Goal: Task Accomplishment & Management: Manage account settings

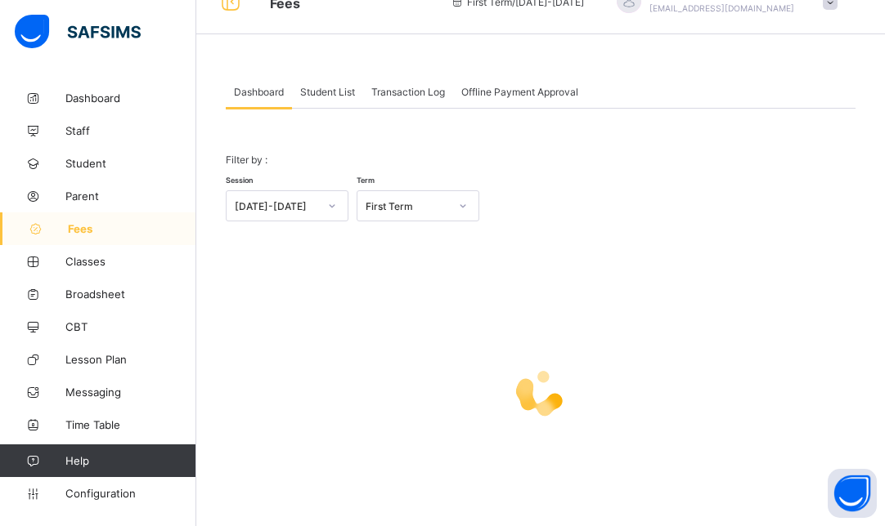
scroll to position [33, 0]
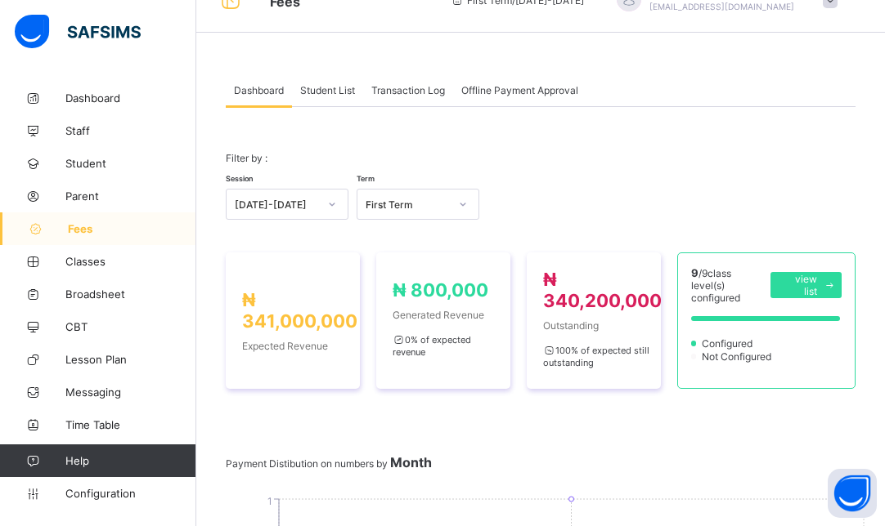
click at [328, 90] on span "Student List" at bounding box center [327, 90] width 55 height 12
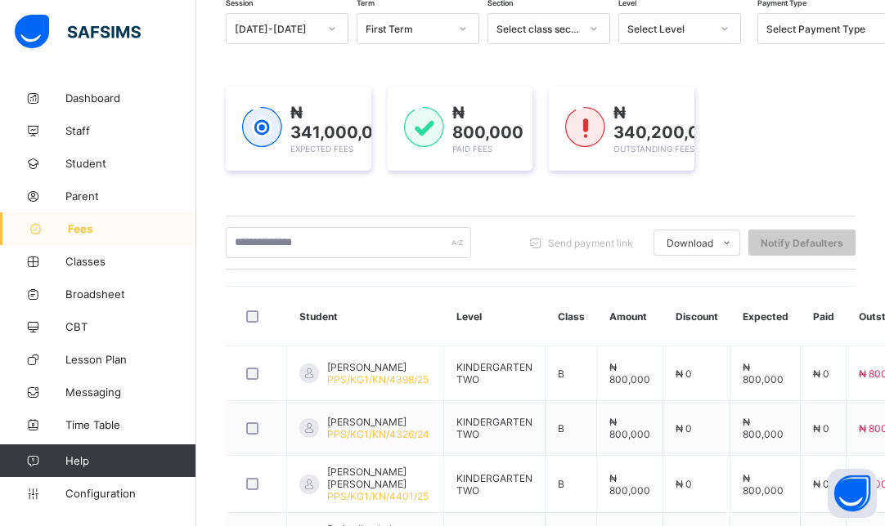
scroll to position [0, 0]
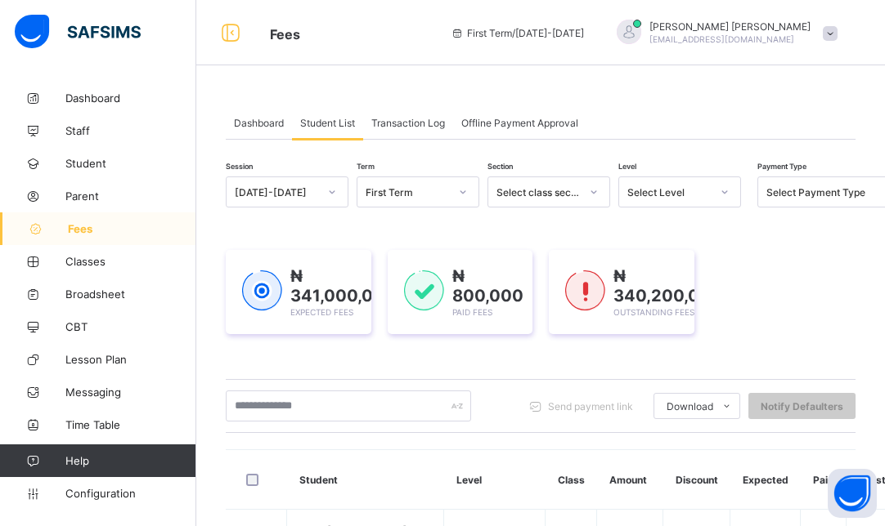
click at [578, 190] on div at bounding box center [593, 191] width 31 height 29
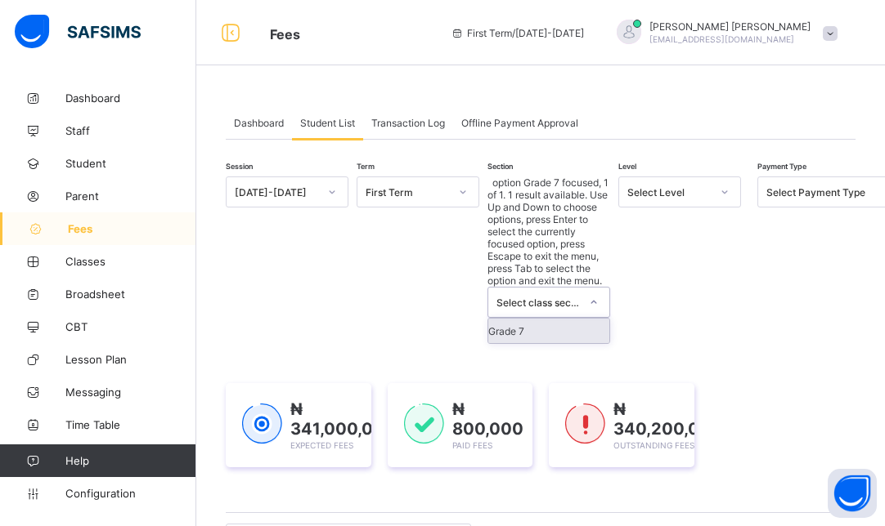
click at [578, 288] on div at bounding box center [593, 302] width 31 height 29
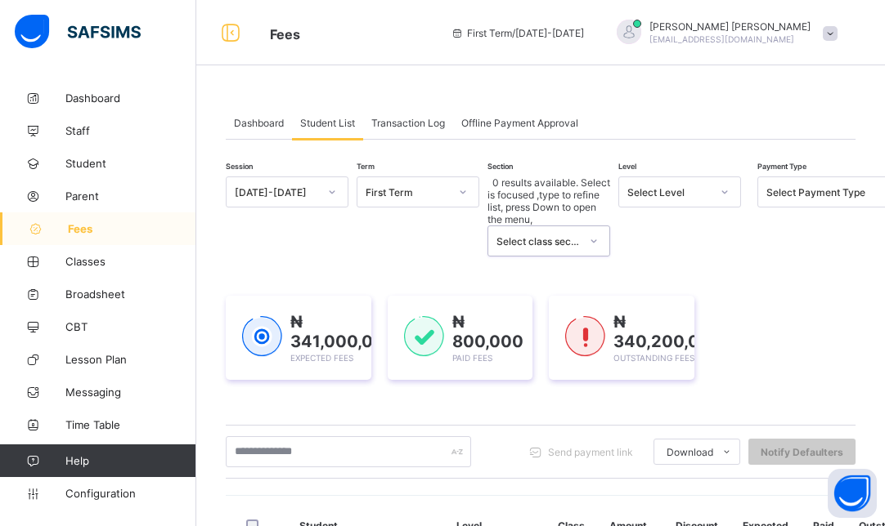
click at [656, 193] on div "Select Level" at bounding box center [668, 192] width 83 height 12
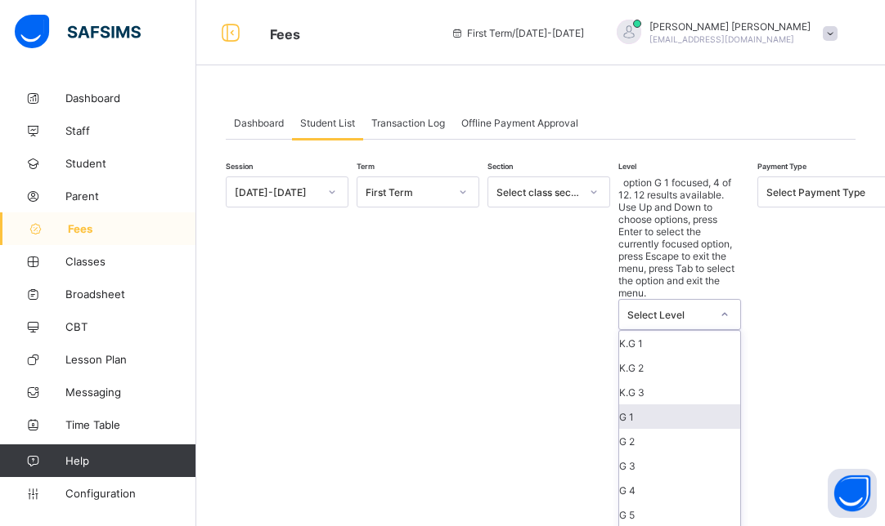
click at [647, 405] on div "G 1" at bounding box center [679, 417] width 121 height 25
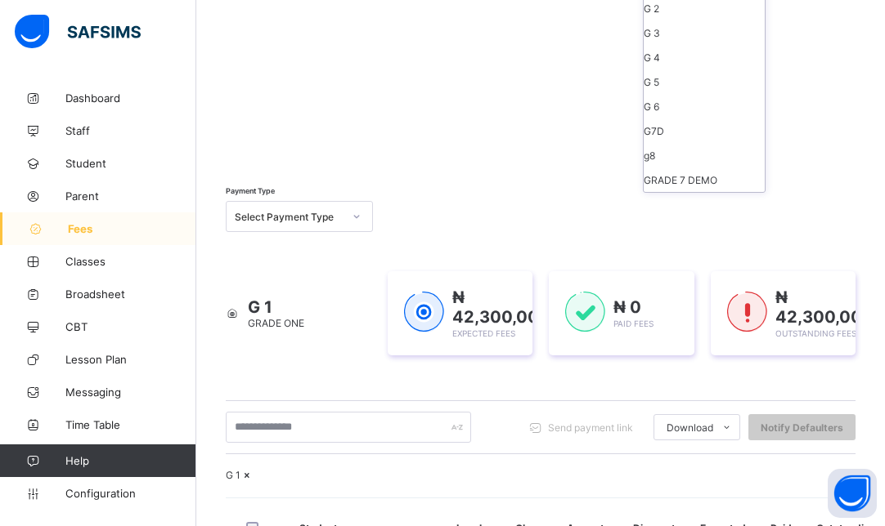
scroll to position [740, 0]
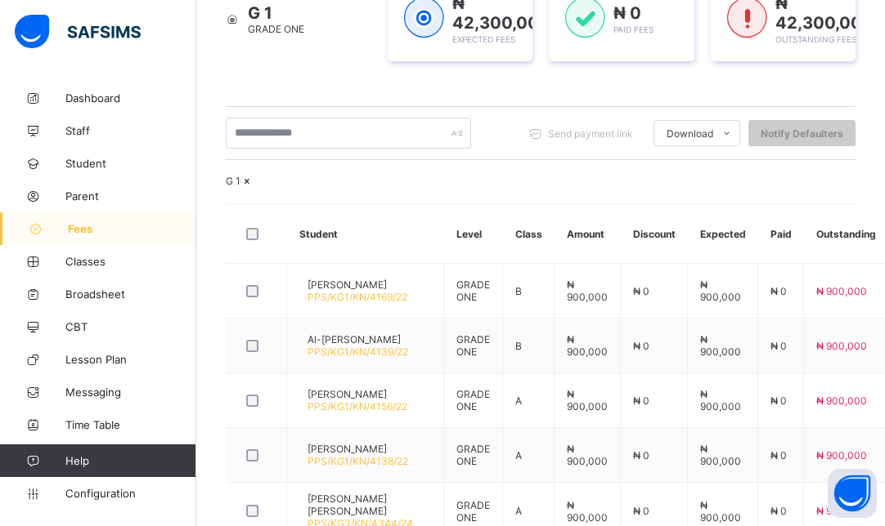
click at [84, 227] on span "Fees" at bounding box center [132, 228] width 128 height 13
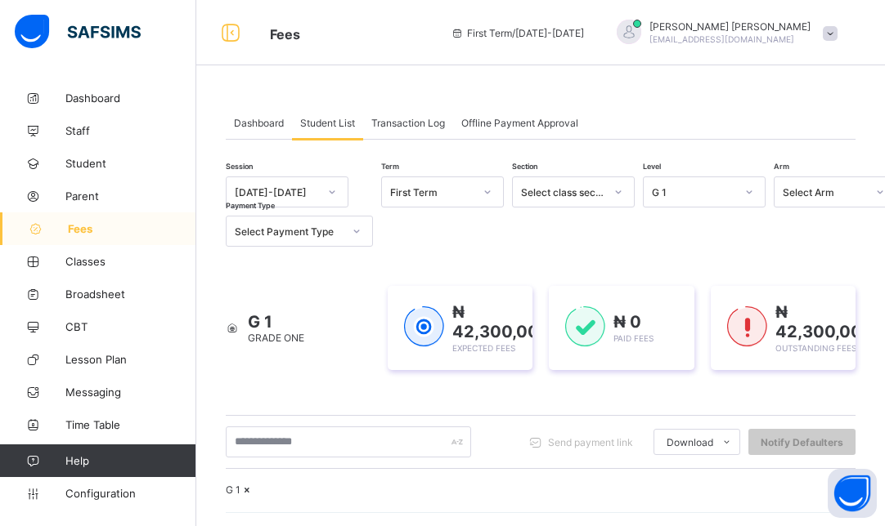
click at [258, 131] on div "Dashboard" at bounding box center [259, 122] width 66 height 33
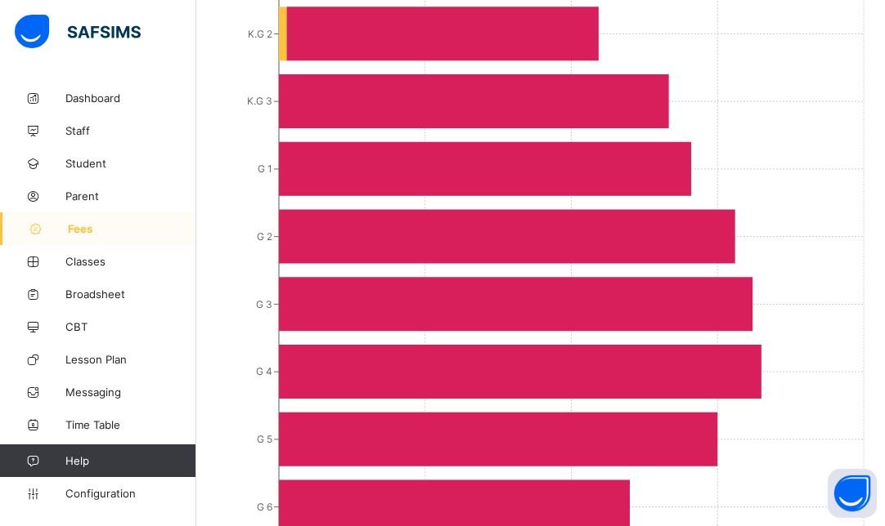
scroll to position [1028, 0]
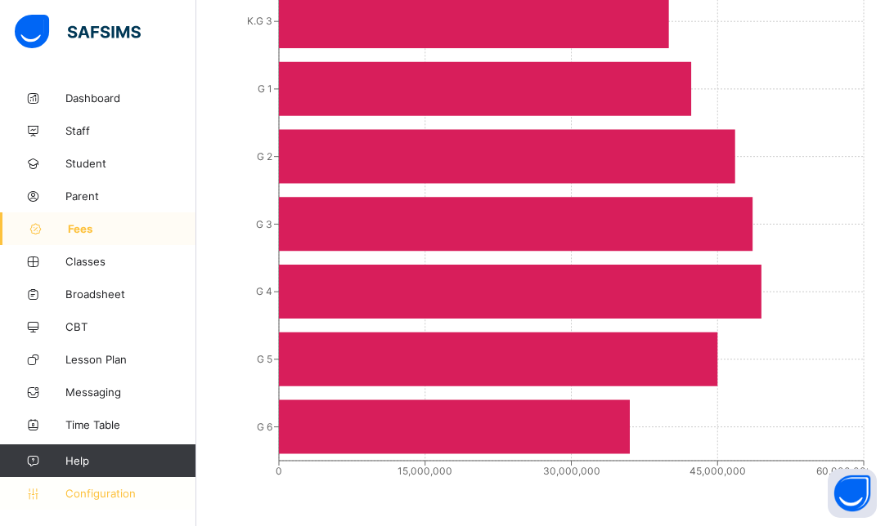
click at [96, 495] on span "Configuration" at bounding box center [130, 493] width 130 height 13
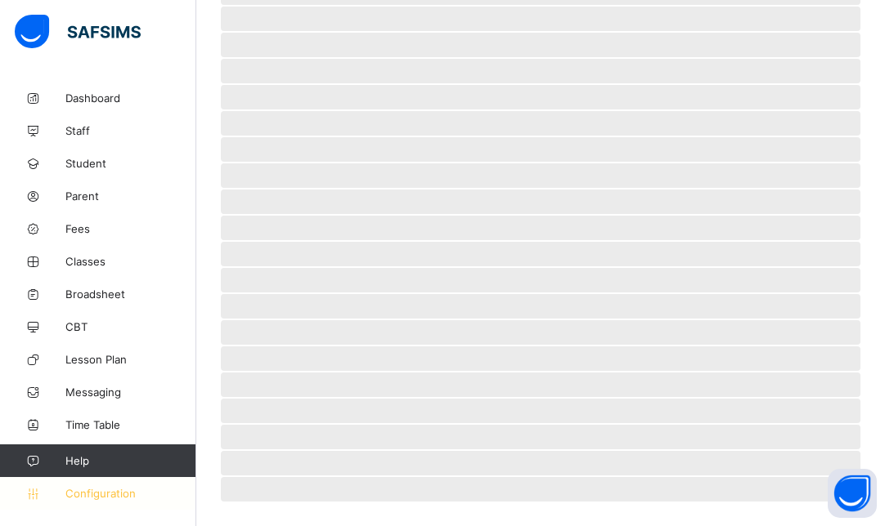
scroll to position [189, 0]
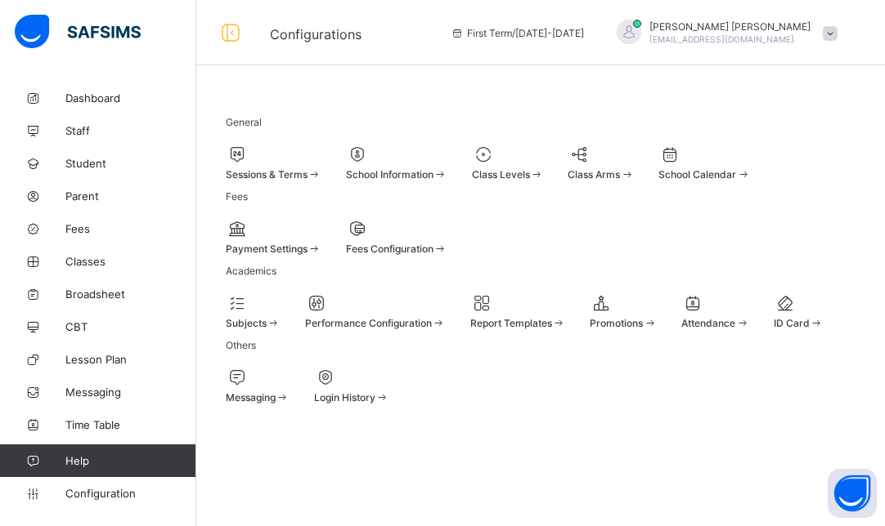
click at [321, 243] on div "Payment Settings" at bounding box center [274, 249] width 96 height 12
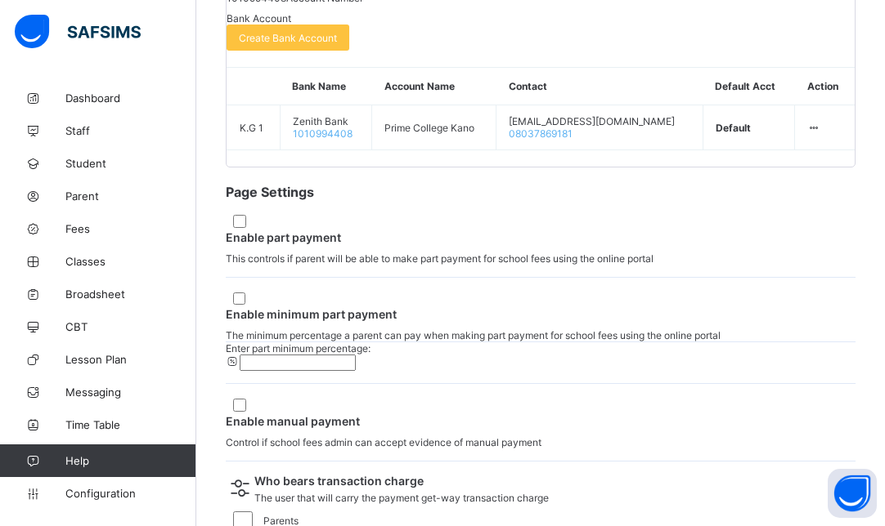
scroll to position [854, 0]
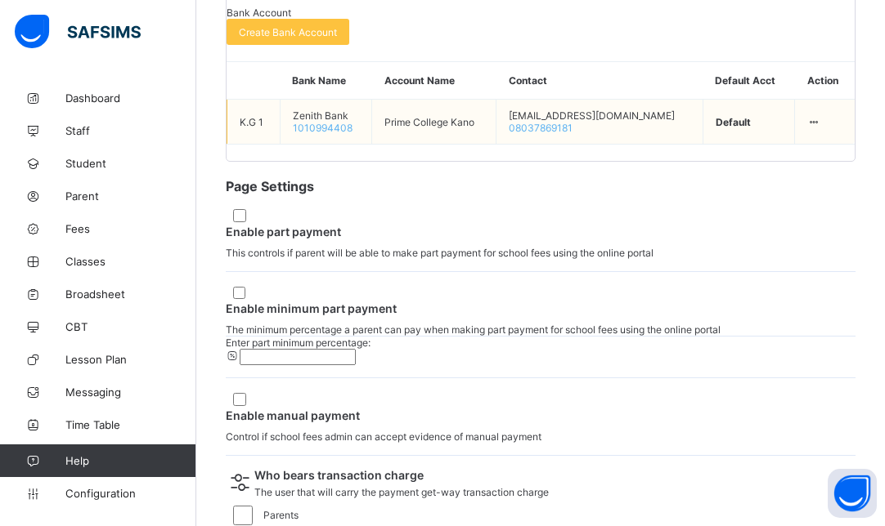
click at [807, 128] on icon at bounding box center [814, 122] width 14 height 12
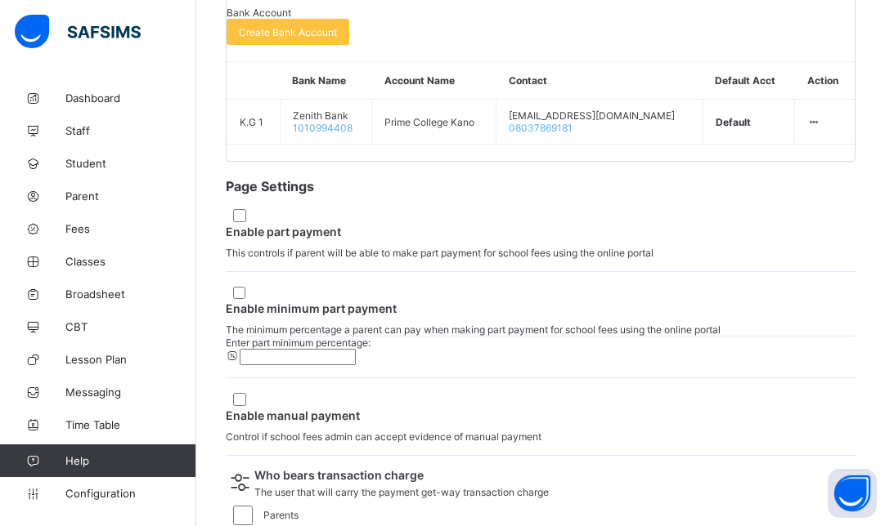
click at [92, 231] on span "Fees" at bounding box center [130, 228] width 131 height 13
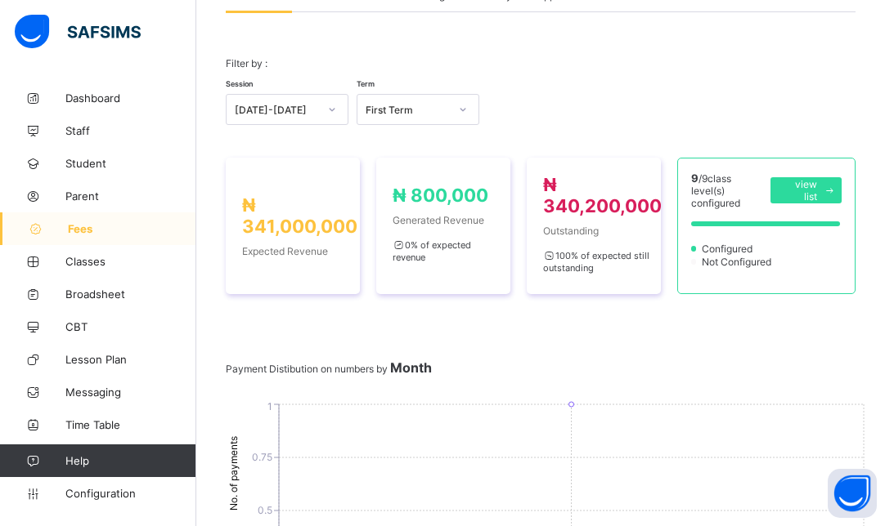
scroll to position [131, 0]
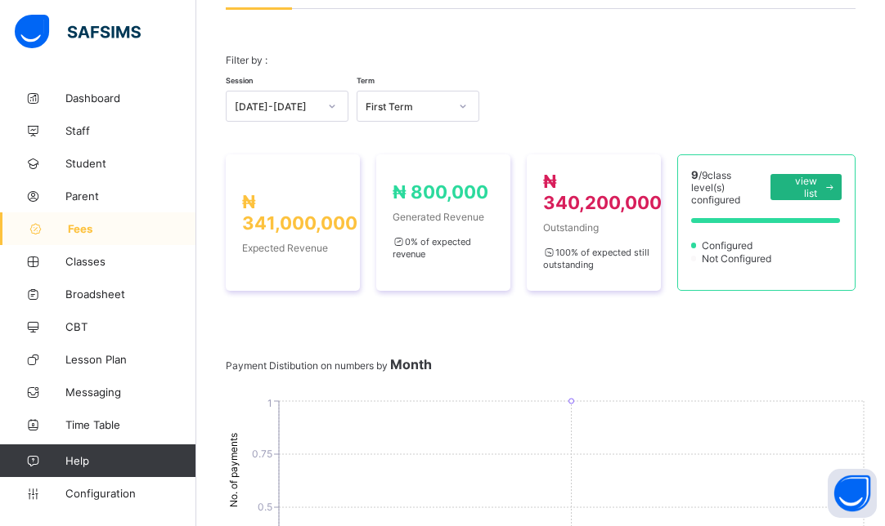
click at [808, 188] on span "view list" at bounding box center [799, 187] width 35 height 25
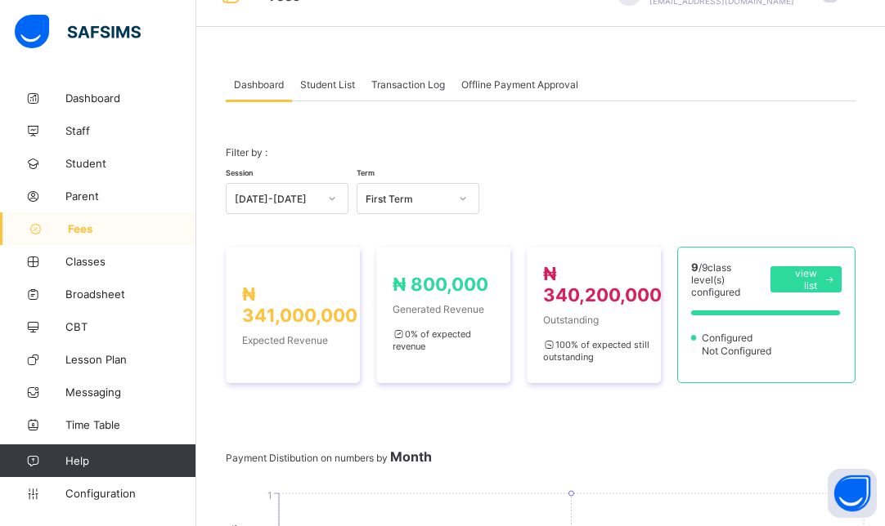
scroll to position [0, 0]
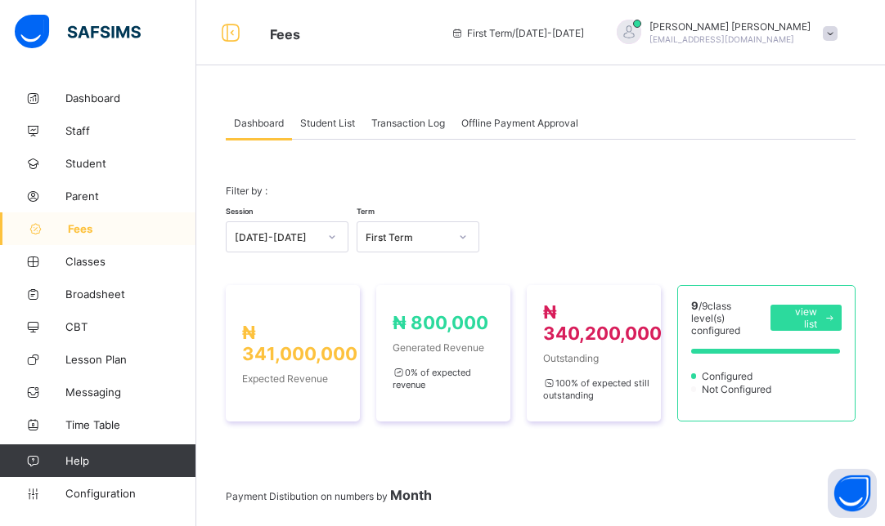
click at [313, 123] on span "Student List" at bounding box center [327, 123] width 55 height 12
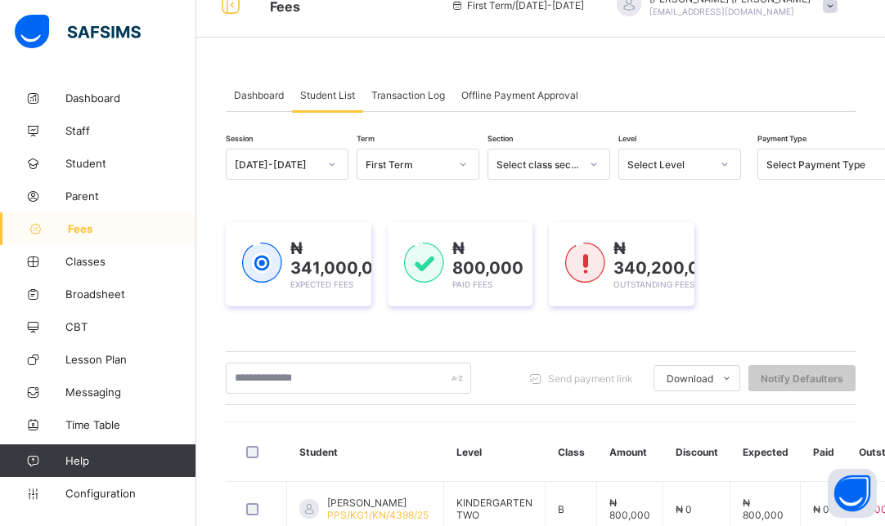
scroll to position [33, 0]
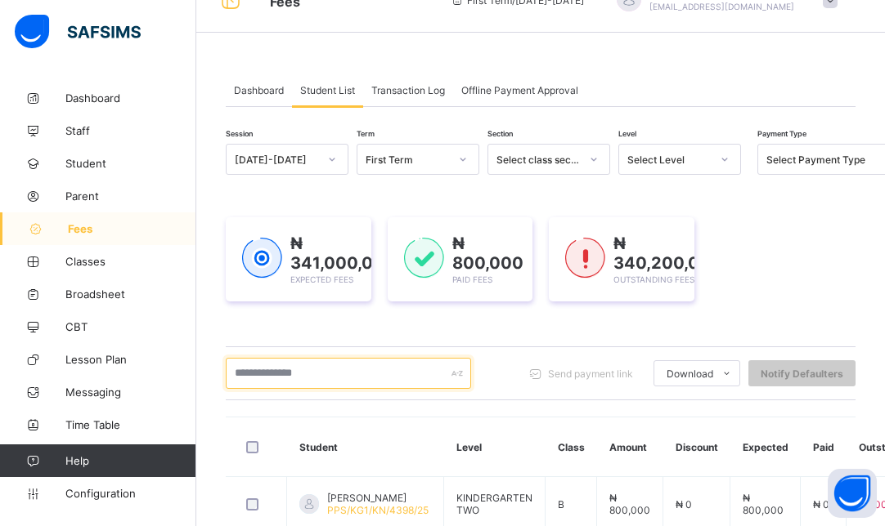
click at [428, 376] on input "text" at bounding box center [348, 373] width 245 height 31
click at [709, 157] on div at bounding box center [724, 159] width 31 height 29
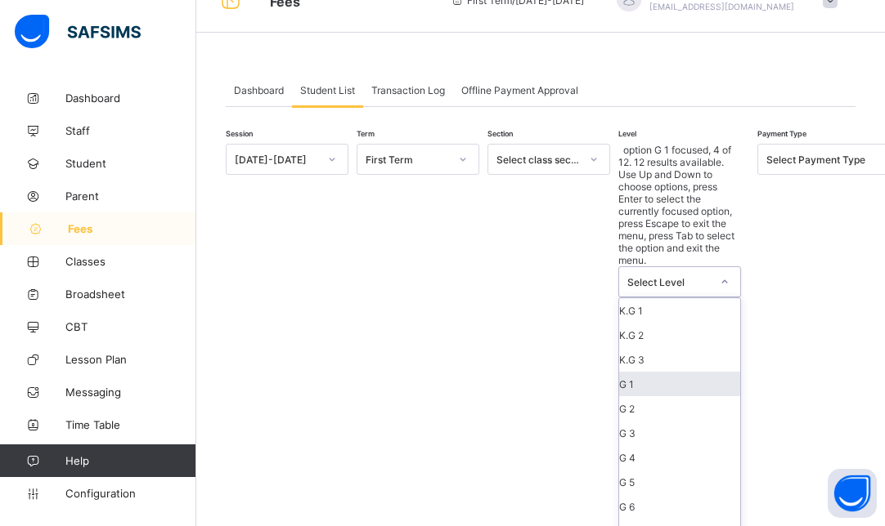
click at [638, 372] on div "G 1" at bounding box center [679, 384] width 121 height 25
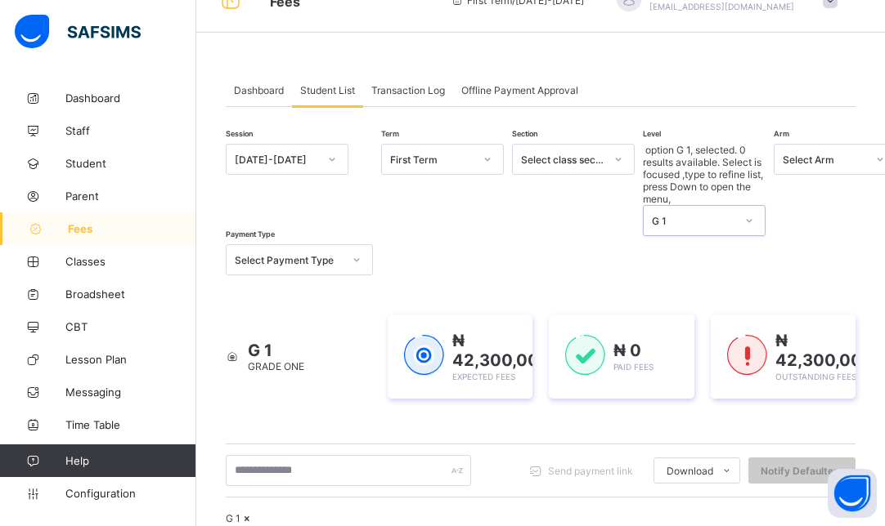
click at [817, 164] on div "Select Arm" at bounding box center [823, 160] width 83 height 12
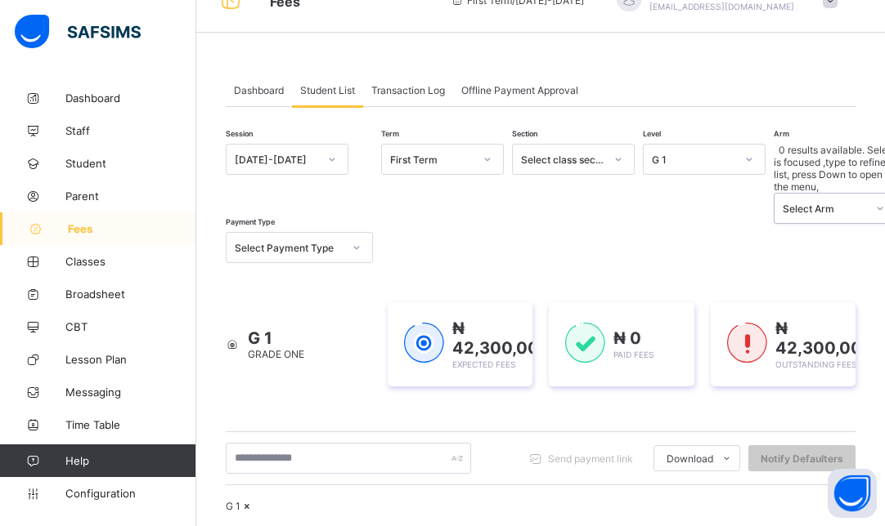
click at [817, 203] on div "Select Arm" at bounding box center [823, 209] width 83 height 12
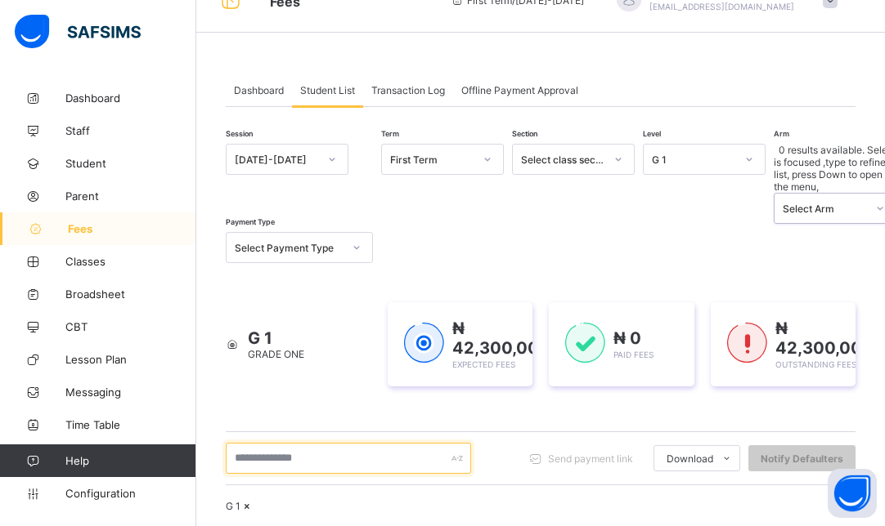
click at [316, 443] on input "text" at bounding box center [348, 458] width 245 height 31
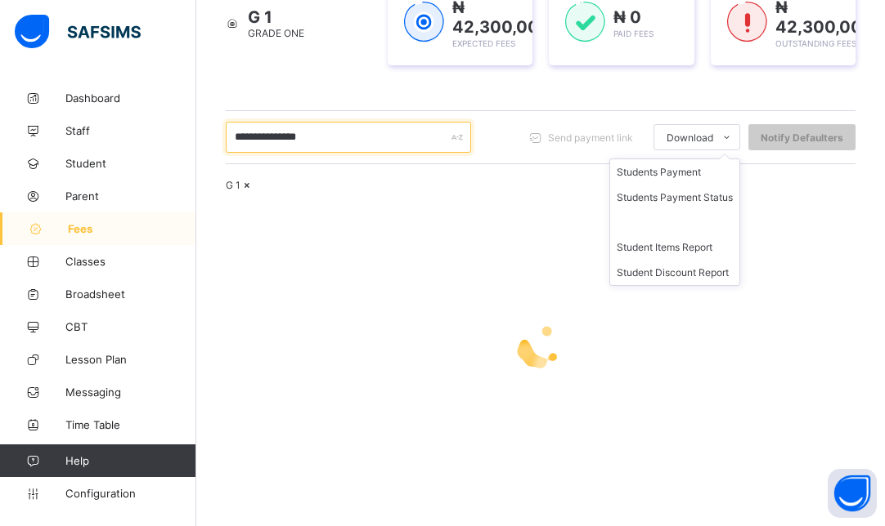
scroll to position [435, 0]
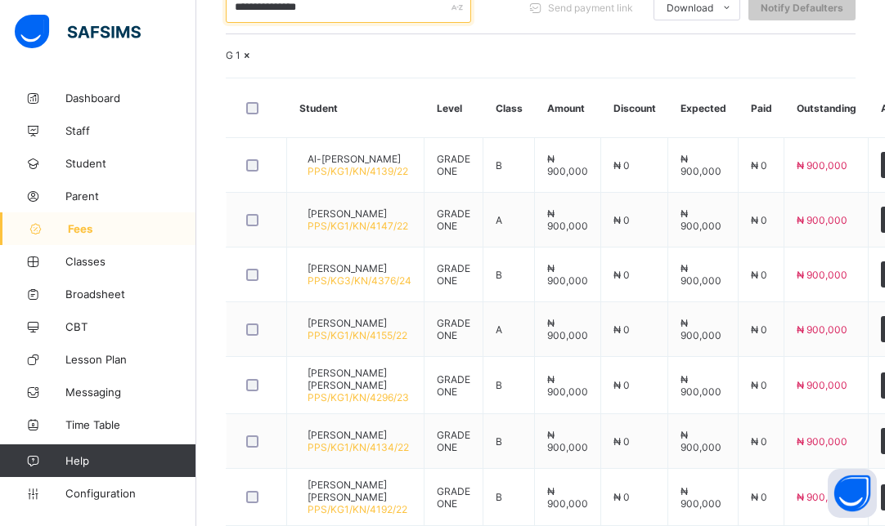
click at [363, 2] on input "**********" at bounding box center [348, 7] width 245 height 31
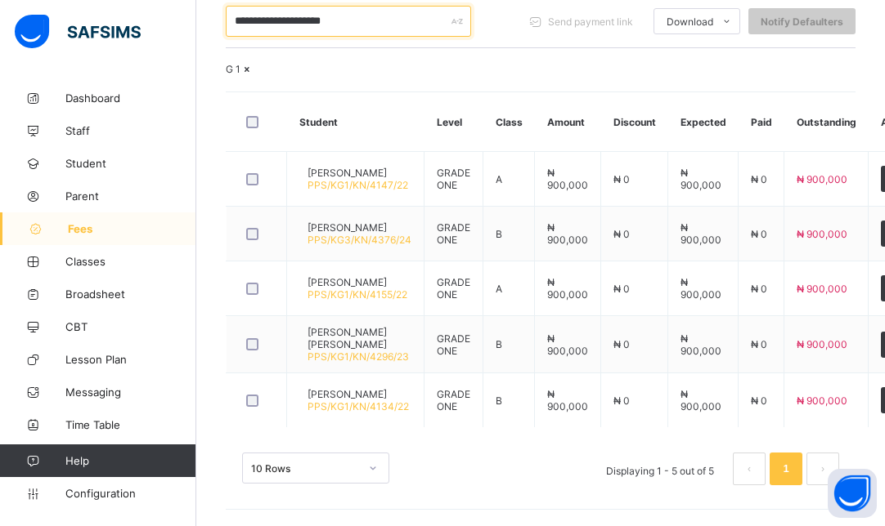
scroll to position [465, 0]
type input "**********"
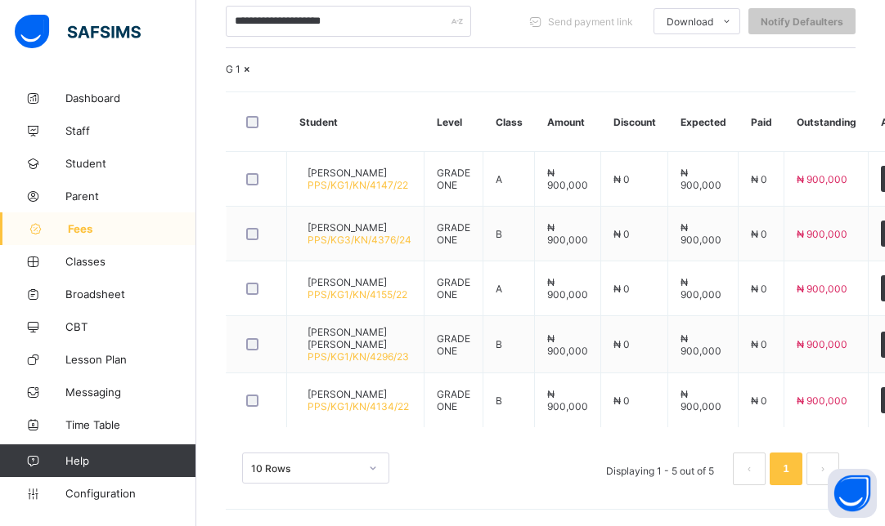
click at [840, 63] on div "G 1" at bounding box center [540, 69] width 629 height 12
click at [80, 265] on span "Classes" at bounding box center [130, 261] width 131 height 13
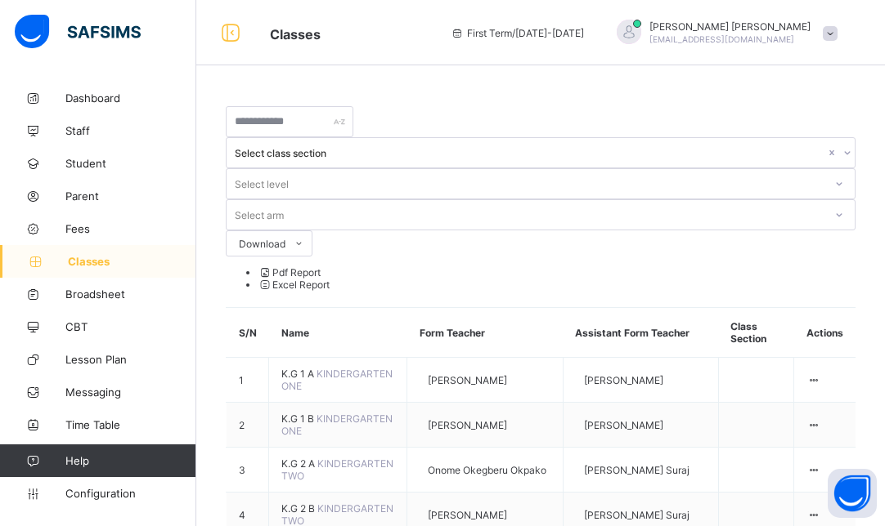
click at [834, 176] on icon at bounding box center [839, 184] width 10 height 16
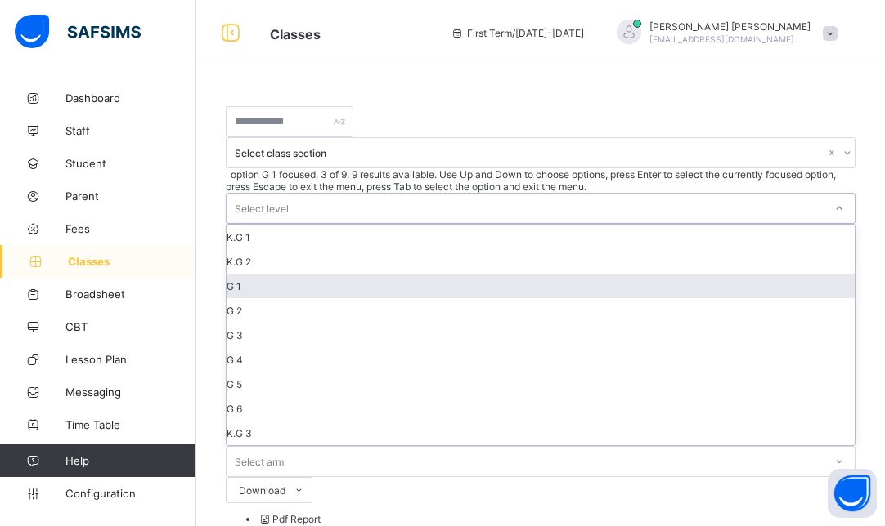
click at [517, 274] on div "G 1" at bounding box center [540, 286] width 628 height 25
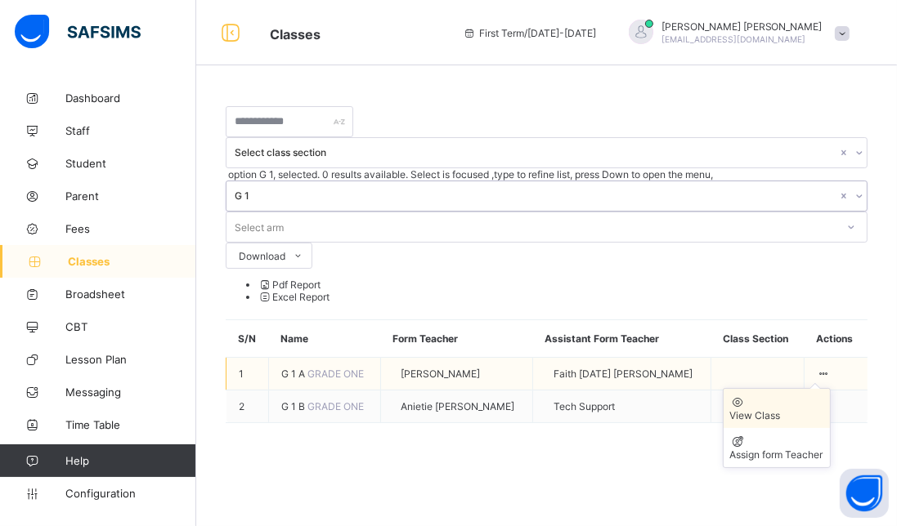
click at [777, 410] on div "View Class" at bounding box center [776, 416] width 93 height 12
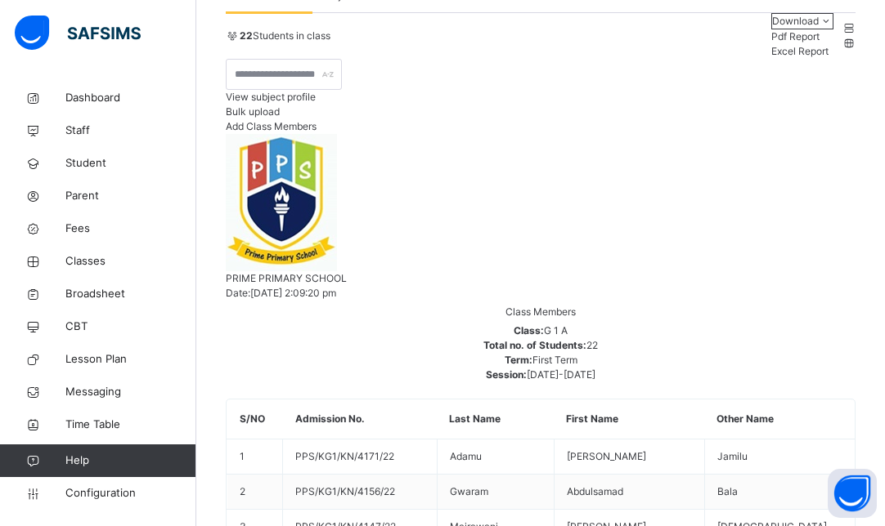
scroll to position [155, 0]
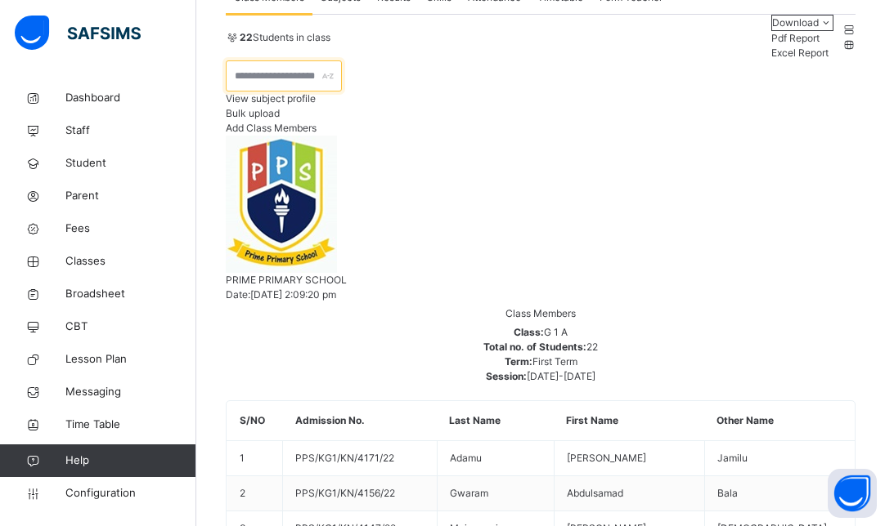
click at [327, 92] on input "text" at bounding box center [284, 75] width 116 height 31
click at [91, 263] on span "Classes" at bounding box center [130, 261] width 131 height 16
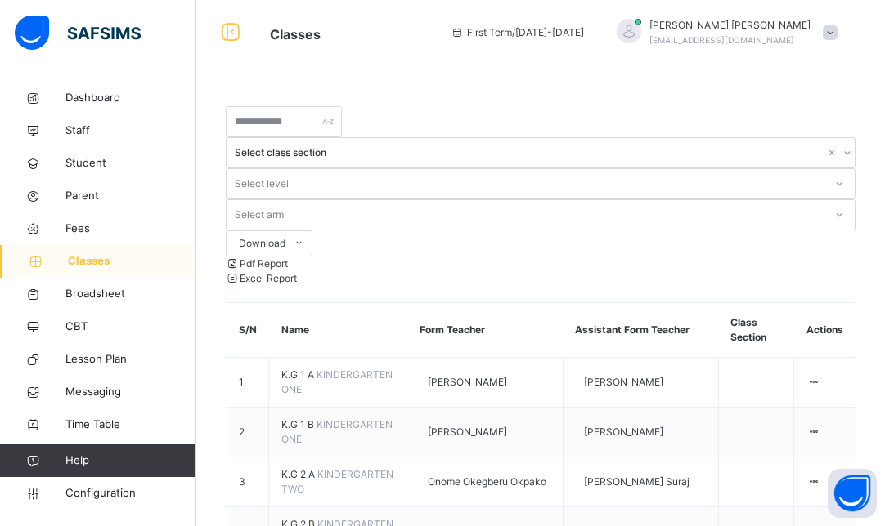
click at [825, 202] on div at bounding box center [839, 215] width 28 height 26
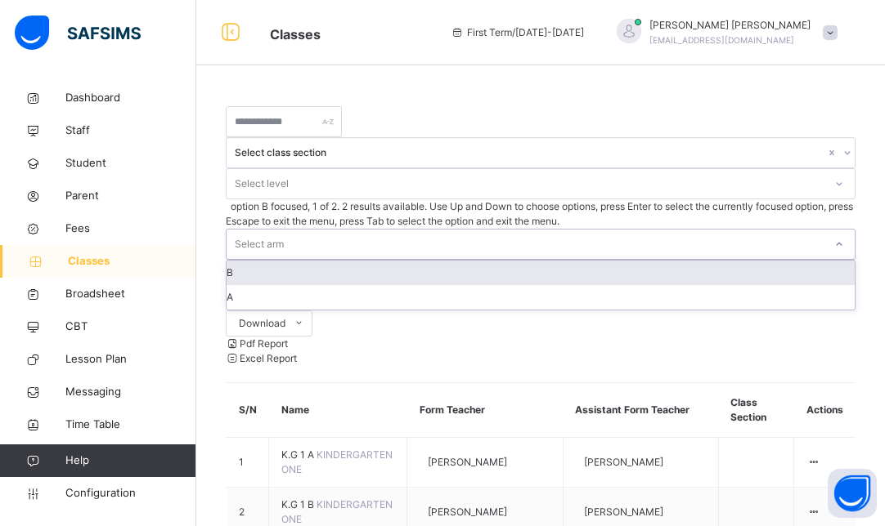
click at [825, 231] on div at bounding box center [839, 244] width 28 height 26
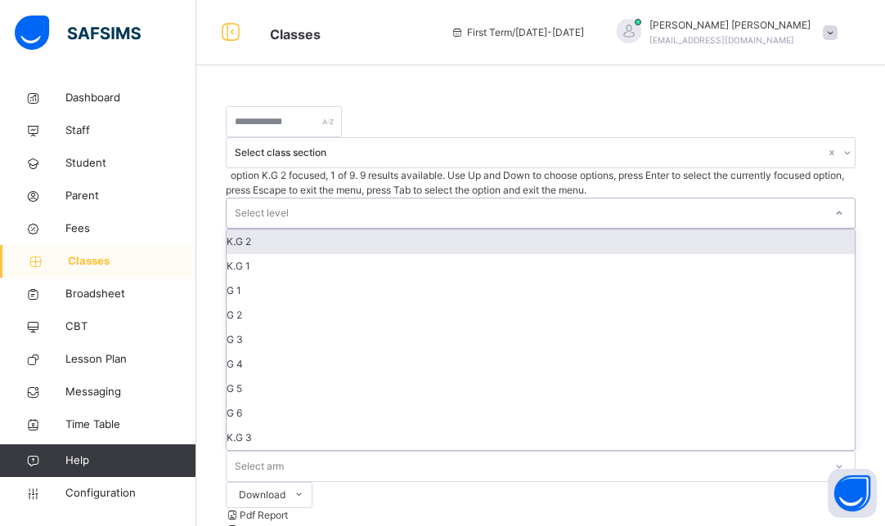
click at [574, 199] on div "Select level" at bounding box center [524, 213] width 597 height 29
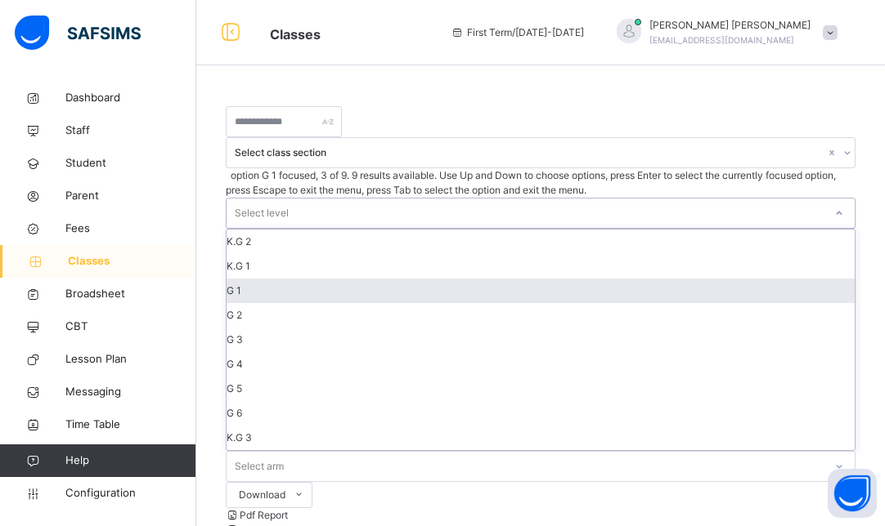
click at [565, 279] on div "G 1" at bounding box center [540, 291] width 628 height 25
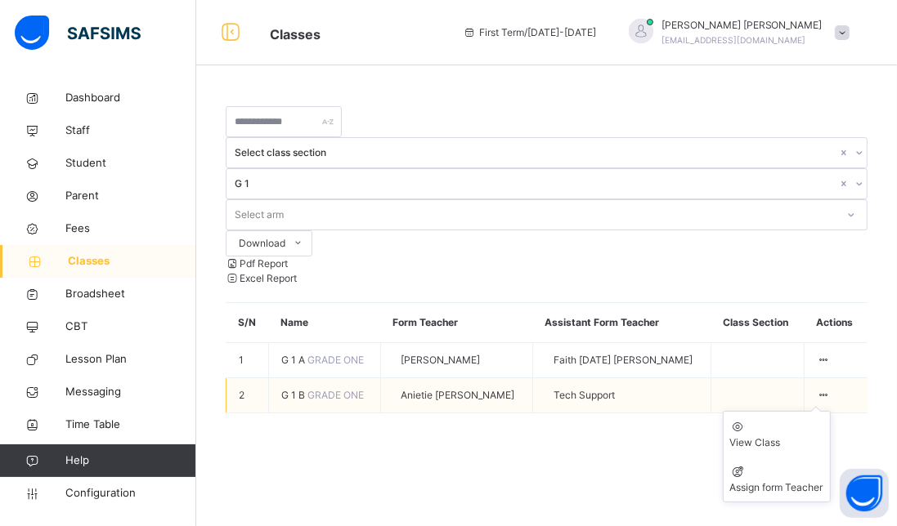
click at [821, 411] on ul "View Class Assign form Teacher" at bounding box center [777, 457] width 108 height 92
click at [764, 436] on div "View Class" at bounding box center [776, 443] width 93 height 15
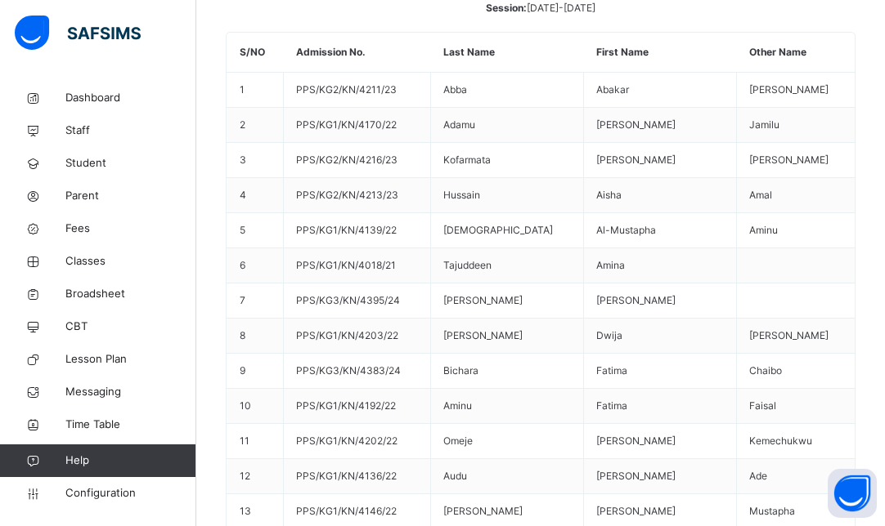
scroll to position [62, 0]
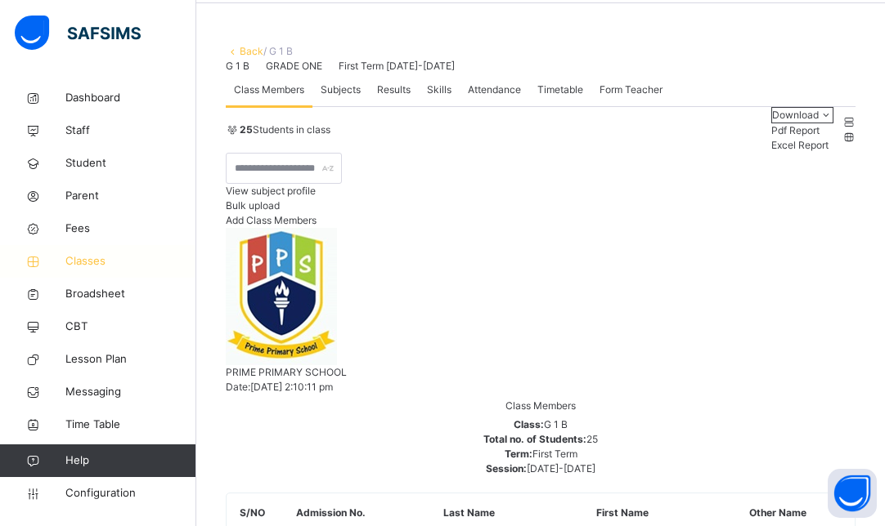
click at [92, 260] on span "Classes" at bounding box center [130, 261] width 131 height 16
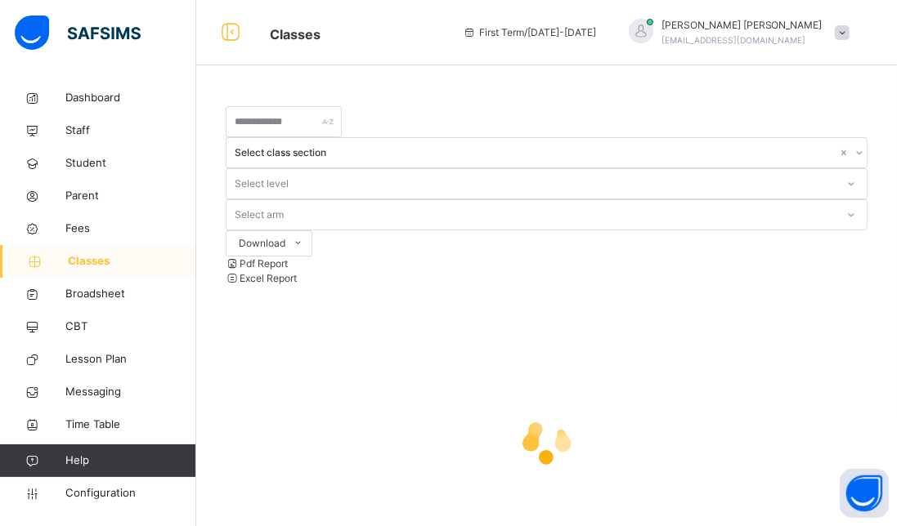
click at [562, 168] on div "Select level" at bounding box center [547, 183] width 642 height 31
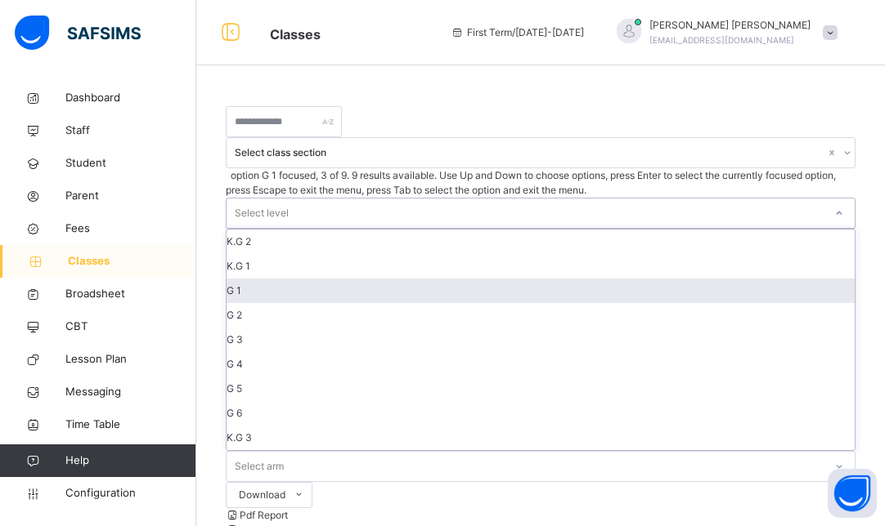
click at [537, 279] on div "G 1" at bounding box center [540, 291] width 628 height 25
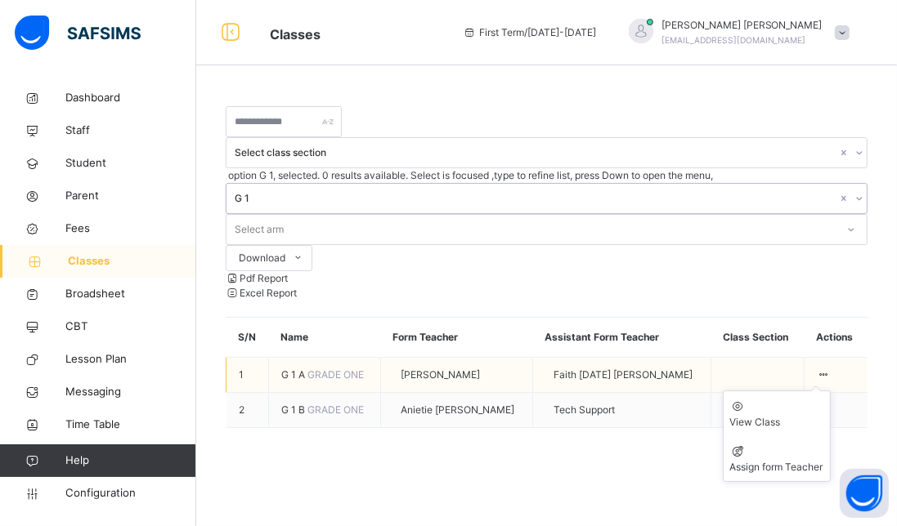
click at [822, 369] on icon at bounding box center [824, 375] width 14 height 12
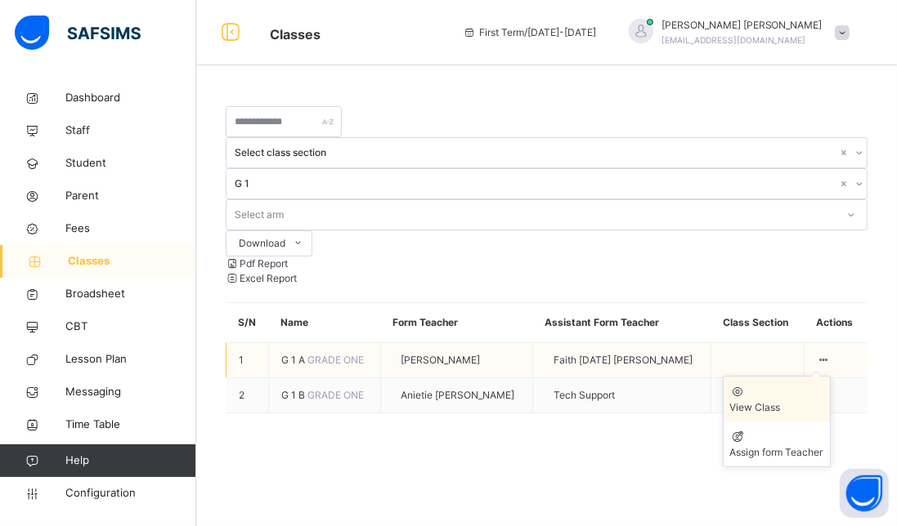
click at [779, 401] on div "View Class" at bounding box center [776, 408] width 93 height 15
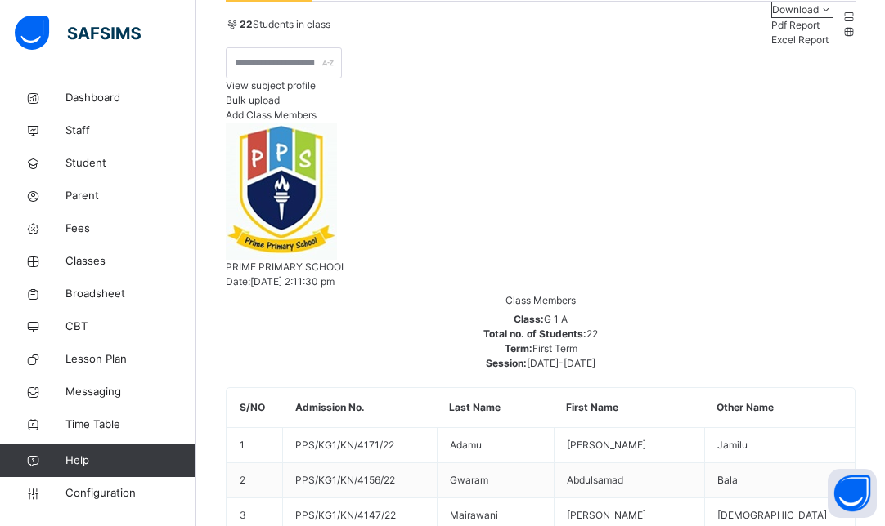
scroll to position [122, 0]
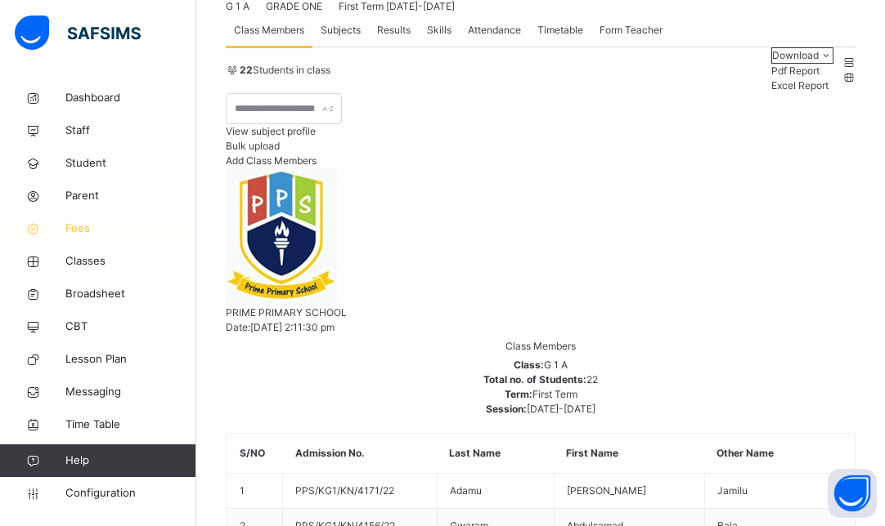
click at [80, 235] on span "Fees" at bounding box center [130, 229] width 131 height 16
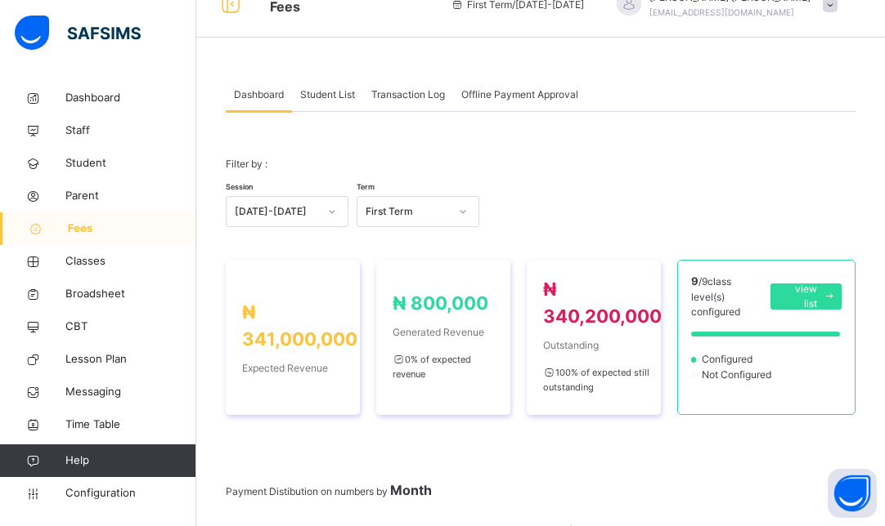
scroll to position [33, 0]
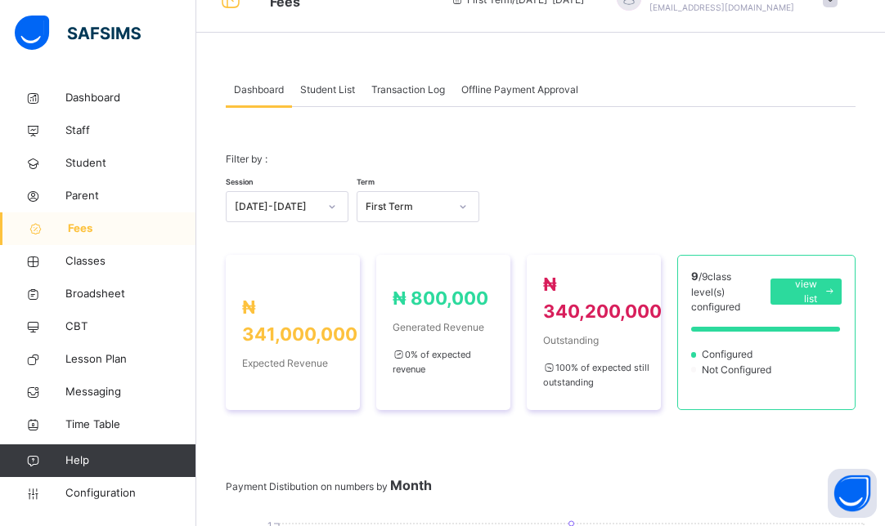
click at [334, 92] on span "Student List" at bounding box center [327, 90] width 55 height 15
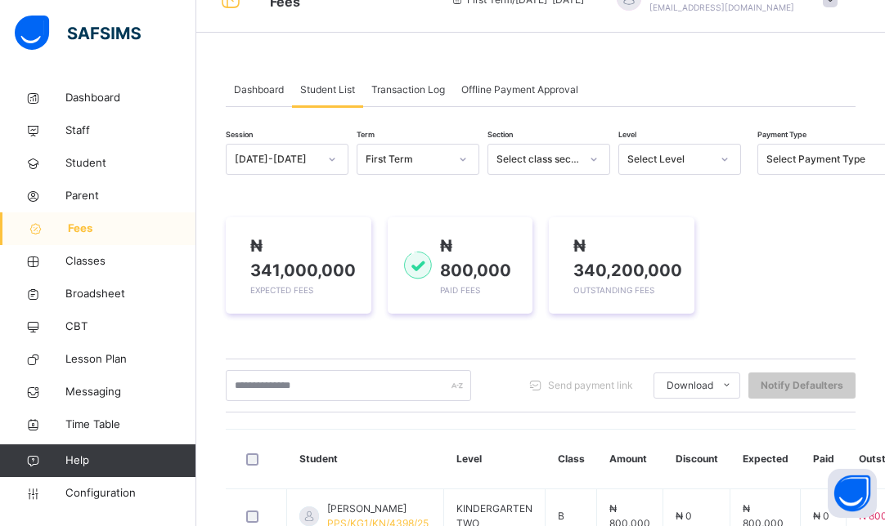
click at [670, 158] on div "Select Level" at bounding box center [668, 159] width 83 height 15
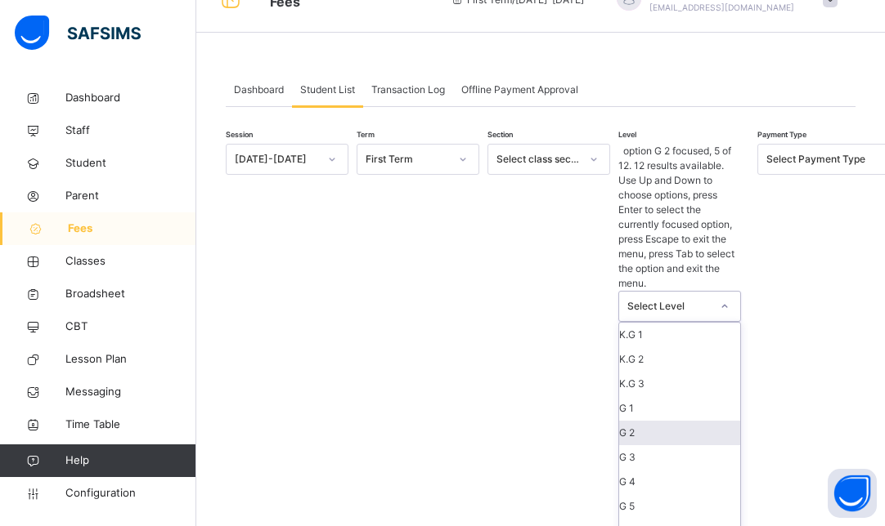
click at [652, 421] on div "G 2" at bounding box center [679, 433] width 121 height 25
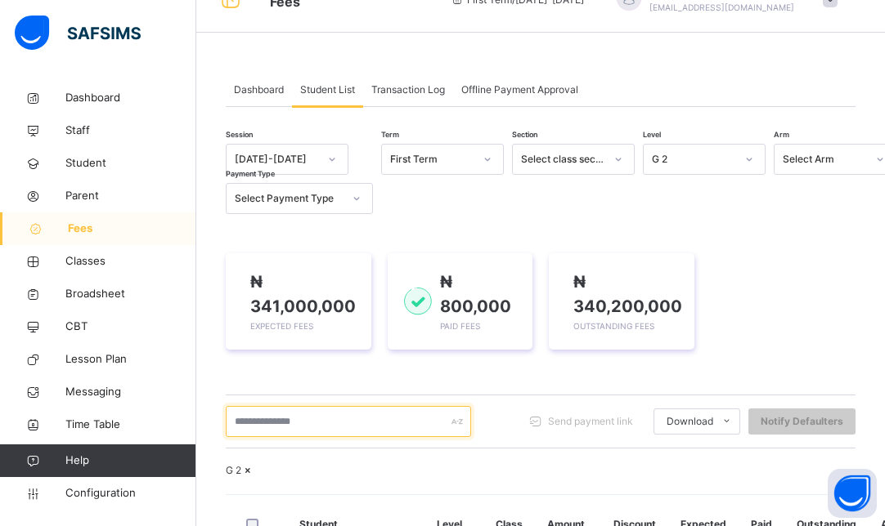
click at [320, 419] on input "text" at bounding box center [348, 421] width 245 height 31
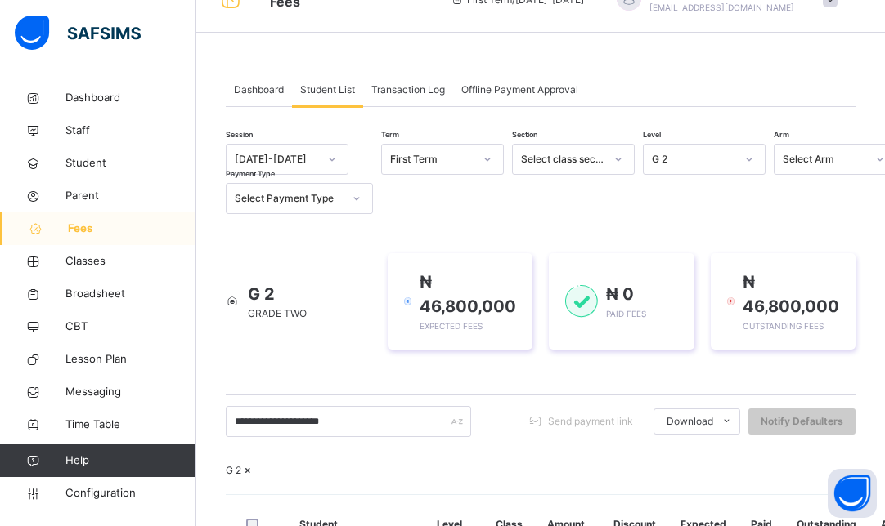
click at [441, 478] on div "G 2" at bounding box center [540, 471] width 629 height 15
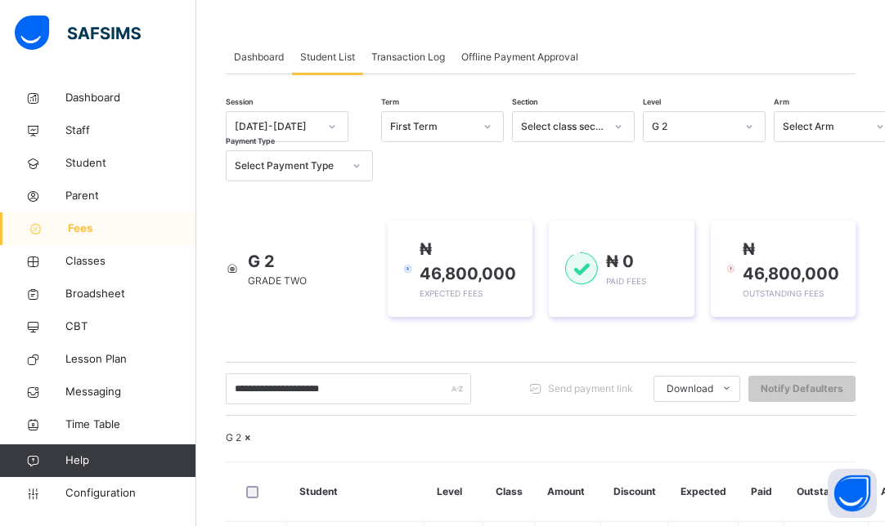
scroll to position [98, 0]
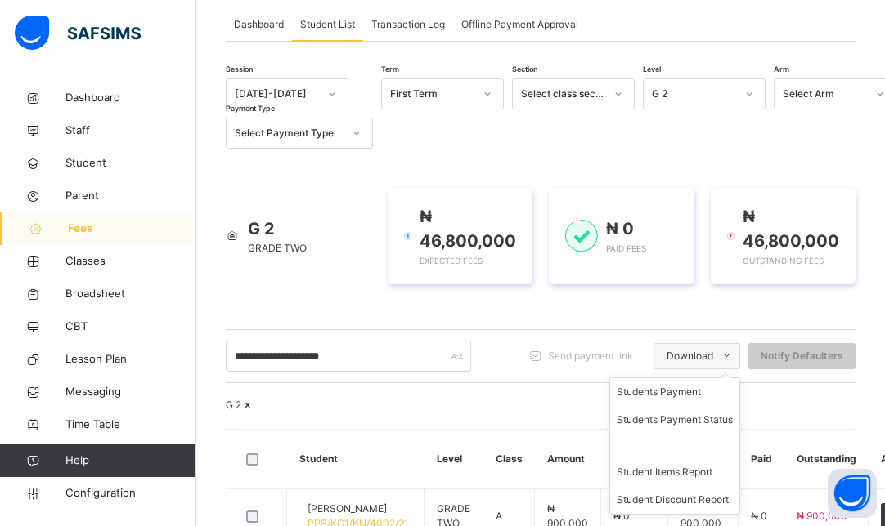
click at [713, 354] on span "Download" at bounding box center [689, 356] width 47 height 15
click at [564, 363] on div "Send payment link" at bounding box center [583, 356] width 123 height 26
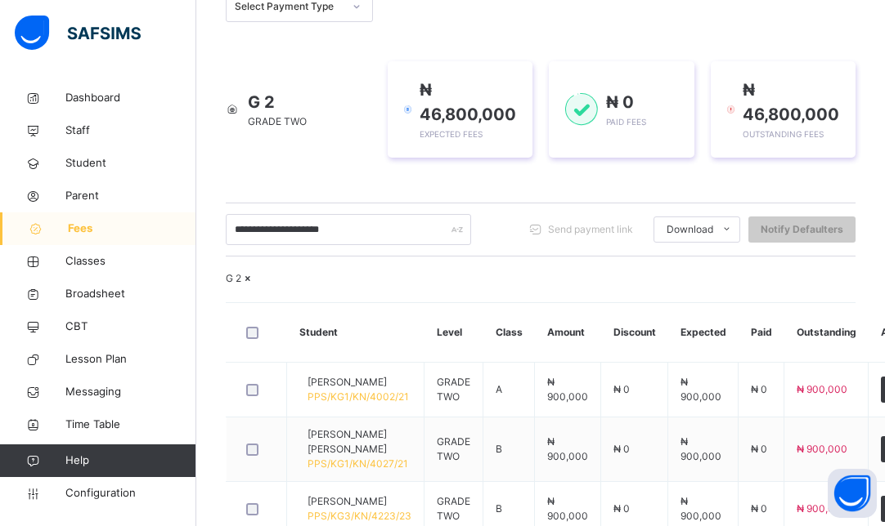
scroll to position [96, 0]
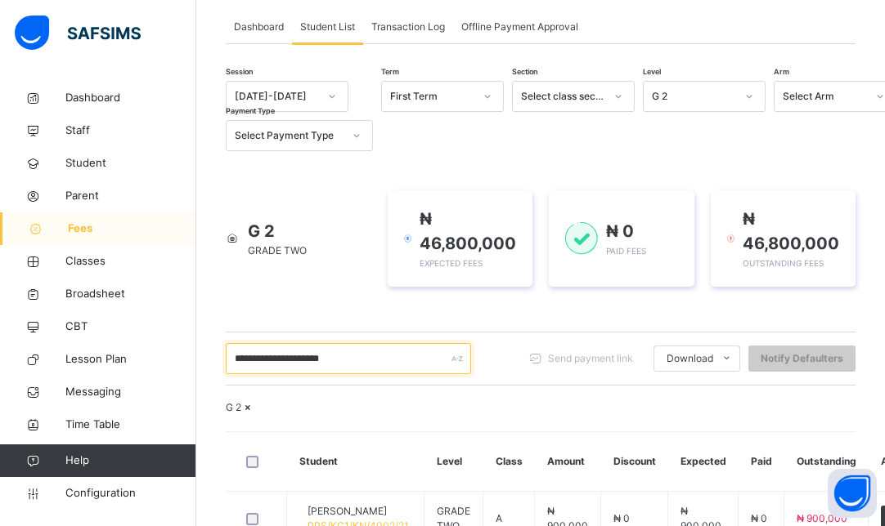
click at [401, 368] on input "**********" at bounding box center [348, 358] width 245 height 31
click at [581, 402] on div "G 2" at bounding box center [540, 408] width 629 height 15
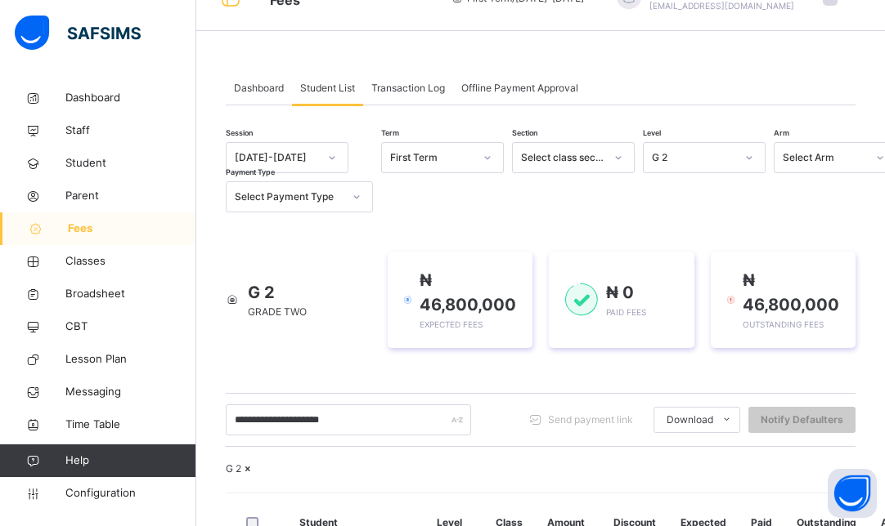
scroll to position [30, 0]
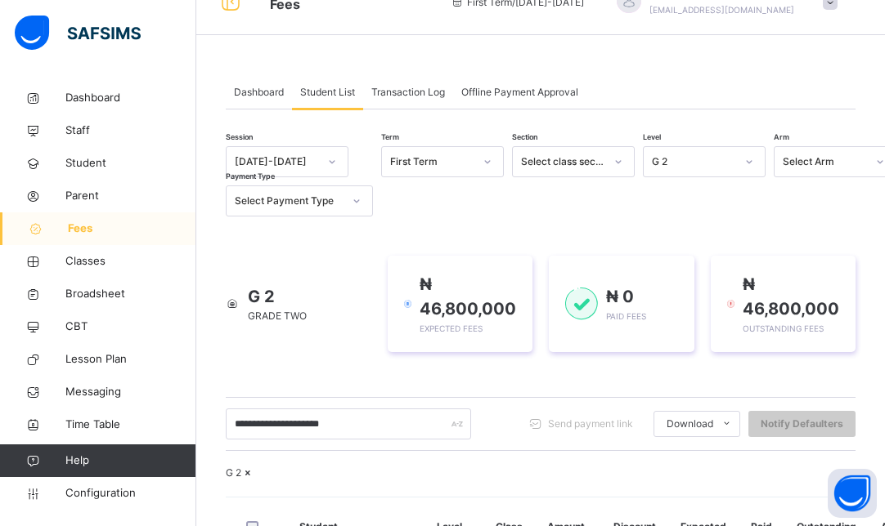
click at [714, 172] on div "G 2" at bounding box center [688, 162] width 90 height 25
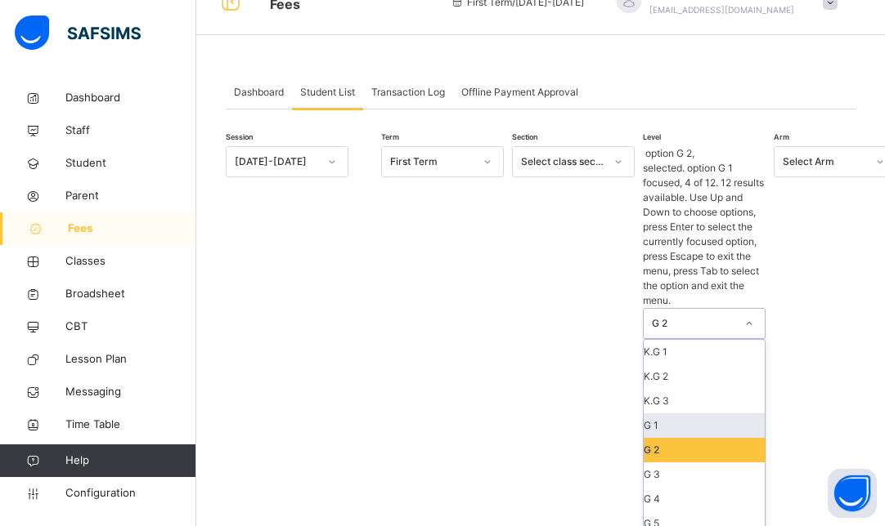
click at [684, 414] on div "G 1" at bounding box center [703, 426] width 121 height 25
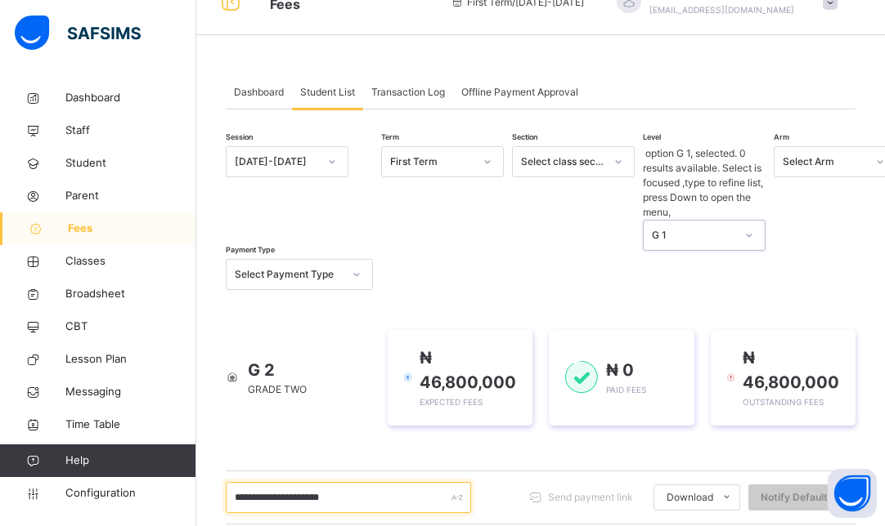
click at [423, 482] on input "**********" at bounding box center [348, 497] width 245 height 31
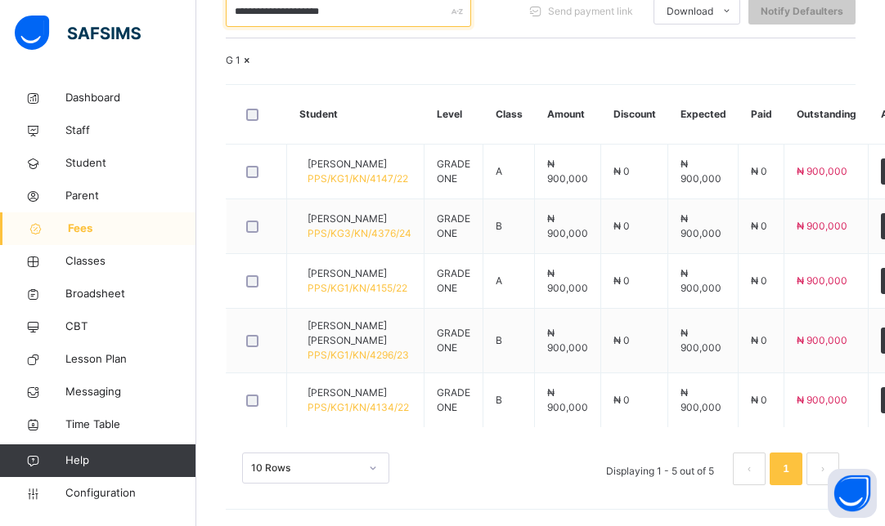
scroll to position [513, 0]
click at [853, 502] on button "Open asap" at bounding box center [851, 493] width 49 height 49
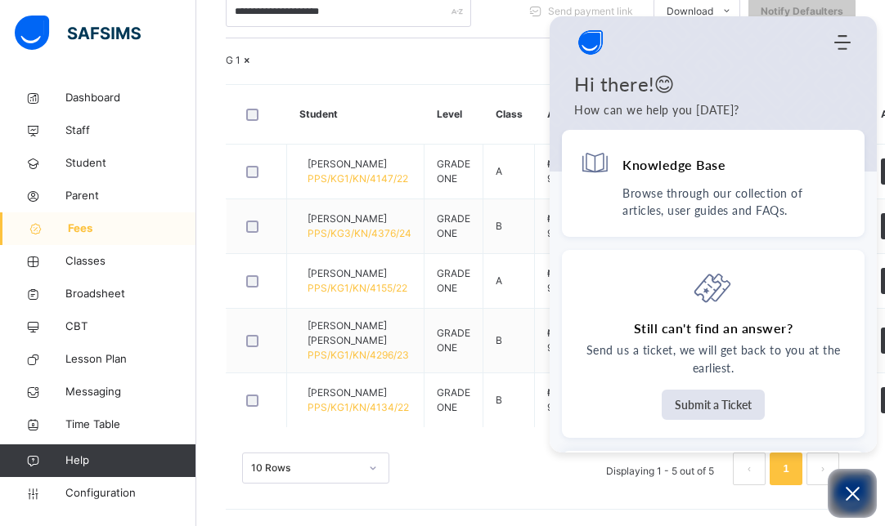
click at [526, 473] on div "10 Rows Displaying 1 - 5 out of 5 1" at bounding box center [540, 469] width 597 height 33
click at [841, 52] on div "Home Knowledge Base Submit Ticket" at bounding box center [712, 42] width 327 height 33
click at [840, 43] on use "Modules Menu" at bounding box center [842, 42] width 16 height 15
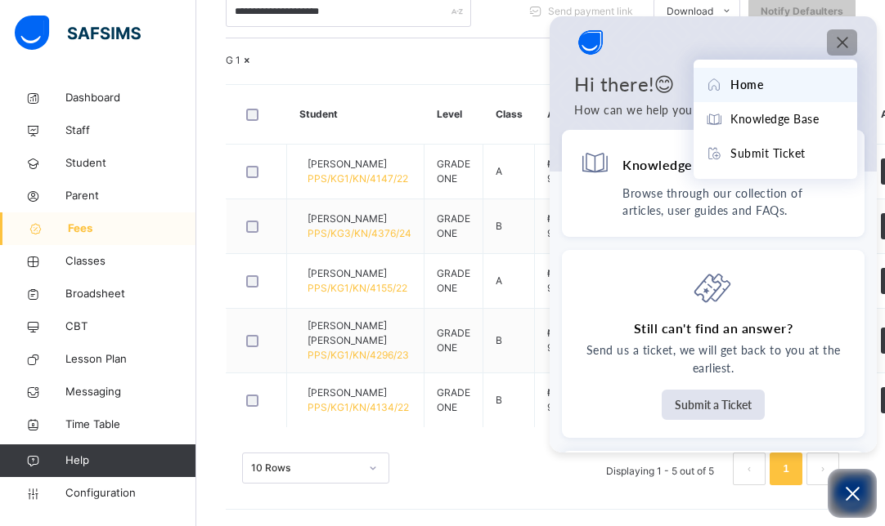
click at [431, 471] on div "10 Rows Displaying 1 - 5 out of 5 1" at bounding box center [540, 469] width 597 height 33
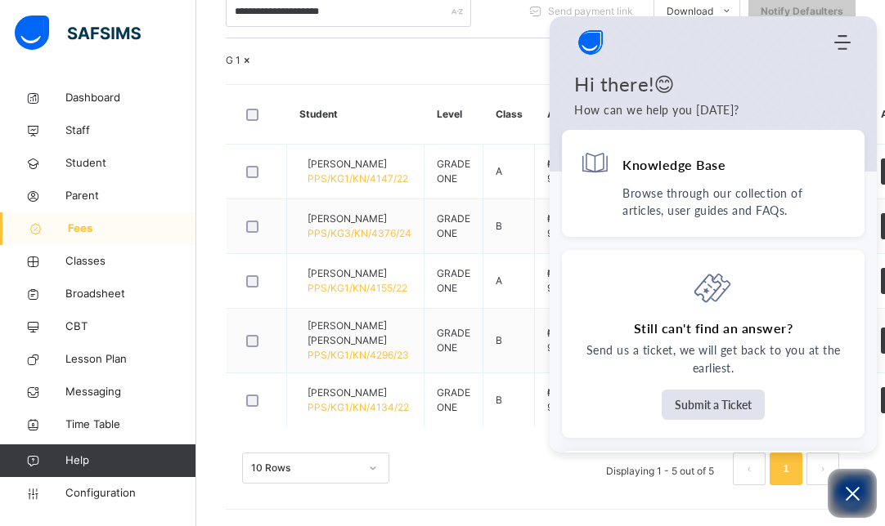
click at [357, 53] on div "G 1" at bounding box center [540, 60] width 629 height 15
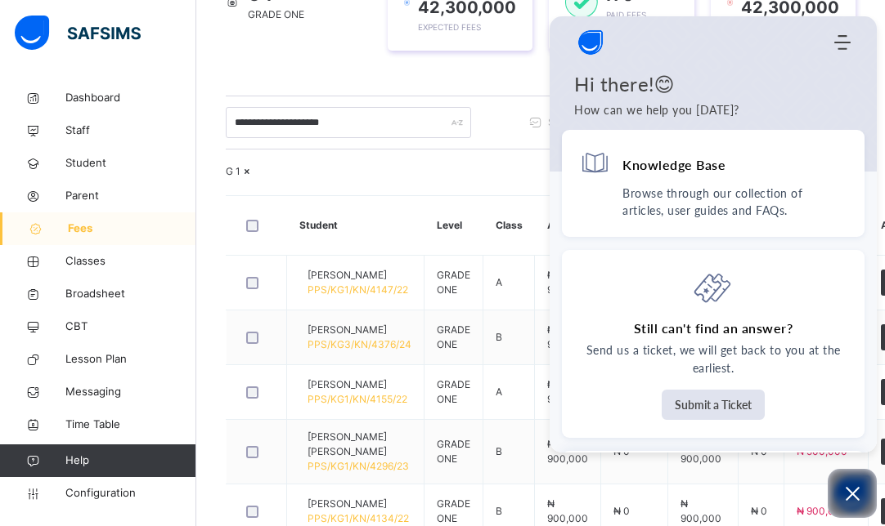
click at [844, 495] on icon "Open asap" at bounding box center [852, 494] width 20 height 20
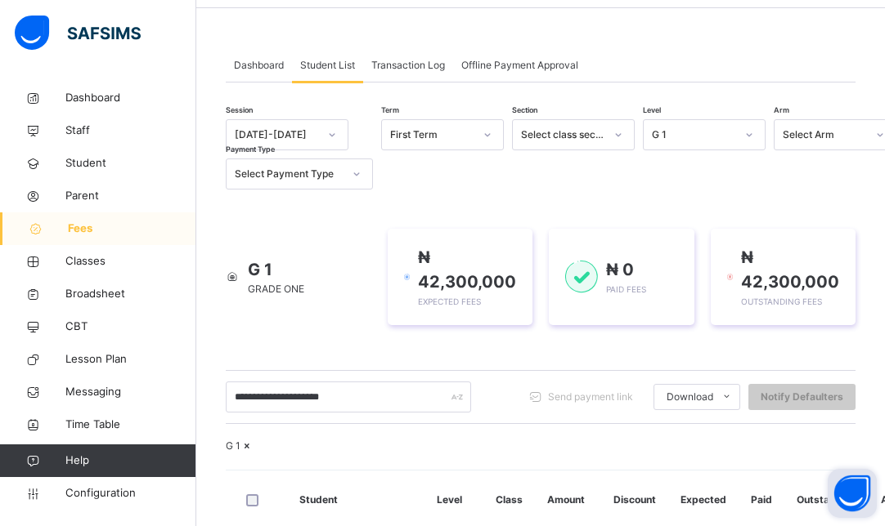
scroll to position [23, 0]
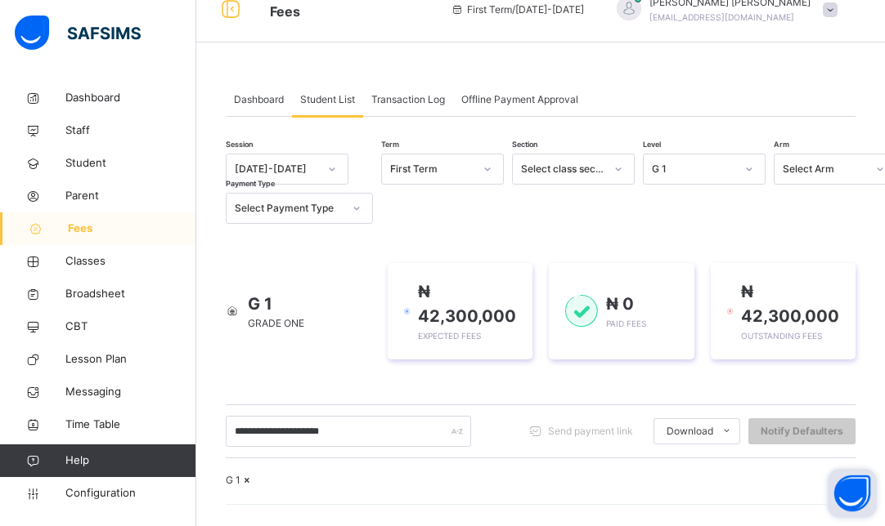
click at [714, 173] on div "G 1" at bounding box center [693, 169] width 83 height 15
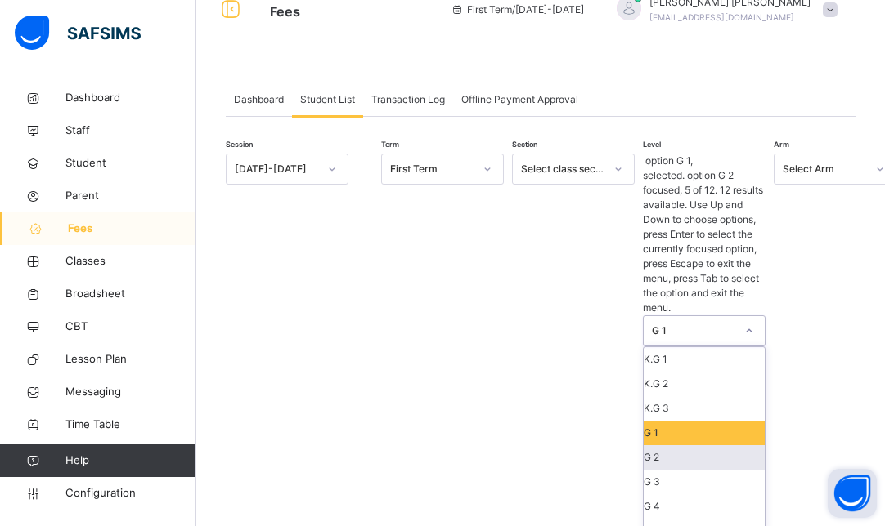
click at [683, 446] on div "G 2" at bounding box center [703, 458] width 121 height 25
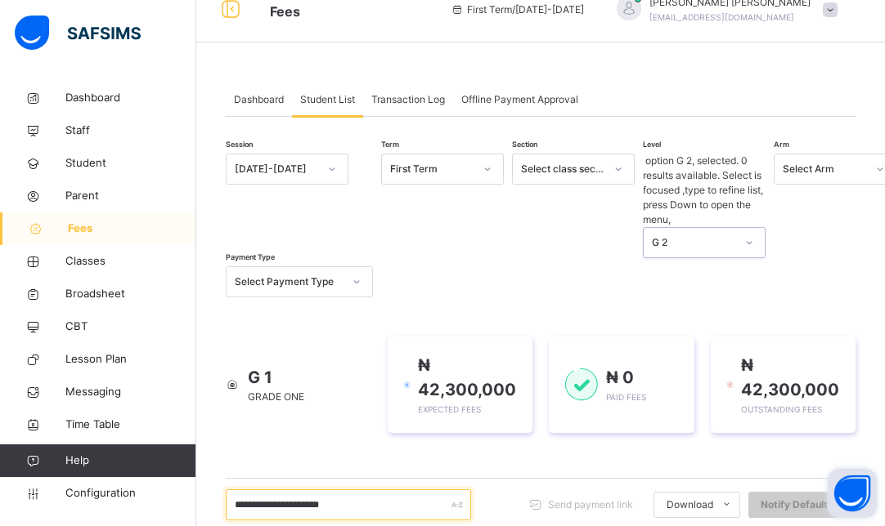
click at [381, 490] on input "**********" at bounding box center [348, 505] width 245 height 31
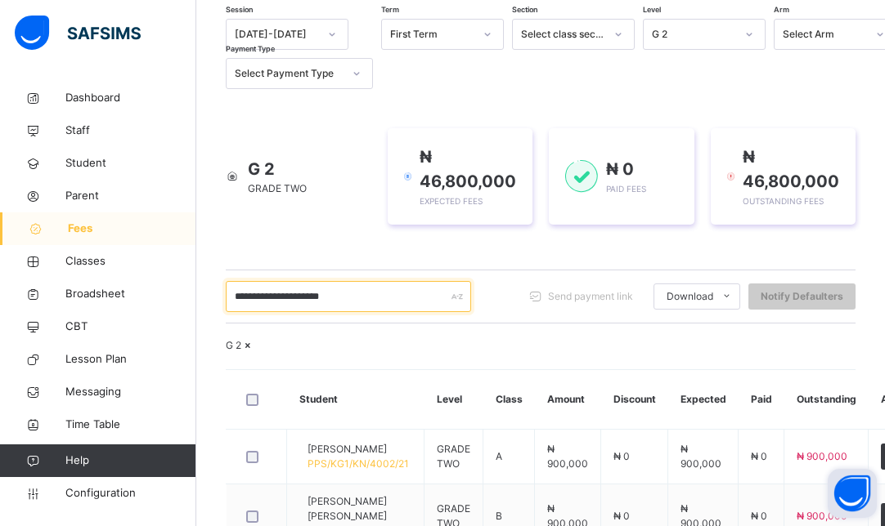
scroll to position [0, 0]
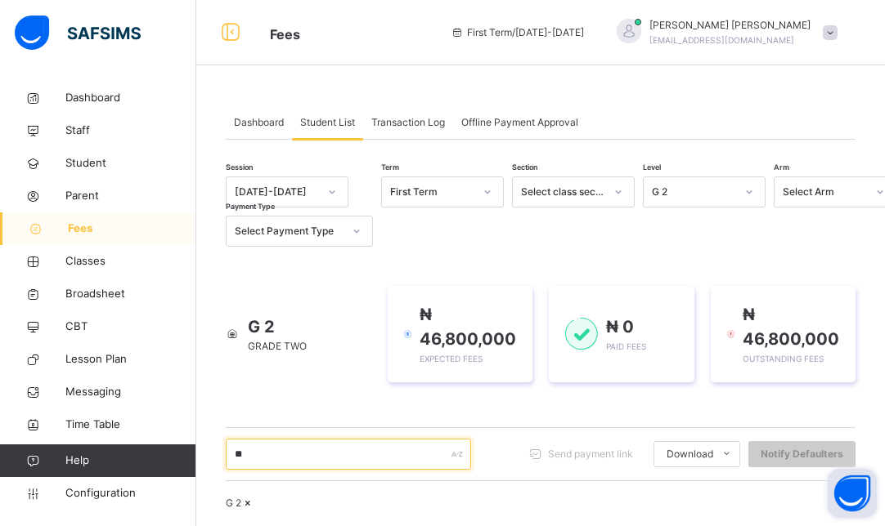
type input "*"
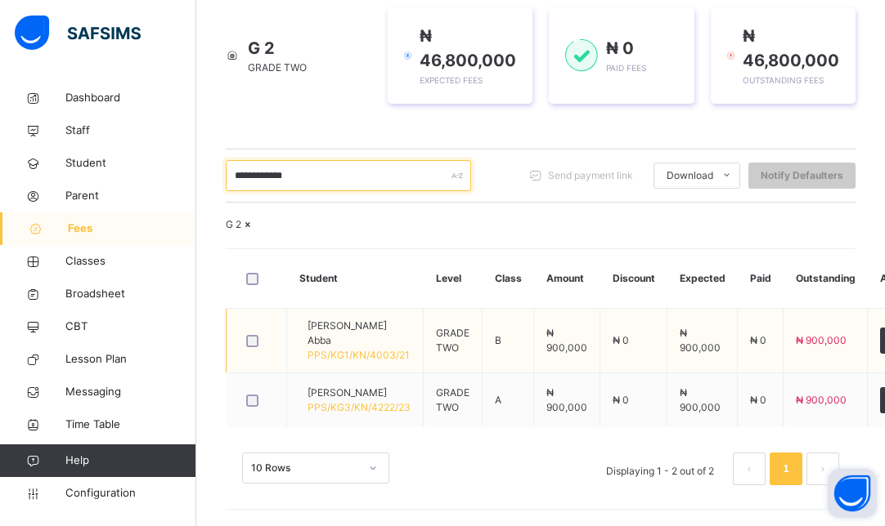
type input "**********"
click at [349, 334] on span "[PERSON_NAME] Abba" at bounding box center [358, 333] width 103 height 29
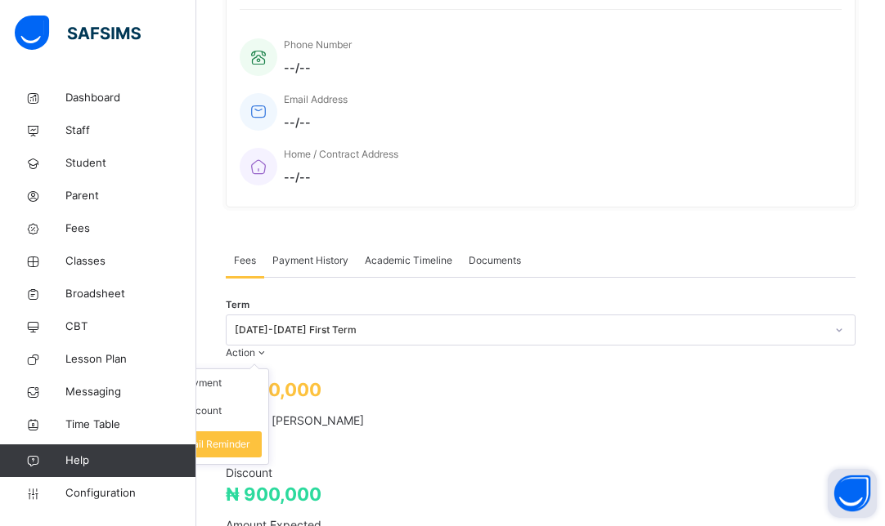
click at [269, 347] on span at bounding box center [262, 353] width 14 height 12
click at [268, 369] on li "Receive Payment" at bounding box center [201, 383] width 134 height 28
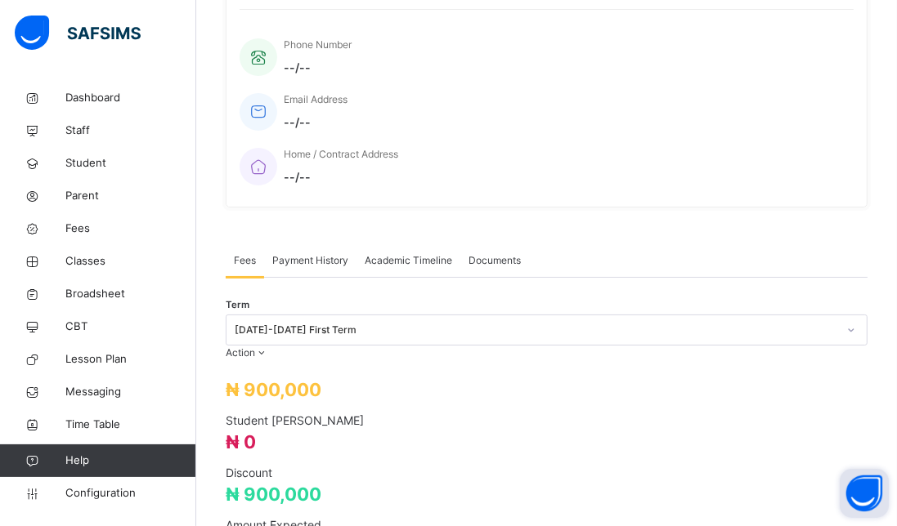
type input "********"
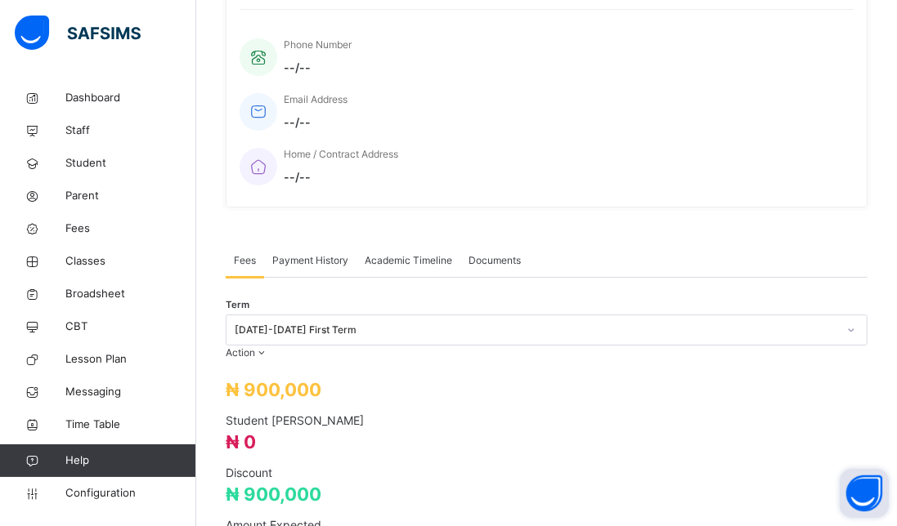
type input "**********"
type input "*********"
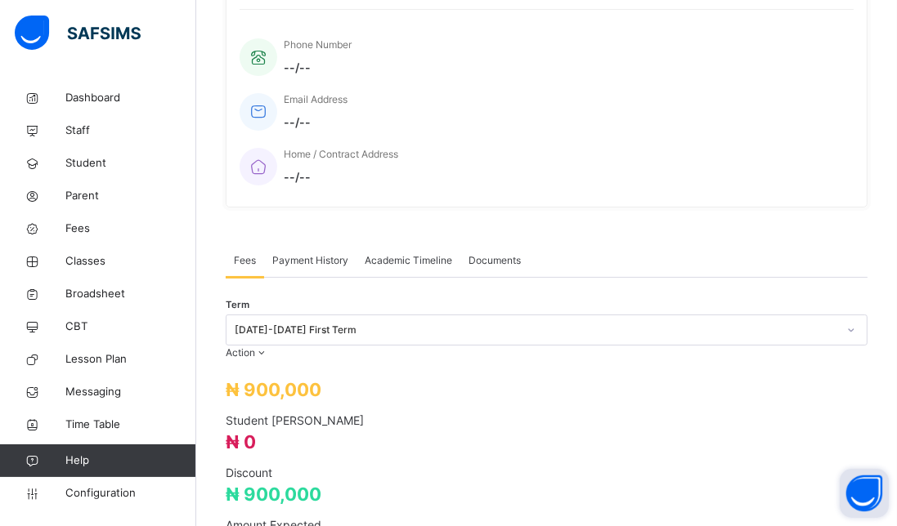
type input "*"
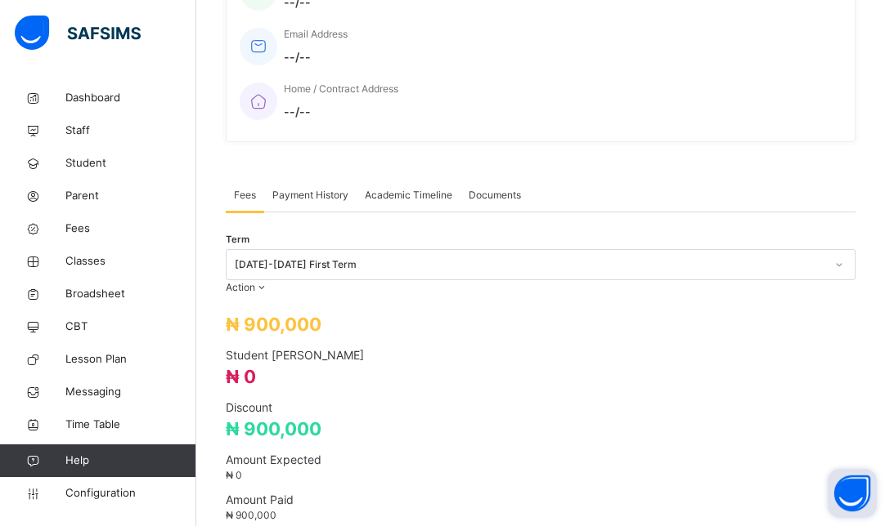
scroll to position [385, 0]
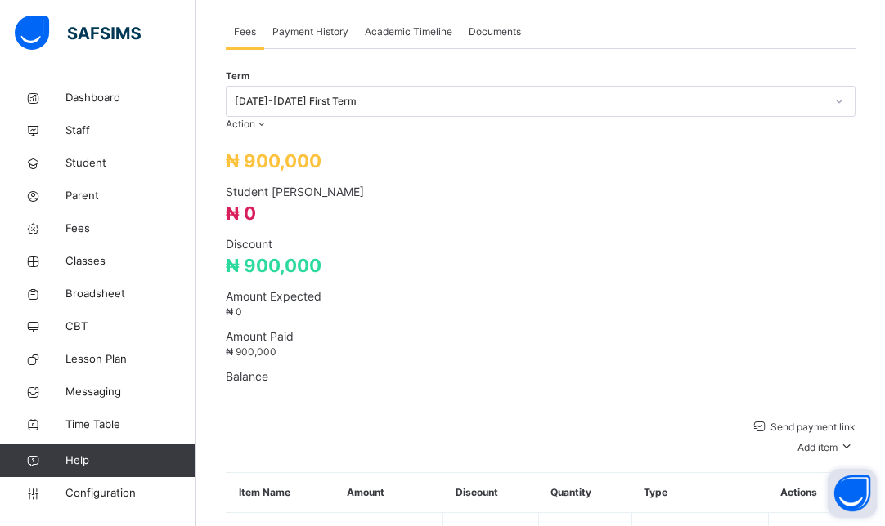
scroll to position [580, 0]
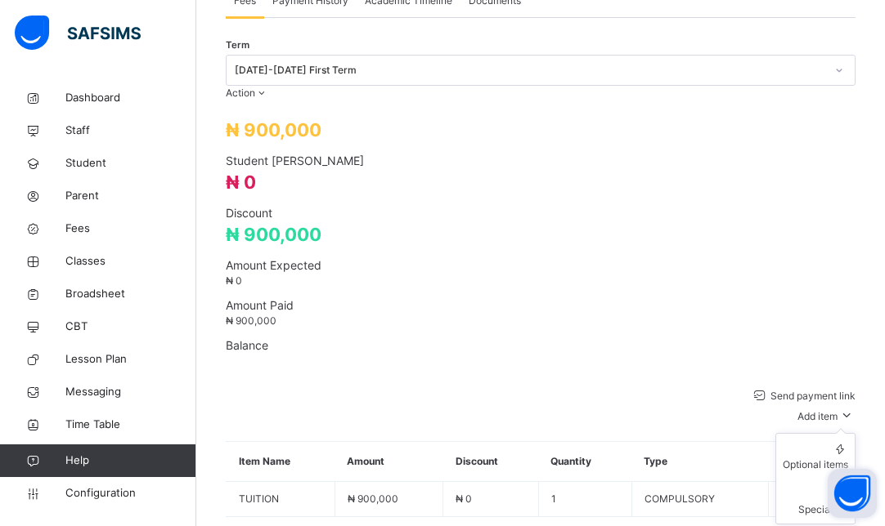
click at [831, 433] on ul "Optional items Special bill" at bounding box center [815, 479] width 80 height 92
click at [768, 390] on span "Send payment link" at bounding box center [811, 396] width 87 height 12
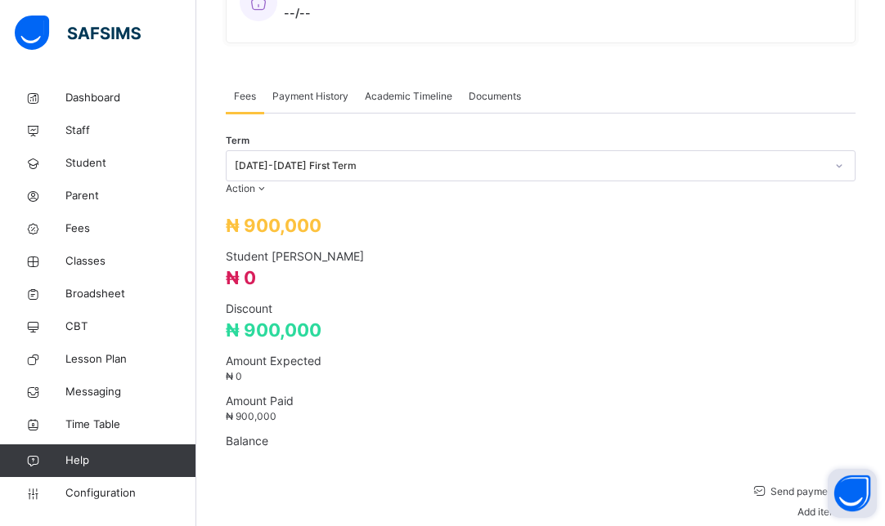
scroll to position [481, 0]
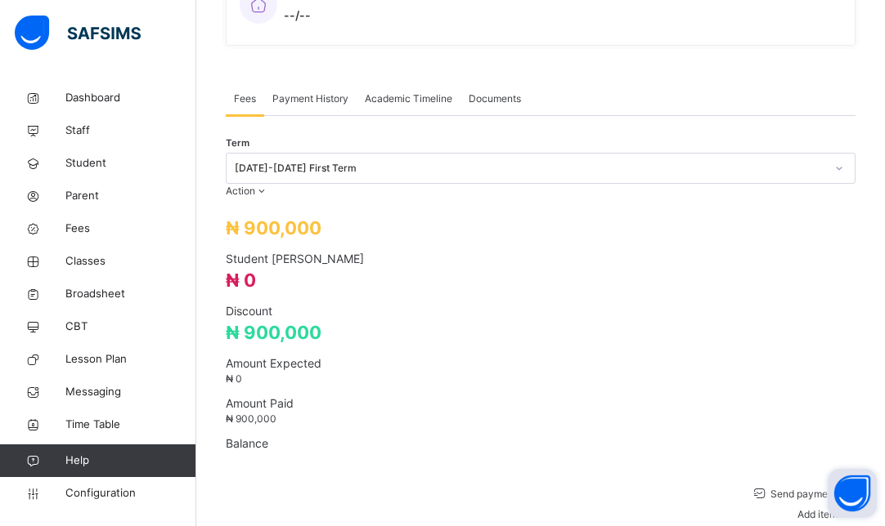
click at [293, 92] on span "Payment History" at bounding box center [310, 99] width 76 height 15
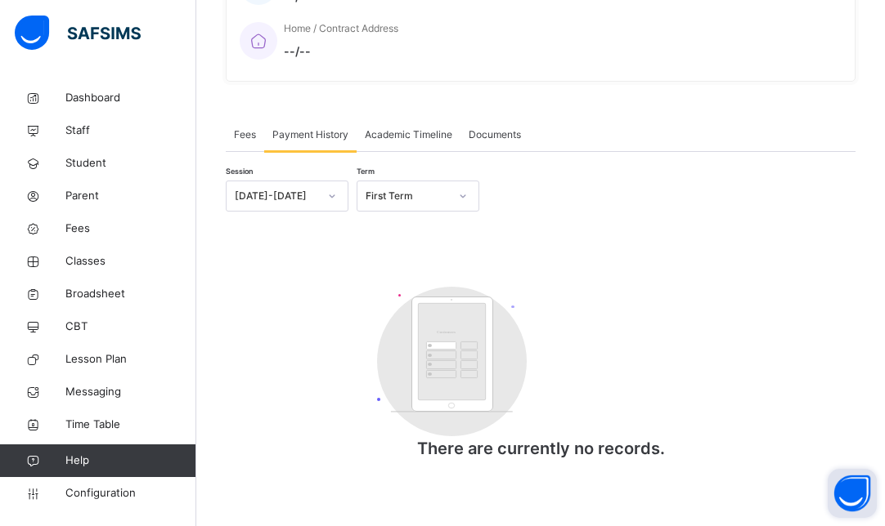
scroll to position [416, 0]
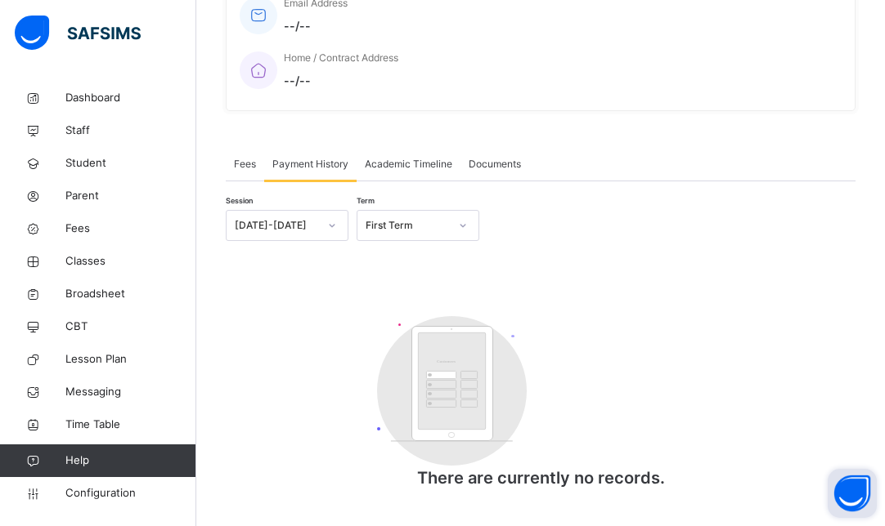
click at [251, 157] on span "Fees" at bounding box center [245, 164] width 22 height 15
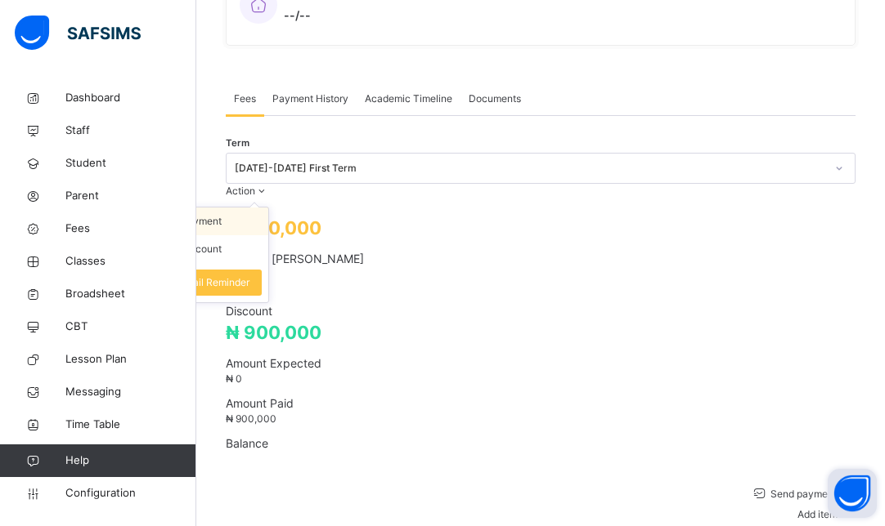
click at [268, 208] on li "Receive Payment" at bounding box center [201, 222] width 134 height 28
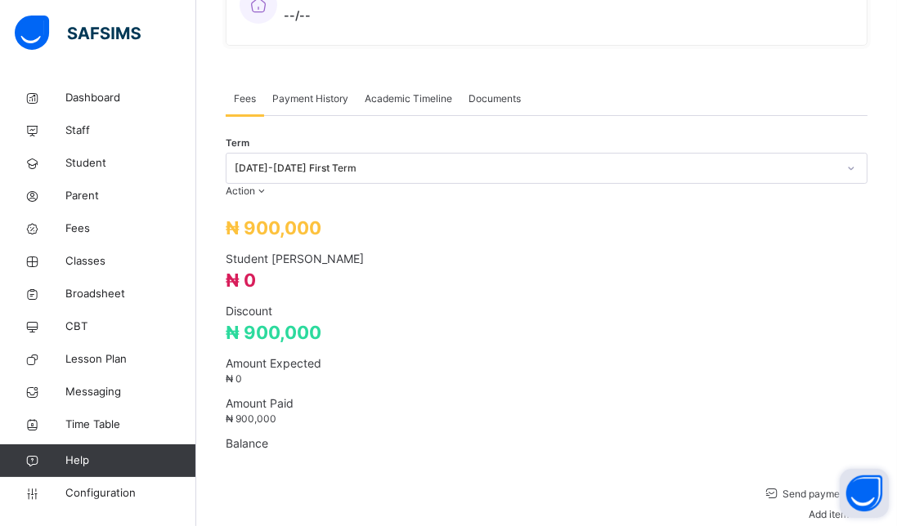
type input "*****"
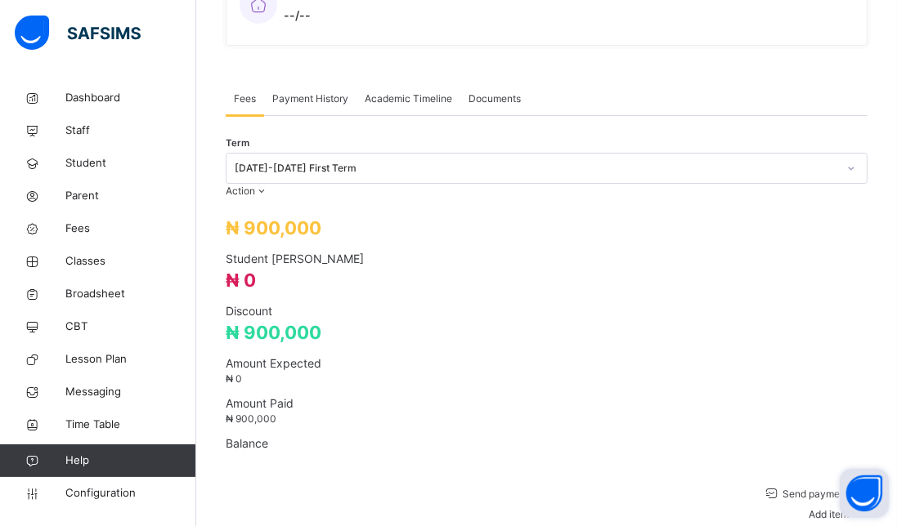
type input "**********"
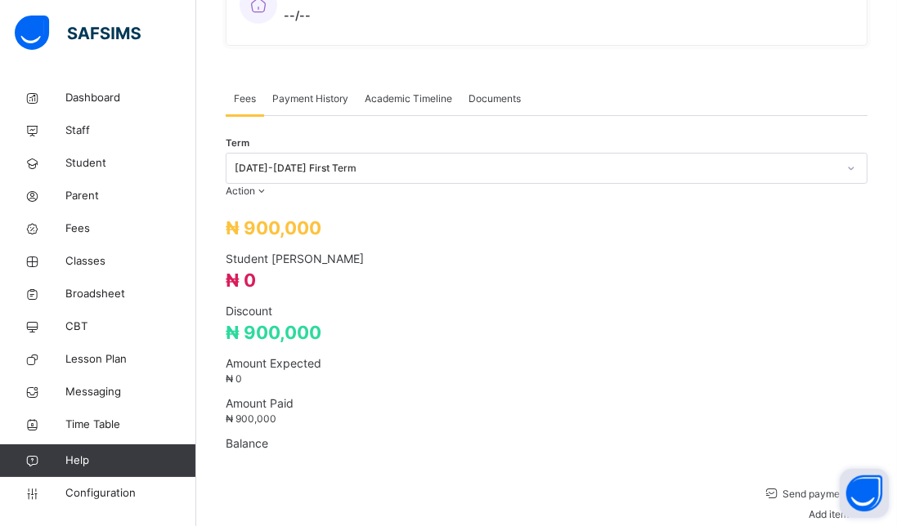
type input "*********"
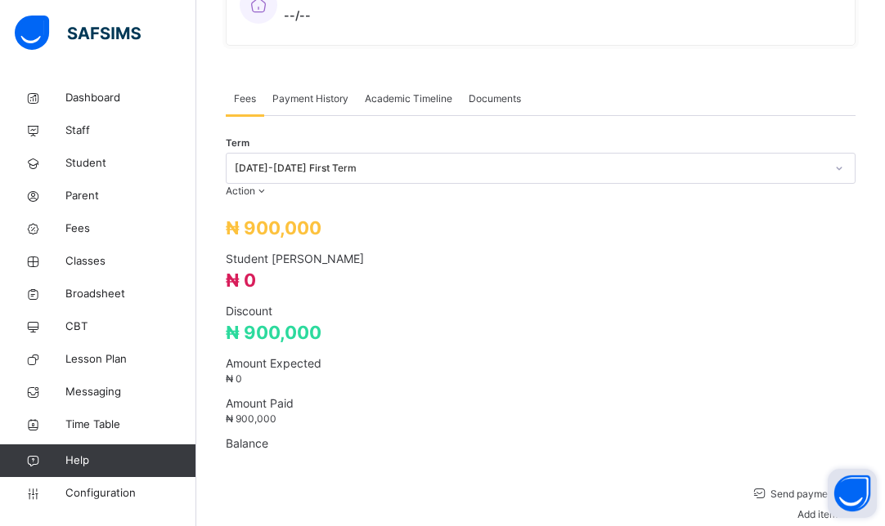
click at [92, 229] on span "Fees" at bounding box center [130, 229] width 131 height 16
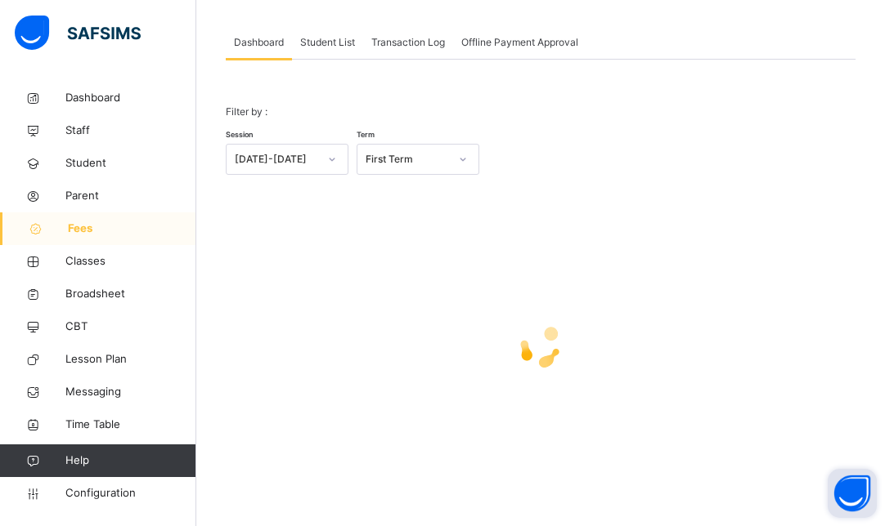
scroll to position [80, 0]
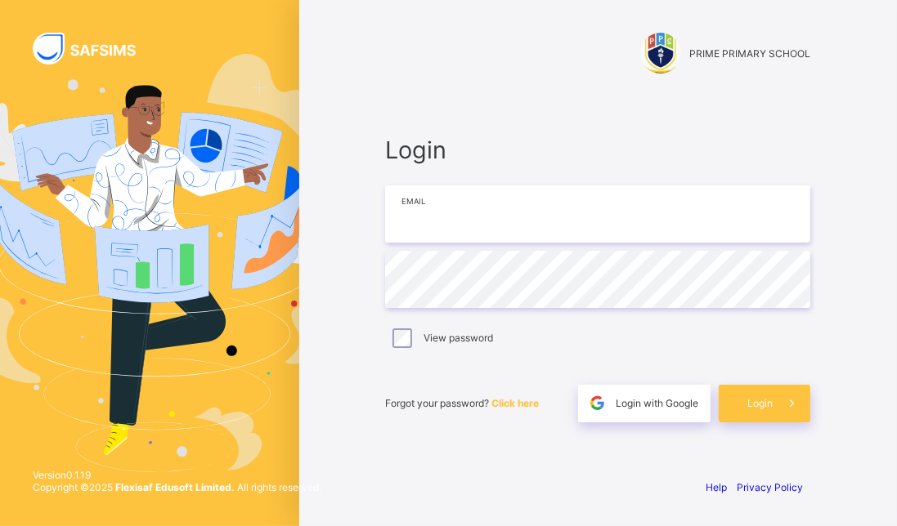
type input "**********"
click at [637, 418] on div "Login with Google" at bounding box center [644, 404] width 132 height 38
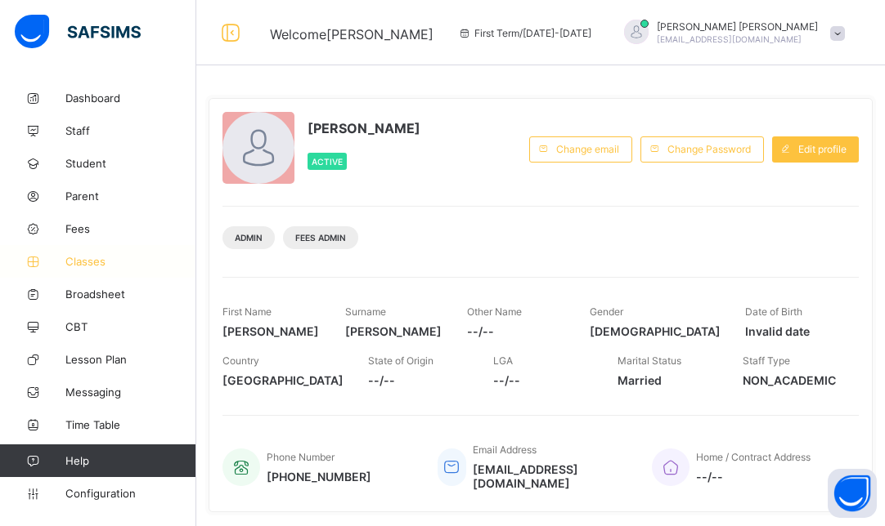
scroll to position [98, 0]
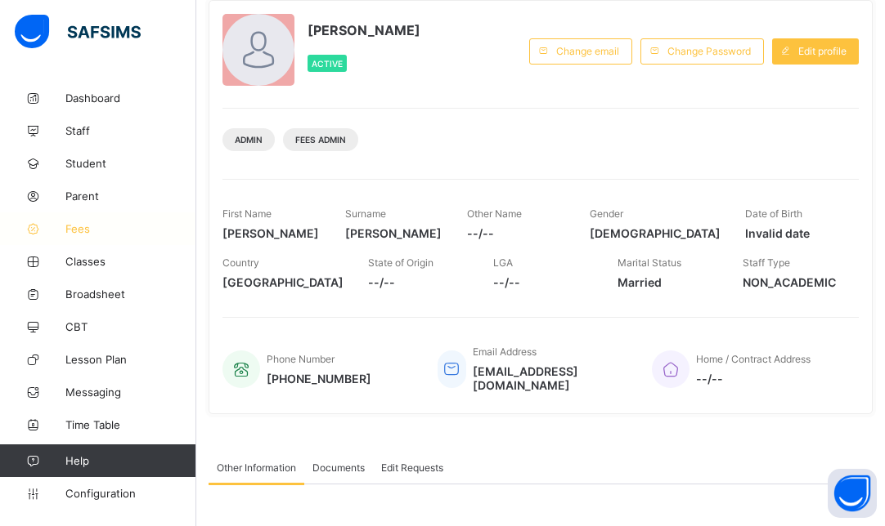
click at [78, 236] on link "Fees" at bounding box center [98, 229] width 196 height 33
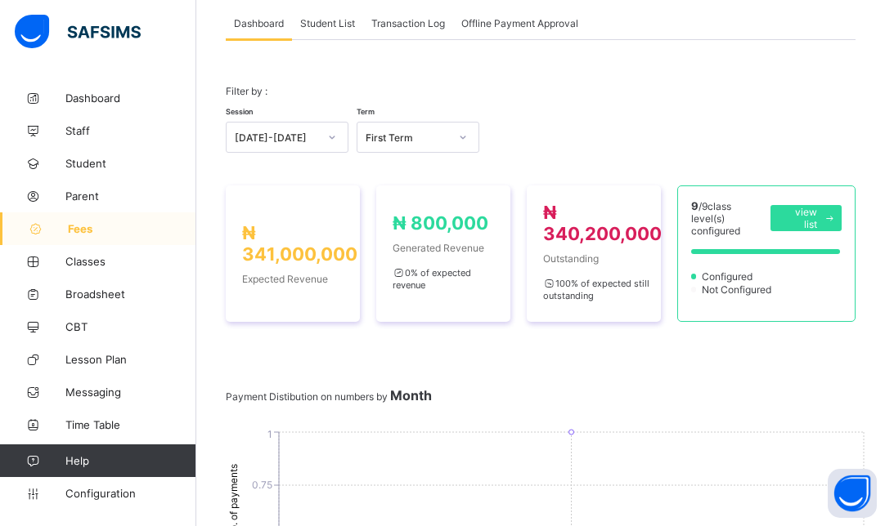
scroll to position [98, 0]
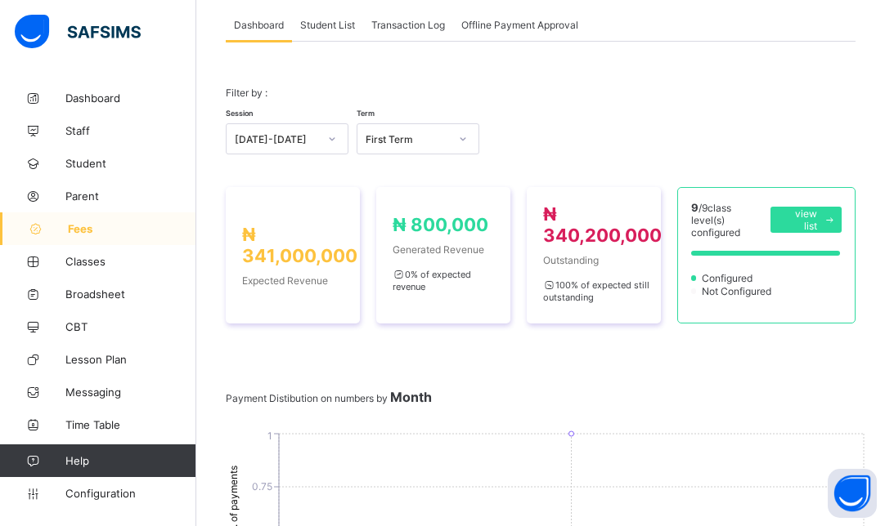
click at [411, 29] on span "Transaction Log" at bounding box center [408, 25] width 74 height 12
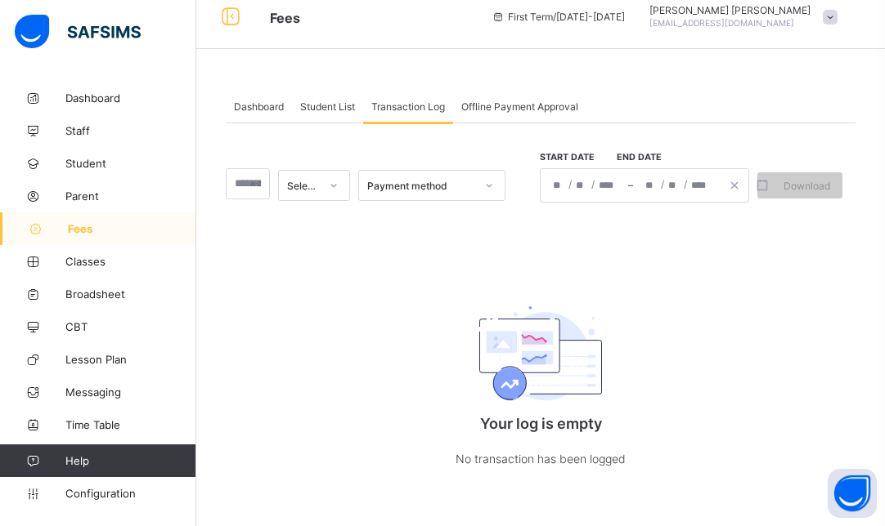
click at [510, 106] on span "Offline Payment Approval" at bounding box center [519, 107] width 117 height 12
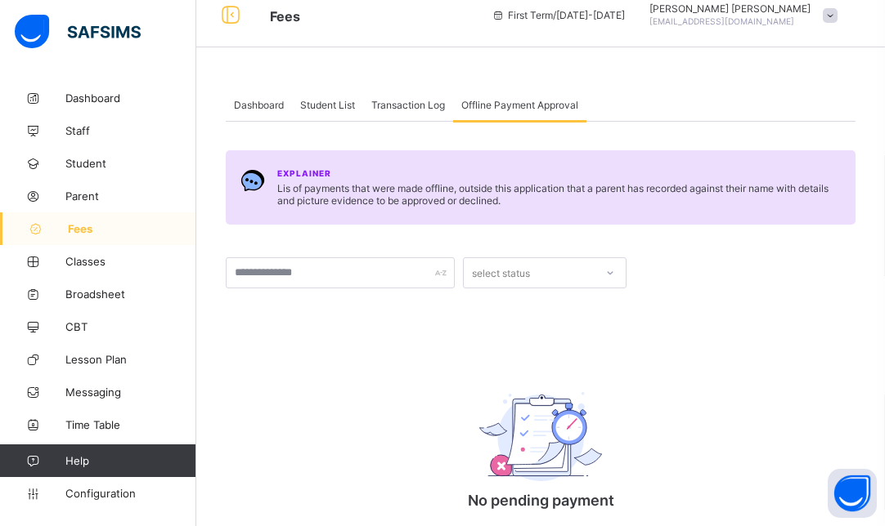
scroll to position [95, 0]
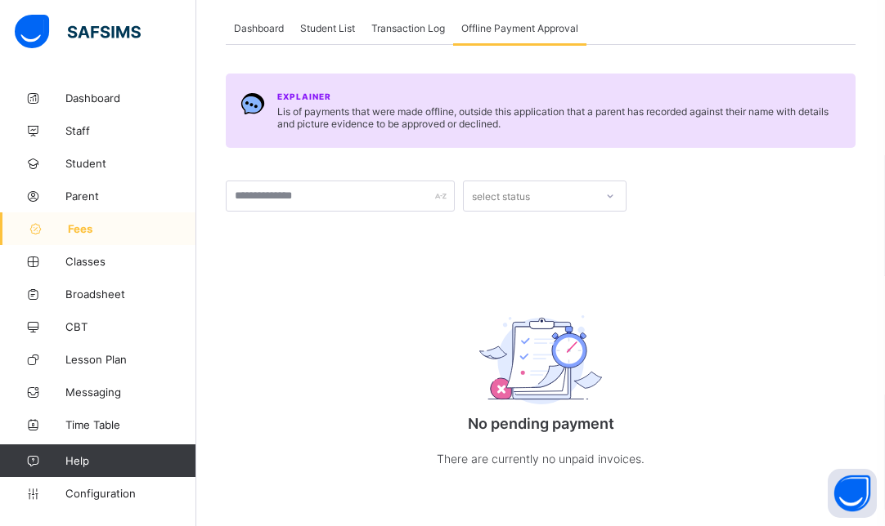
click at [413, 34] on div "Transaction Log" at bounding box center [408, 27] width 90 height 33
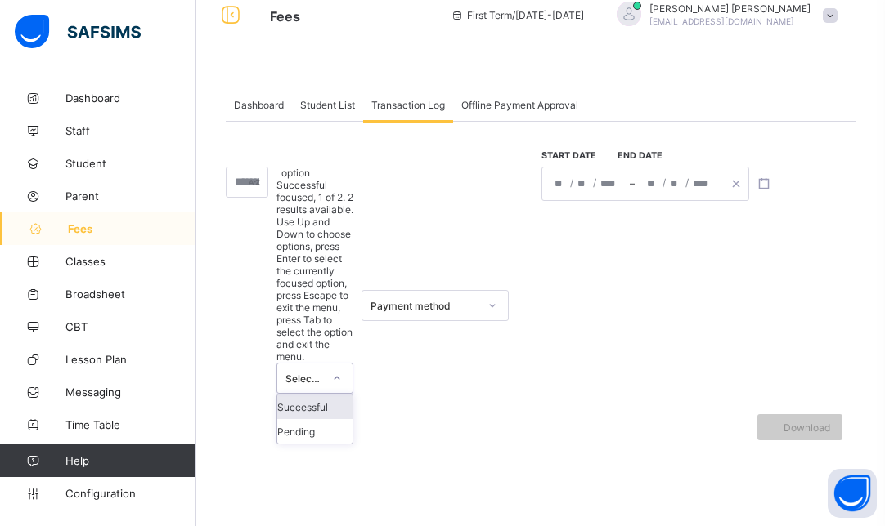
click at [351, 365] on div at bounding box center [337, 378] width 28 height 26
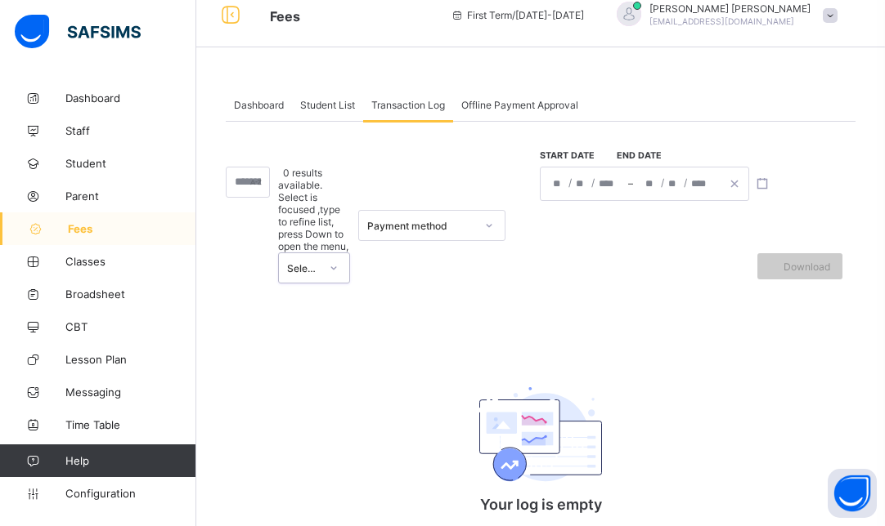
click at [338, 260] on icon at bounding box center [334, 268] width 10 height 16
click at [325, 110] on div "Student List" at bounding box center [327, 104] width 71 height 33
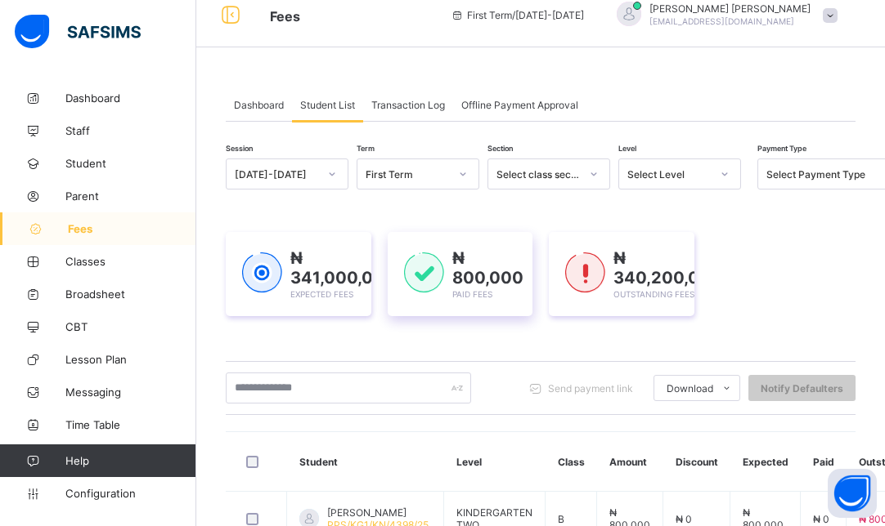
click at [419, 278] on img at bounding box center [424, 273] width 40 height 41
click at [598, 275] on img at bounding box center [585, 273] width 40 height 41
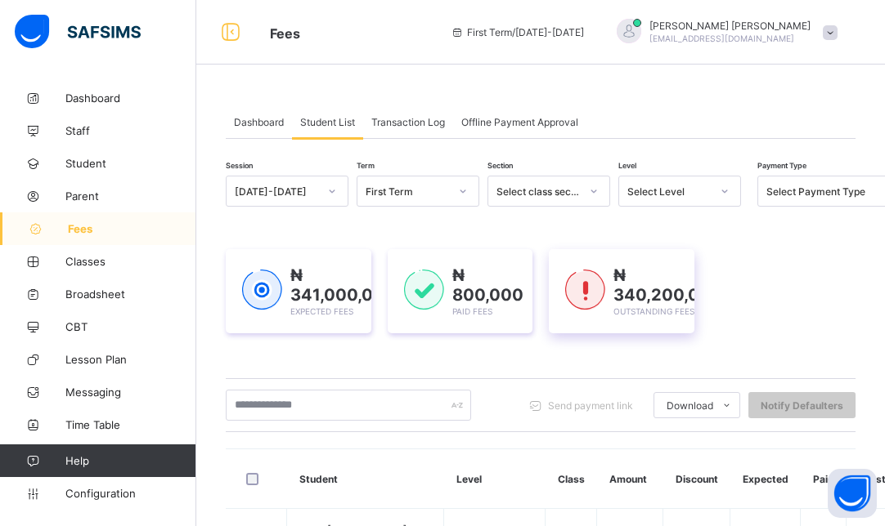
scroll to position [0, 0]
click at [253, 128] on span "Dashboard" at bounding box center [259, 123] width 50 height 12
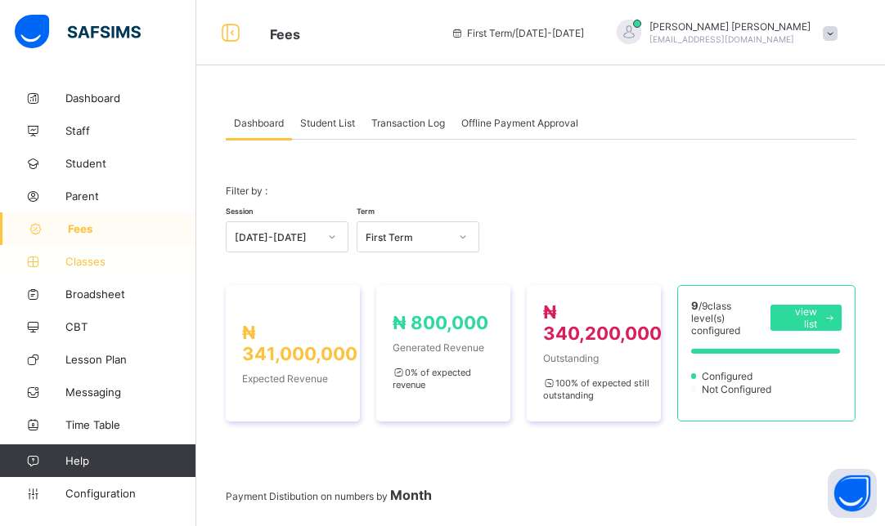
click at [97, 255] on span "Classes" at bounding box center [130, 261] width 131 height 13
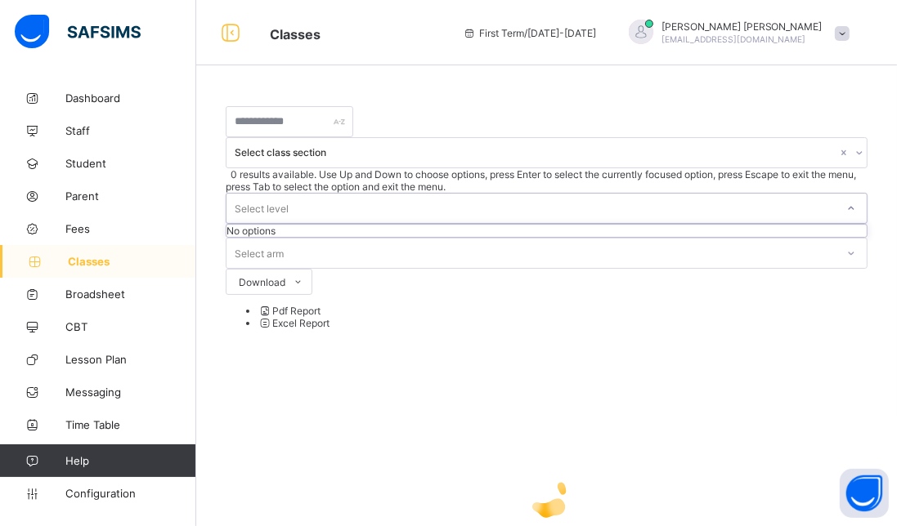
click at [593, 194] on div "Select level" at bounding box center [530, 208] width 609 height 29
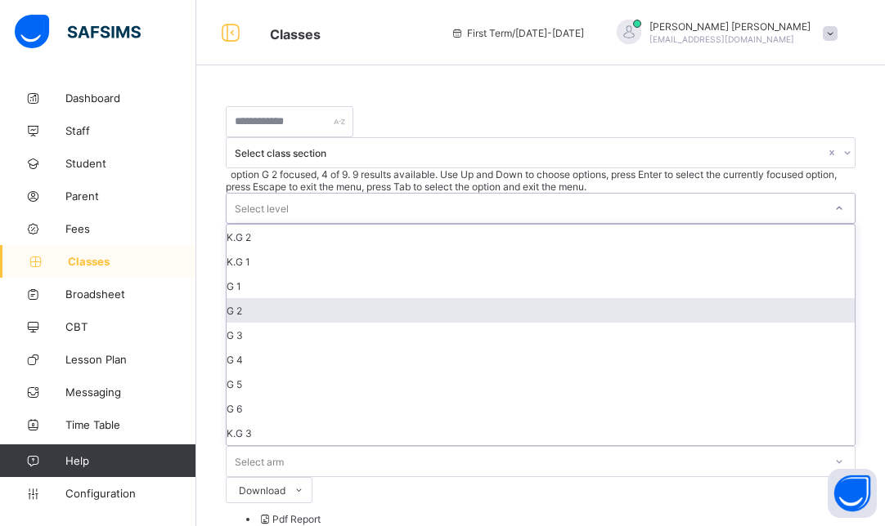
click at [539, 298] on div "G 2" at bounding box center [540, 310] width 628 height 25
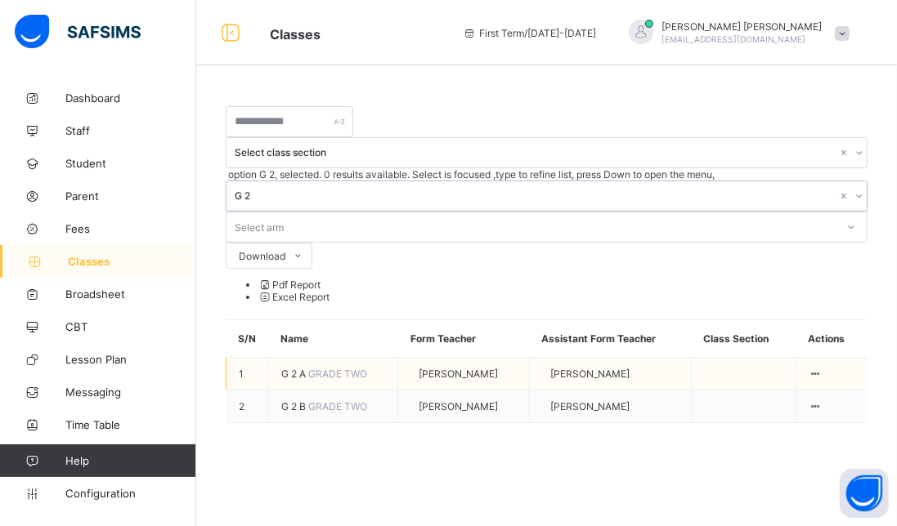
click at [326, 368] on span "GRADE TWO" at bounding box center [337, 374] width 59 height 12
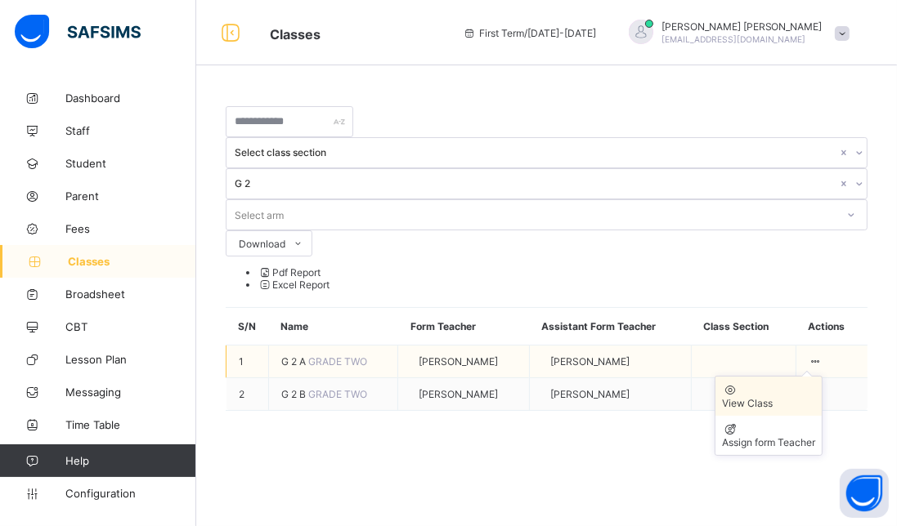
click at [761, 397] on div "View Class" at bounding box center [768, 403] width 93 height 12
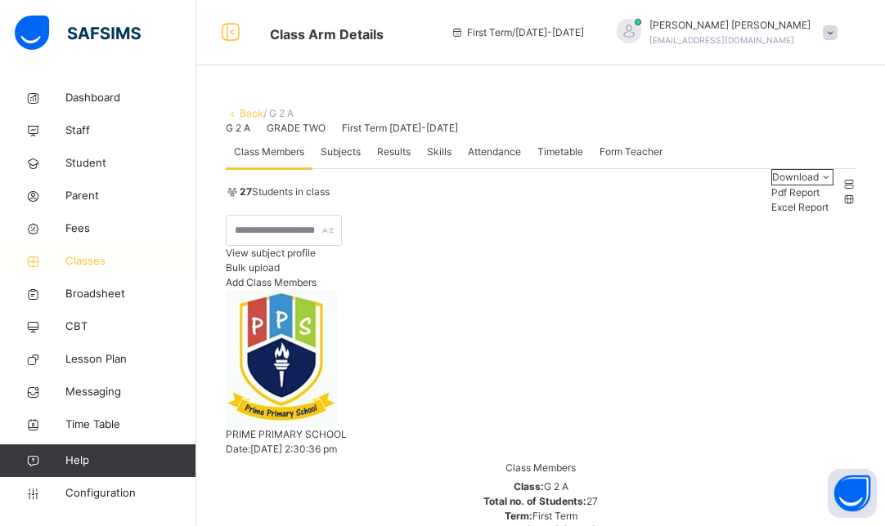
click at [99, 267] on span "Classes" at bounding box center [130, 261] width 131 height 16
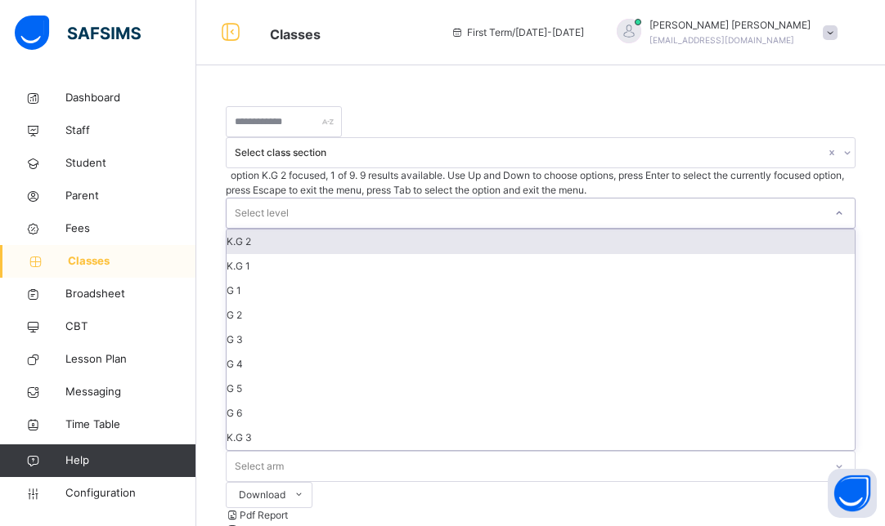
click at [825, 200] on div at bounding box center [839, 213] width 28 height 26
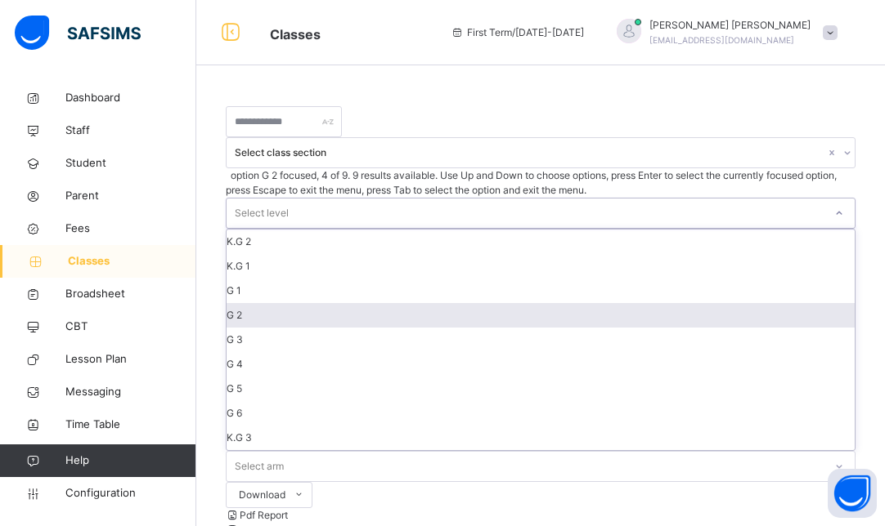
click at [559, 303] on div "G 2" at bounding box center [540, 315] width 628 height 25
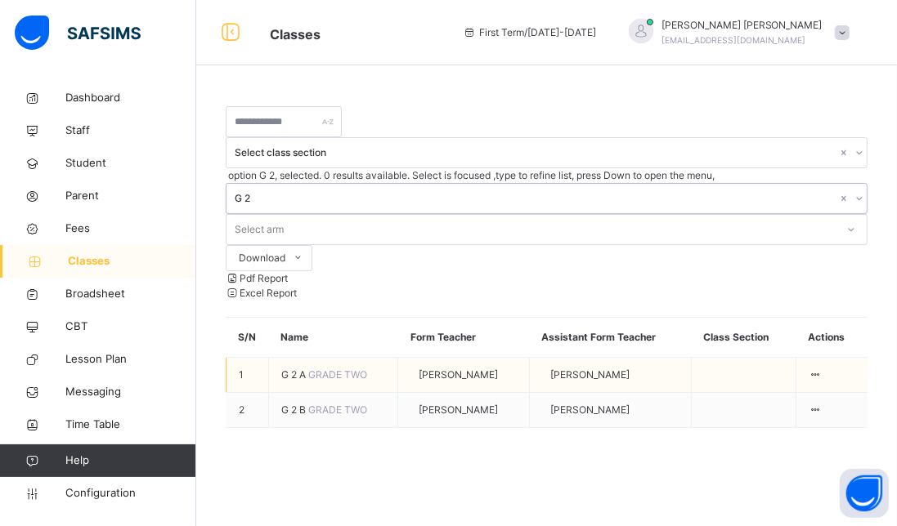
click at [286, 369] on span "G 2 A" at bounding box center [294, 375] width 27 height 12
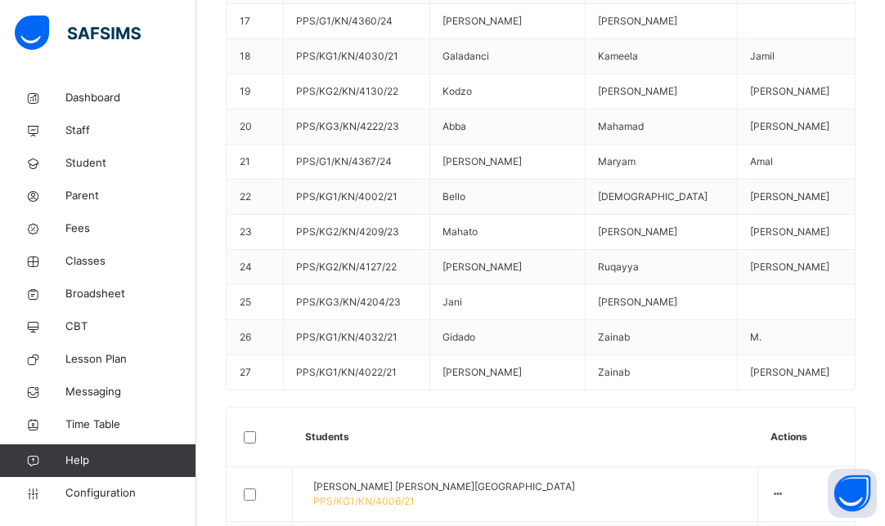
scroll to position [1144, 0]
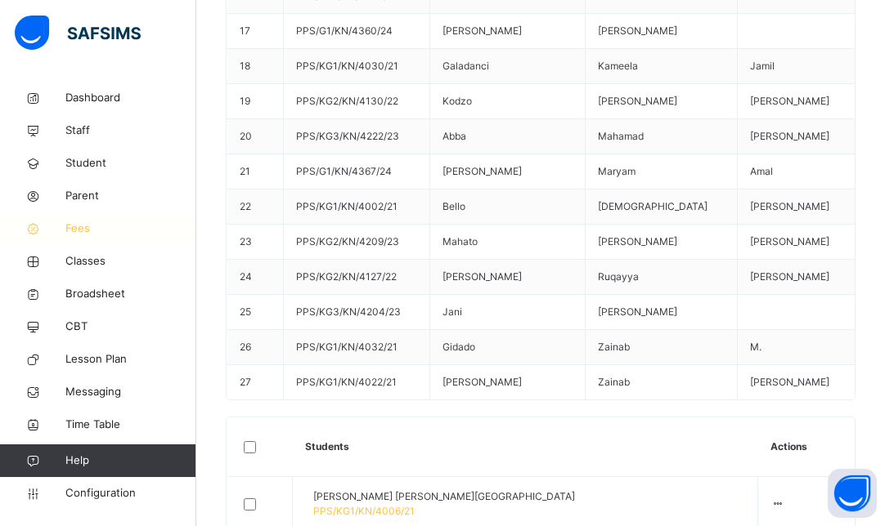
click at [82, 228] on span "Fees" at bounding box center [130, 229] width 131 height 16
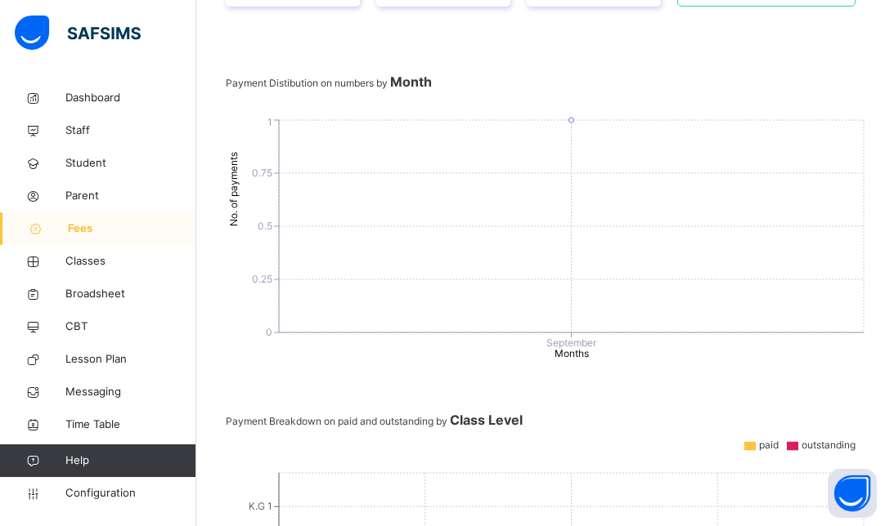
scroll to position [404, 0]
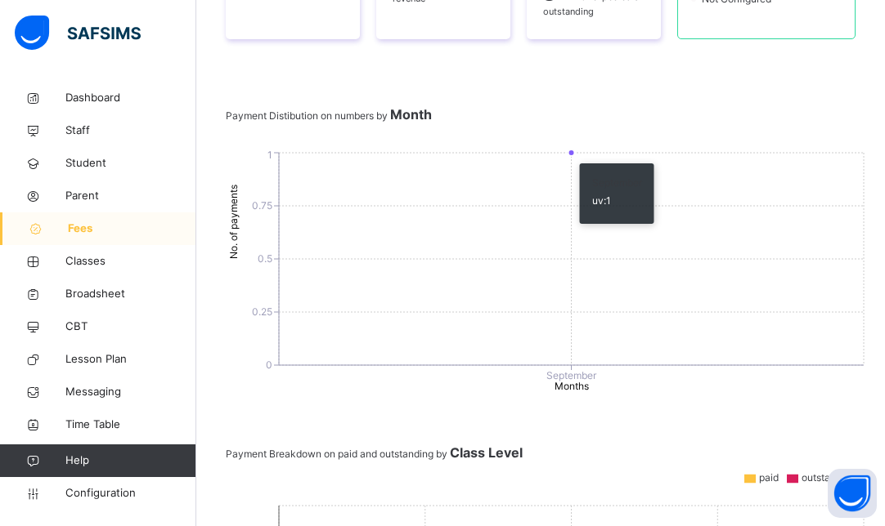
click at [473, 155] on icon "0 0.25 0.5 0.75 1 No. of payments September Months" at bounding box center [547, 271] width 642 height 245
click at [514, 155] on icon "0 0.25 0.5 0.75 1 No. of payments September Months" at bounding box center [547, 271] width 642 height 245
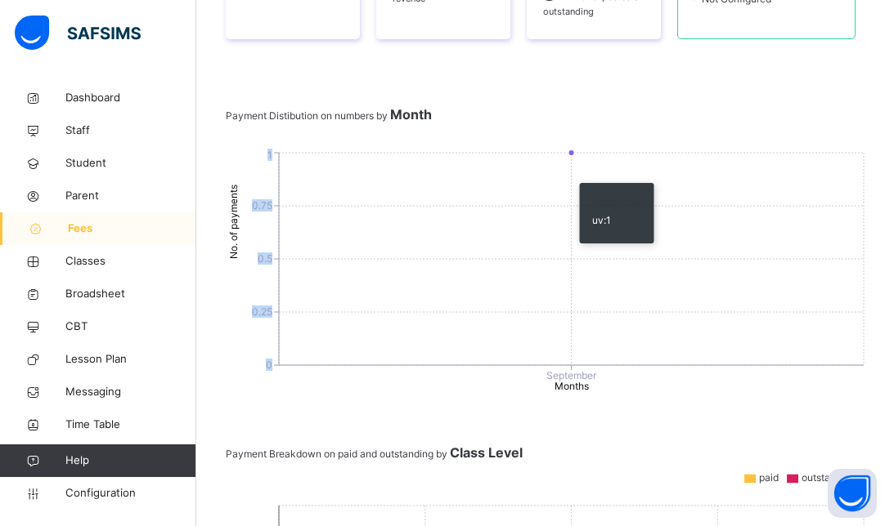
drag, startPoint x: 568, startPoint y: 153, endPoint x: 472, endPoint y: 175, distance: 99.0
click at [472, 175] on icon "0 0.25 0.5 0.75 1 No. of payments September Months" at bounding box center [547, 271] width 642 height 245
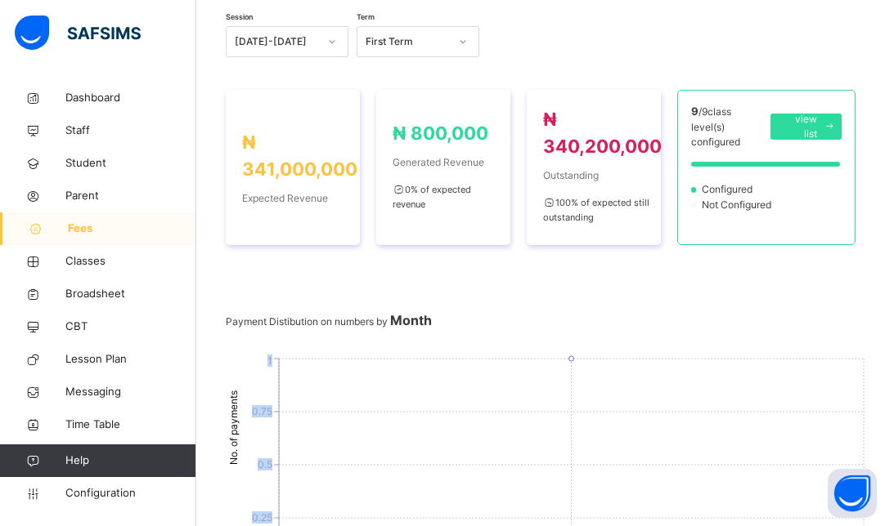
scroll to position [44, 0]
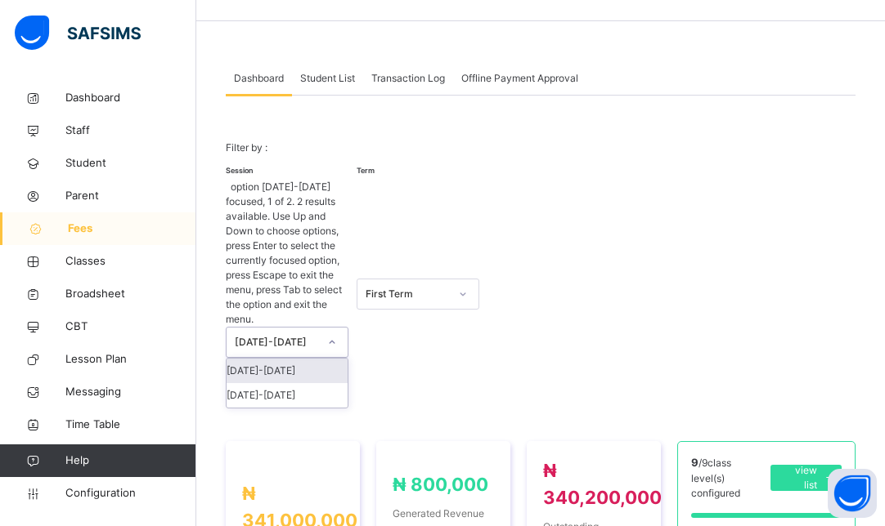
click at [300, 335] on div "[DATE]-[DATE]" at bounding box center [276, 342] width 83 height 15
click at [289, 383] on div "[DATE]-[DATE]" at bounding box center [286, 395] width 121 height 25
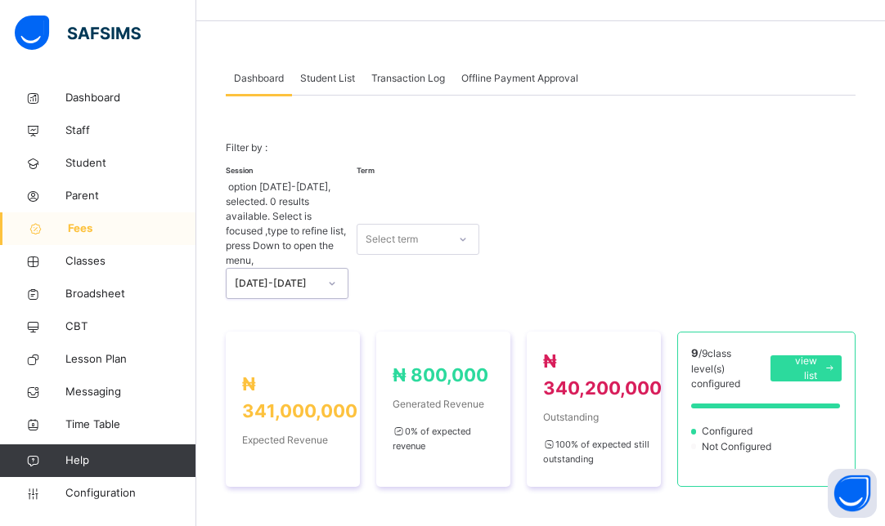
click at [404, 224] on div "Select term" at bounding box center [391, 239] width 52 height 31
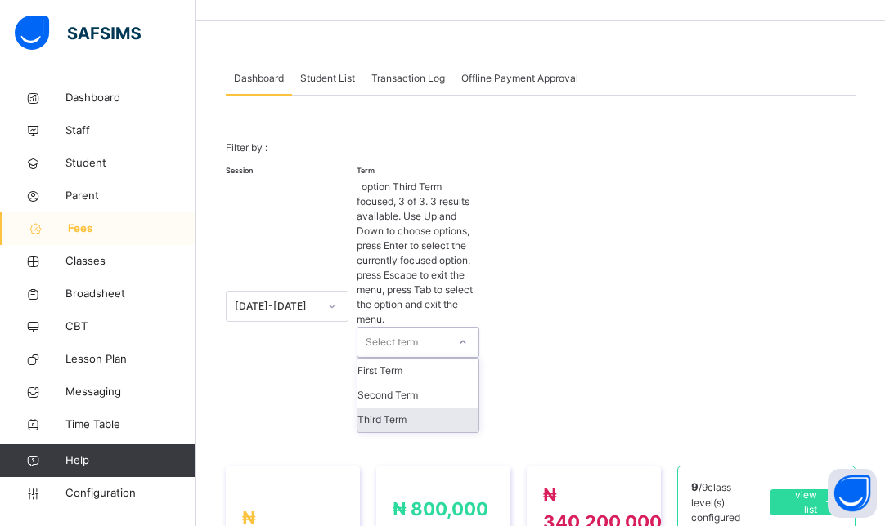
click at [409, 408] on div "Third Term" at bounding box center [417, 420] width 121 height 25
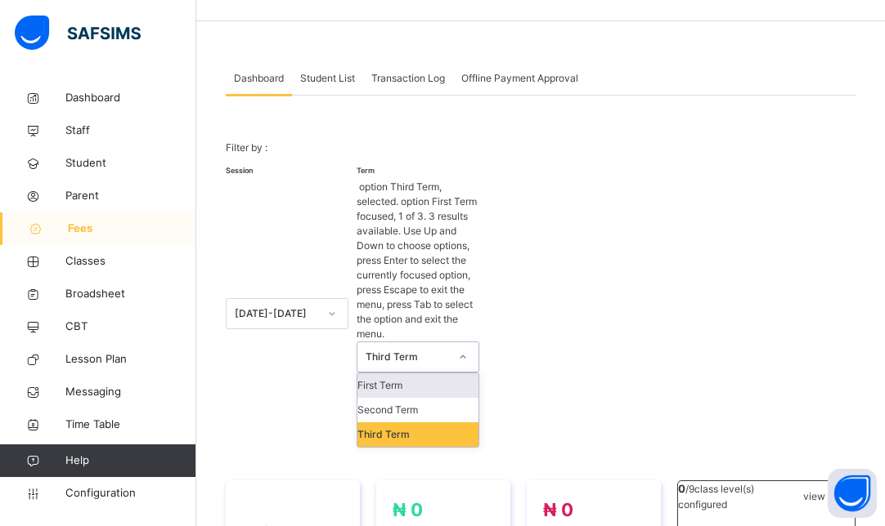
click at [630, 163] on div "Session 2024-2025 Term option Third Term, selected. option First Term focused, …" at bounding box center [540, 305] width 629 height 284
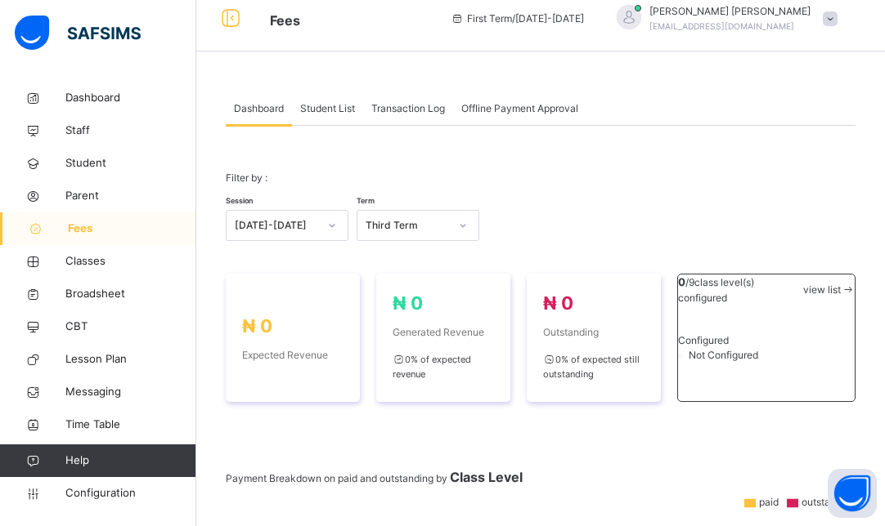
scroll to position [0, 0]
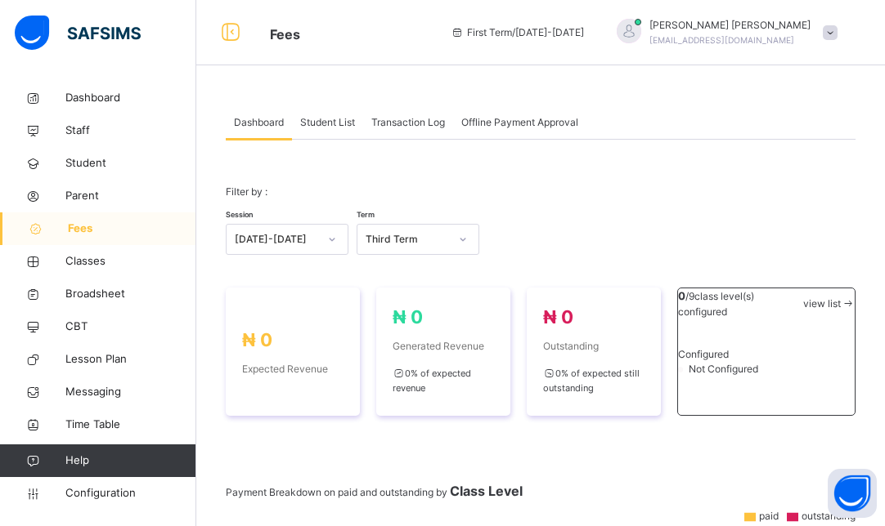
click at [309, 242] on div "[DATE]-[DATE]" at bounding box center [276, 239] width 83 height 15
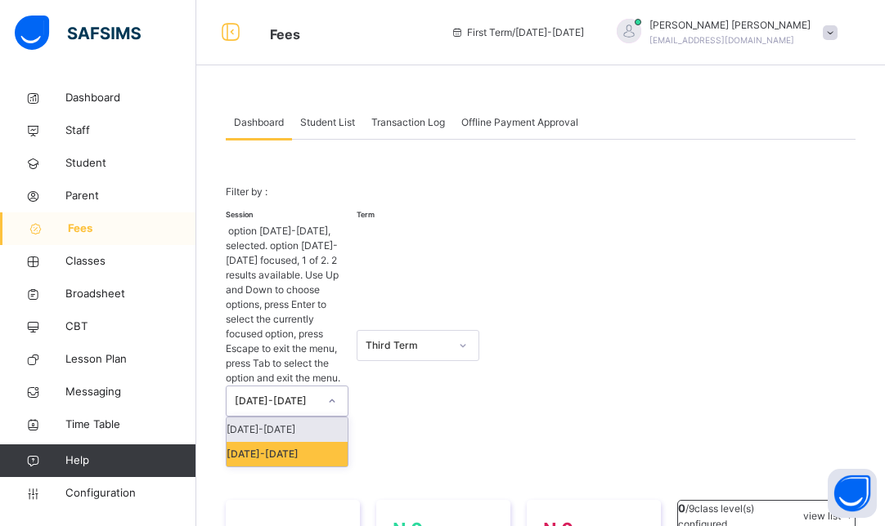
click at [282, 418] on div "[DATE]-[DATE]" at bounding box center [286, 430] width 121 height 25
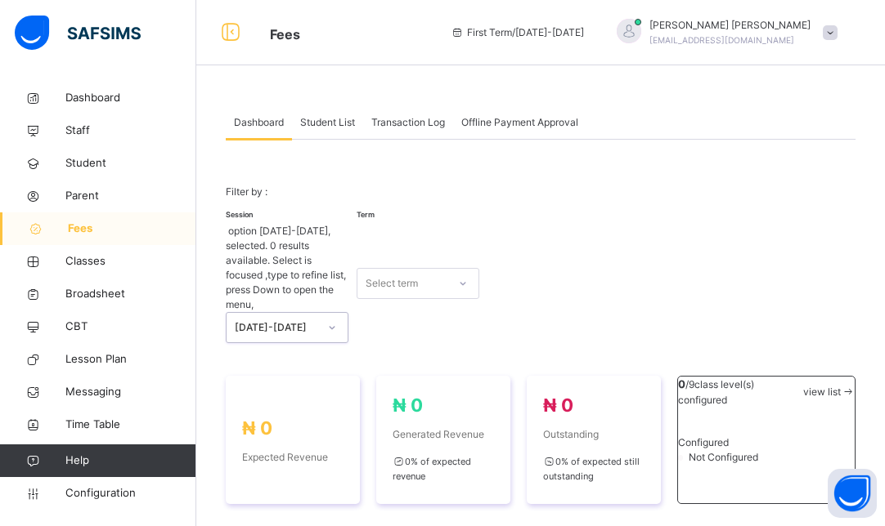
click at [400, 268] on div "Select term" at bounding box center [391, 283] width 52 height 31
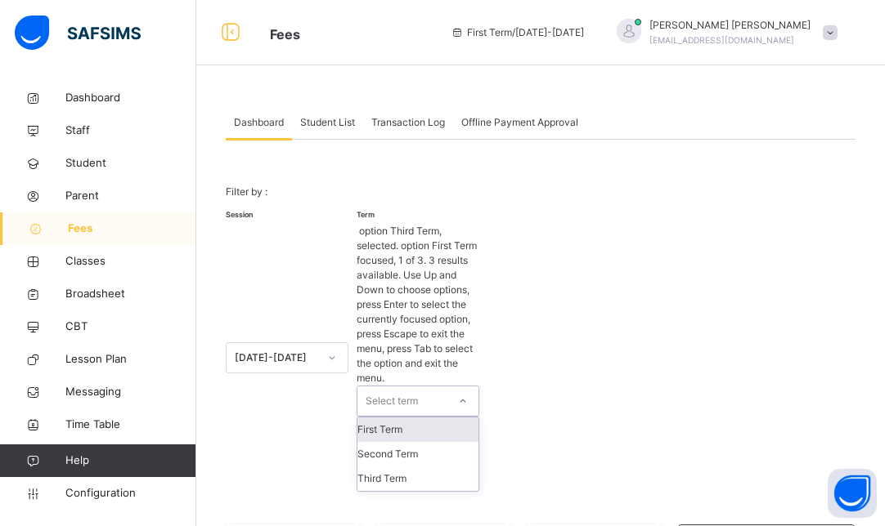
click at [399, 418] on div "First Term" at bounding box center [417, 430] width 121 height 25
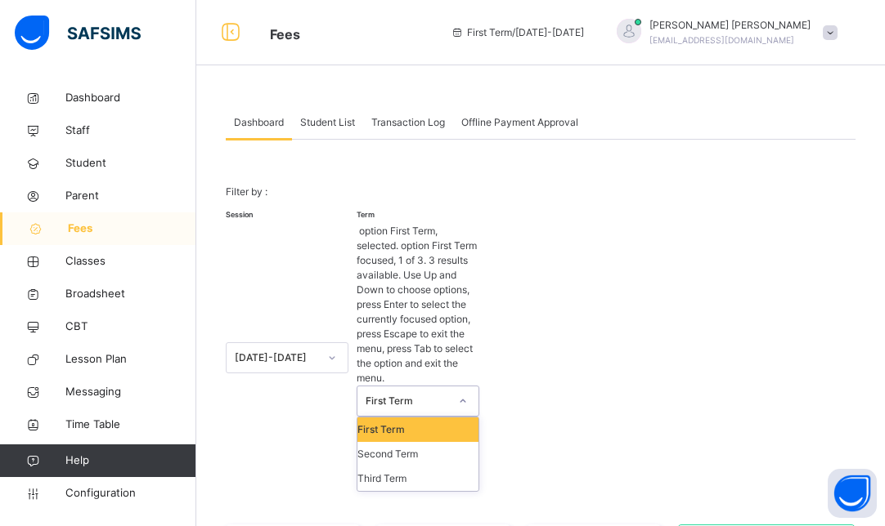
click at [455, 418] on div "First Term" at bounding box center [417, 430] width 121 height 25
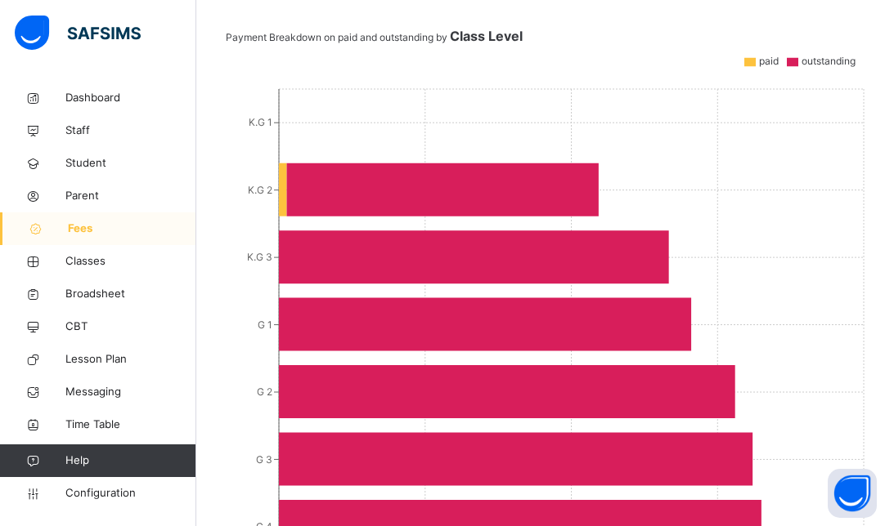
scroll to position [597, 0]
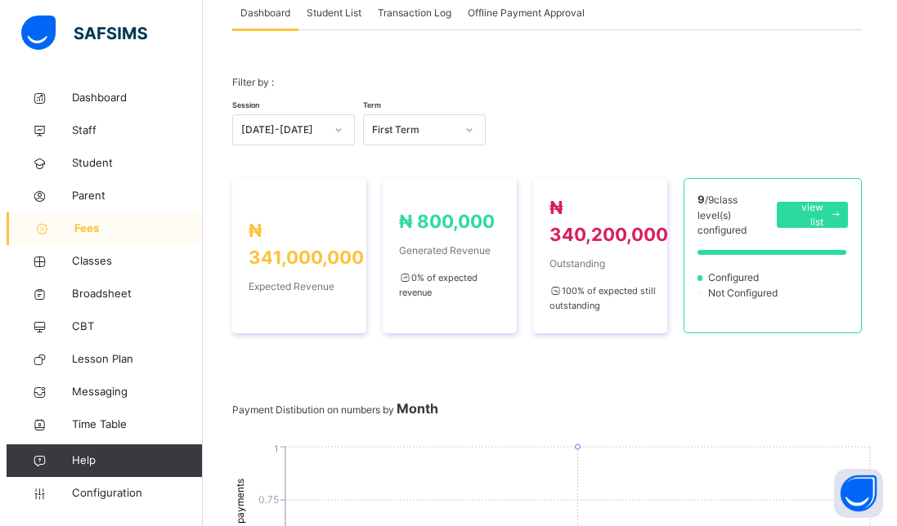
scroll to position [0, 0]
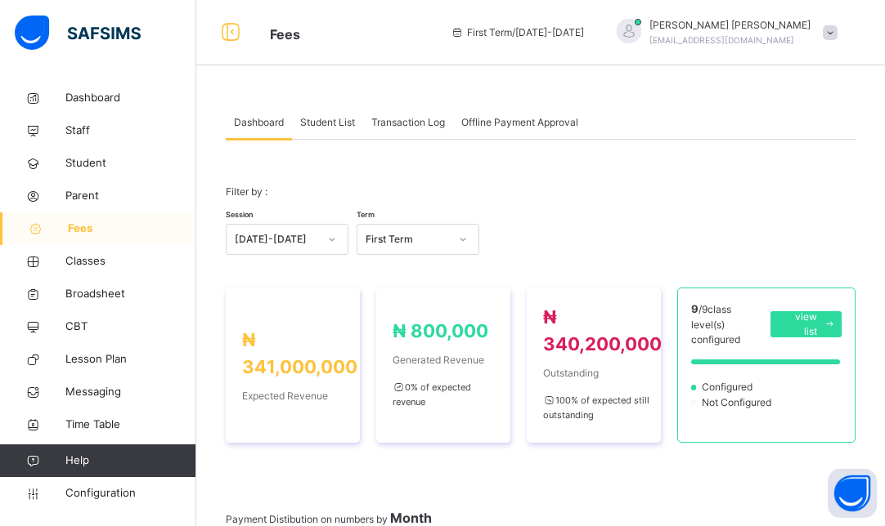
click at [837, 38] on span at bounding box center [829, 32] width 15 height 15
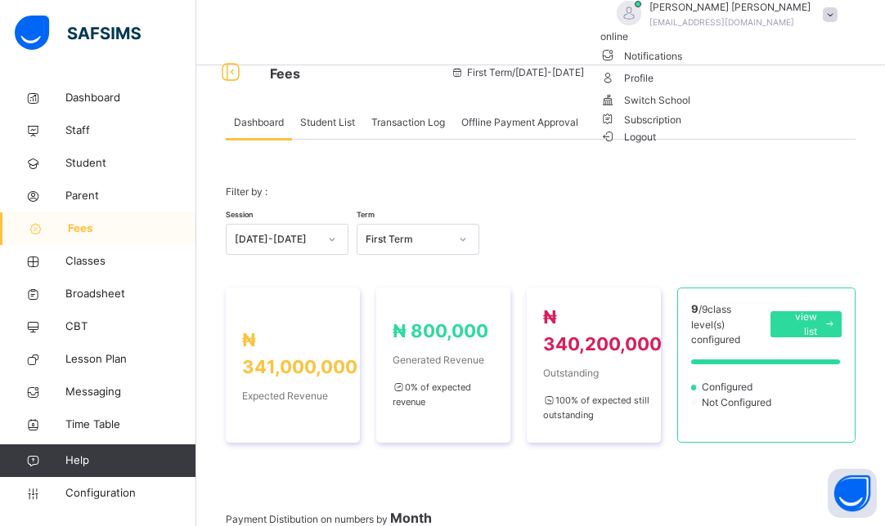
click at [656, 146] on span "Logout" at bounding box center [628, 136] width 56 height 17
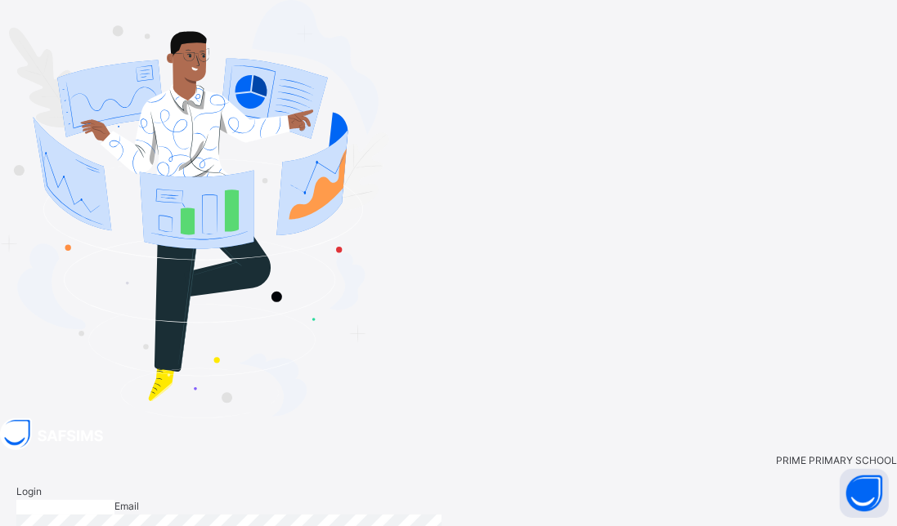
type input "**********"
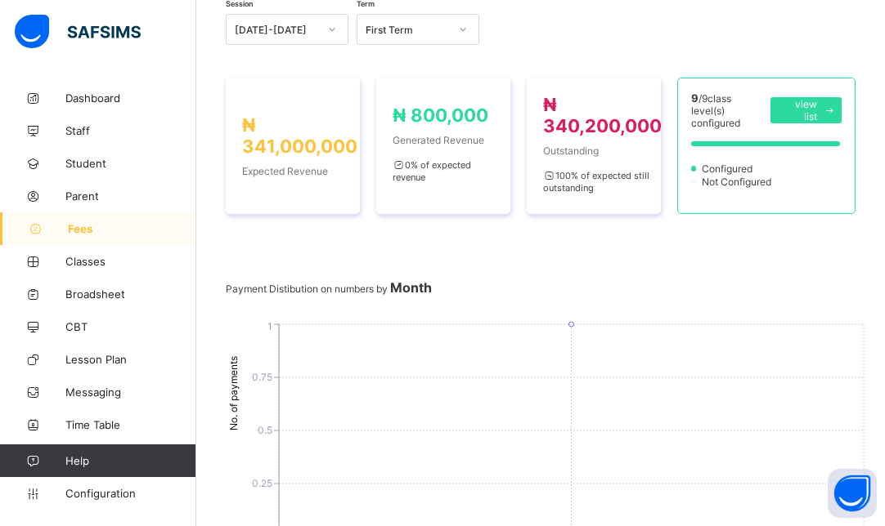
scroll to position [210, 0]
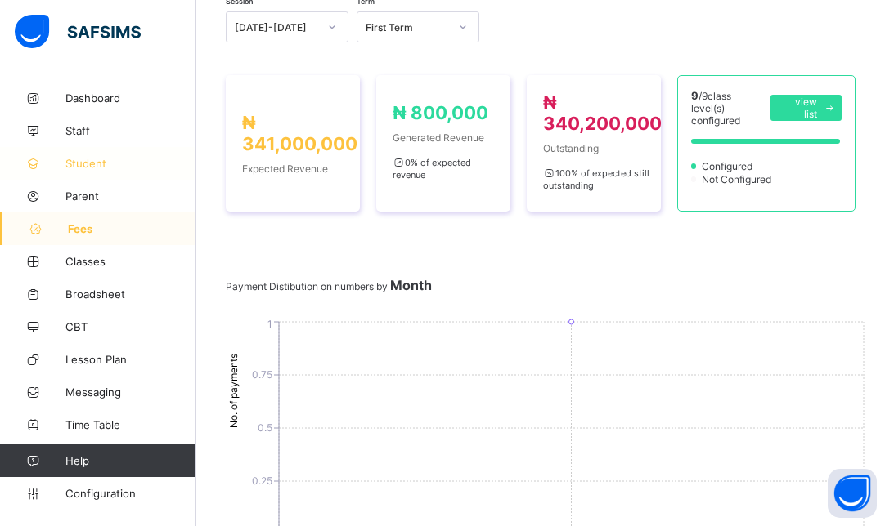
click at [79, 163] on span "Student" at bounding box center [130, 163] width 131 height 13
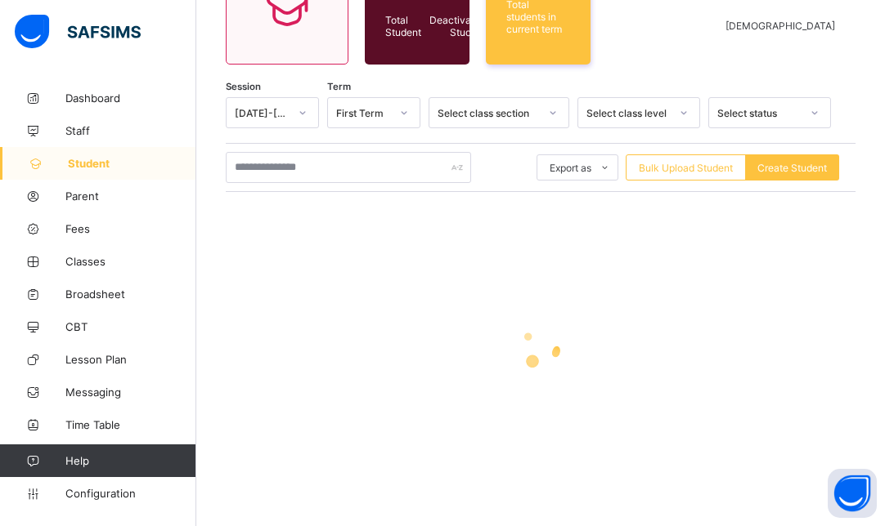
scroll to position [210, 0]
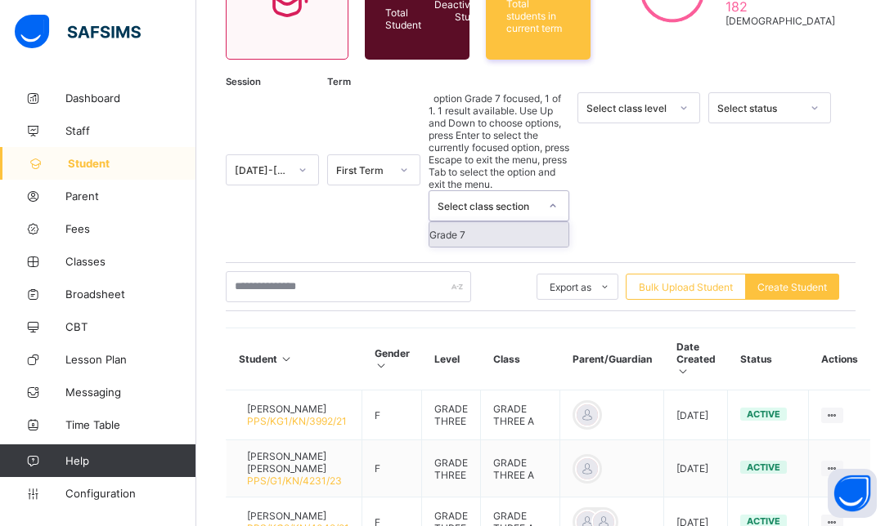
click at [533, 200] on div "Select class section" at bounding box center [487, 206] width 101 height 12
click at [656, 107] on div "Select class level" at bounding box center [627, 108] width 83 height 12
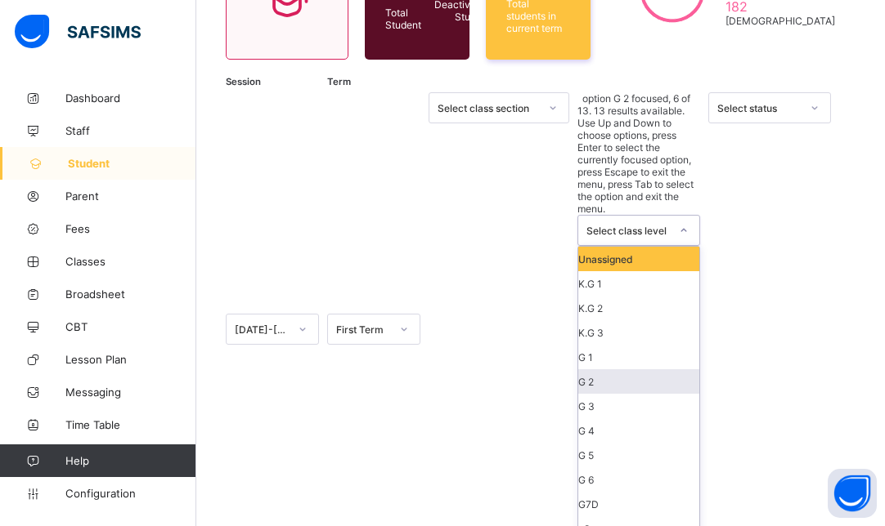
click at [609, 369] on div "G 2" at bounding box center [638, 381] width 121 height 25
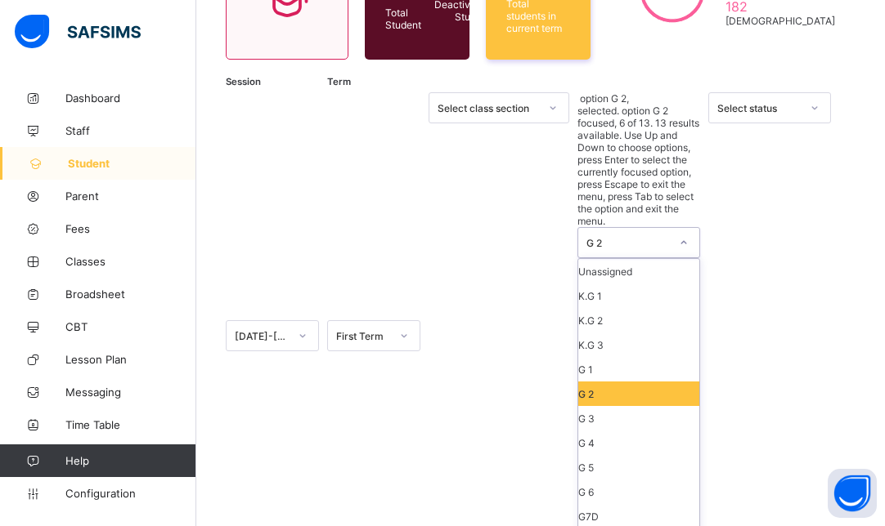
click at [639, 382] on div "G 2" at bounding box center [638, 394] width 121 height 25
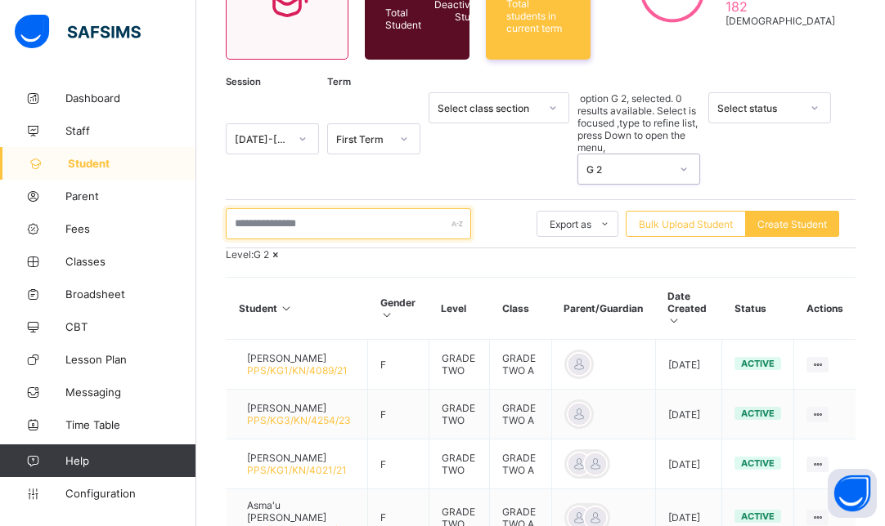
click at [313, 208] on input "text" at bounding box center [348, 223] width 245 height 31
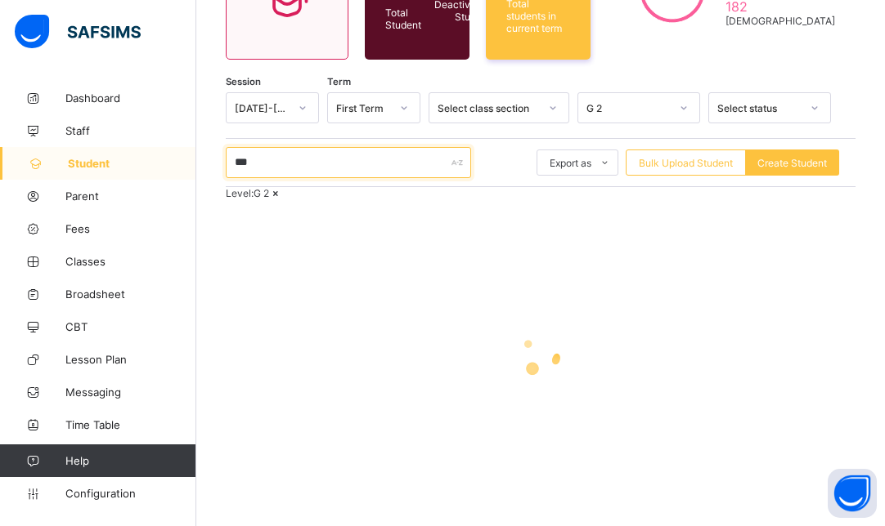
type input "**********"
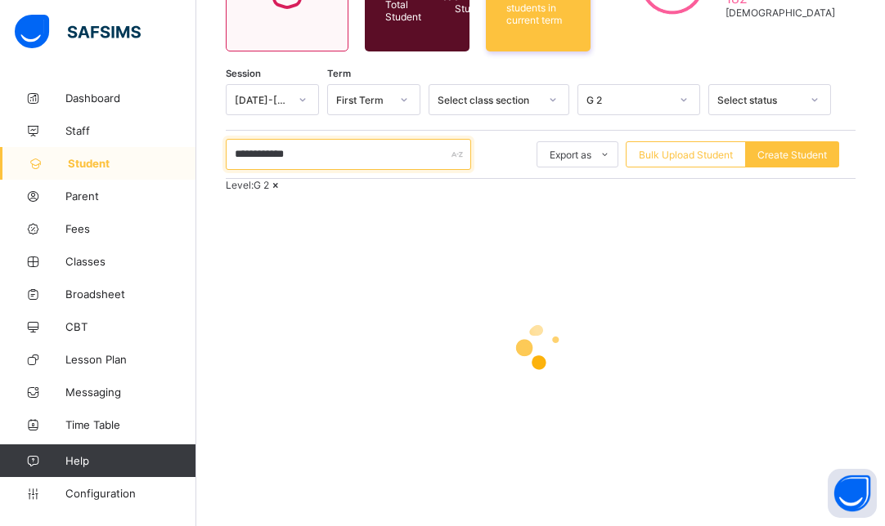
scroll to position [260, 0]
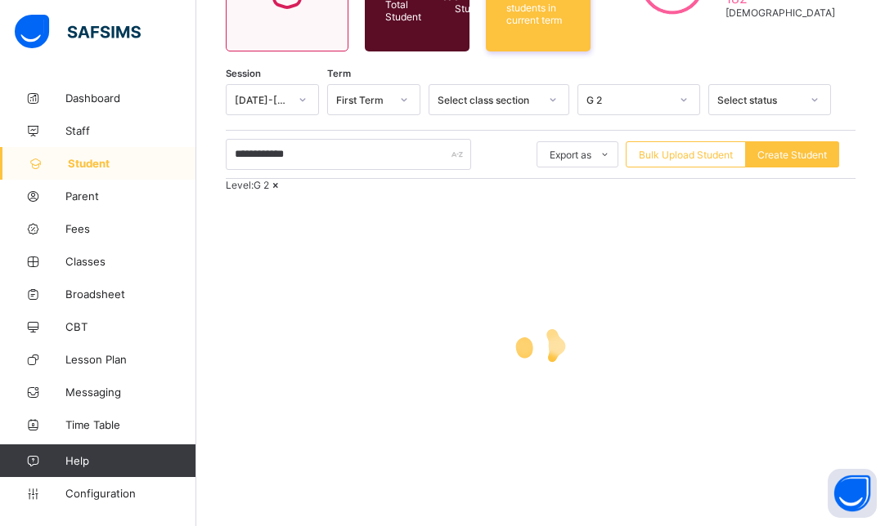
click at [788, 94] on div "Select status" at bounding box center [758, 100] width 83 height 12
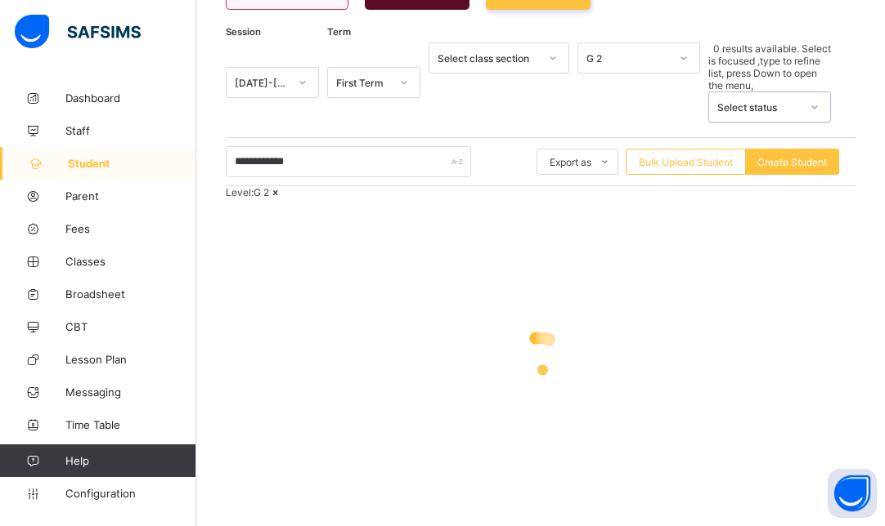
click at [788, 101] on div "Select status" at bounding box center [758, 107] width 83 height 12
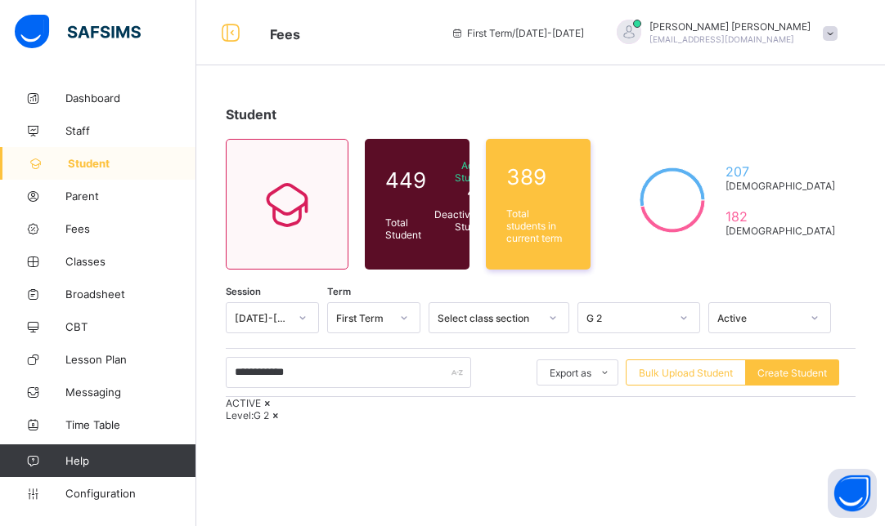
click at [275, 410] on icon at bounding box center [268, 403] width 14 height 12
click at [837, 35] on span at bounding box center [829, 33] width 15 height 15
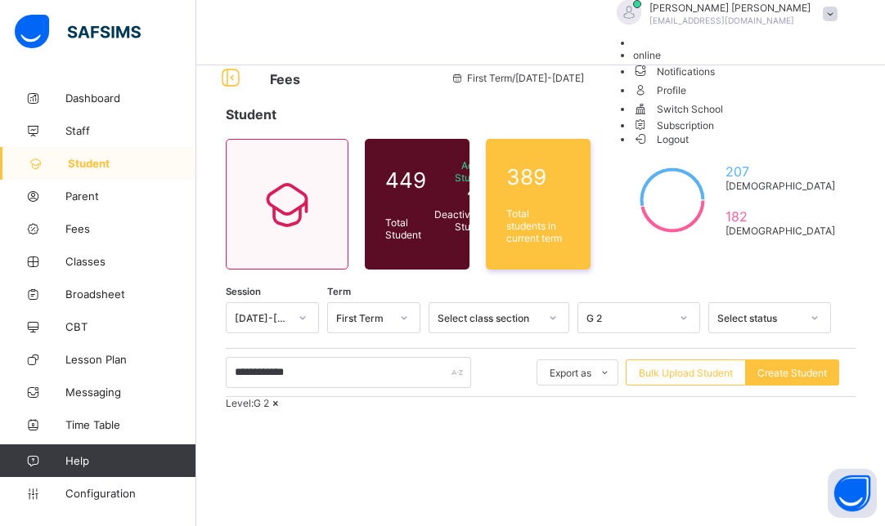
click at [592, 54] on div "First Term / 2025-2026" at bounding box center [517, 77] width 150 height 65
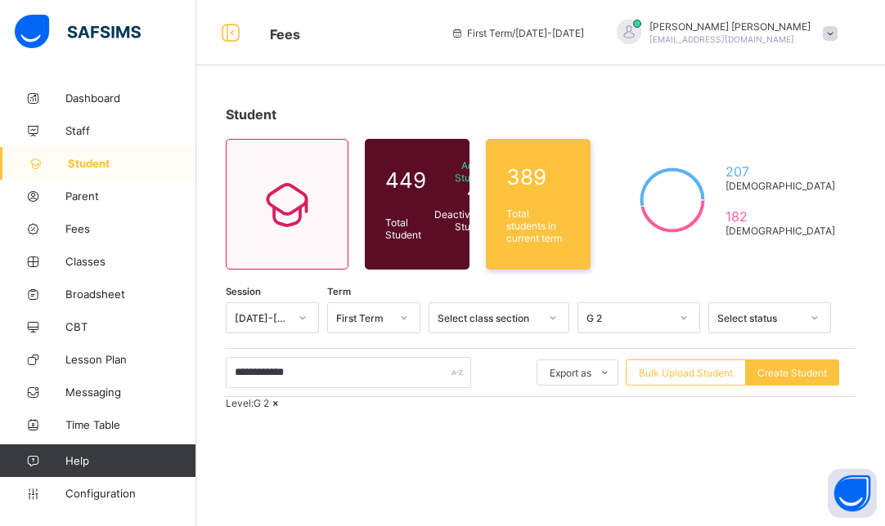
scroll to position [260, 0]
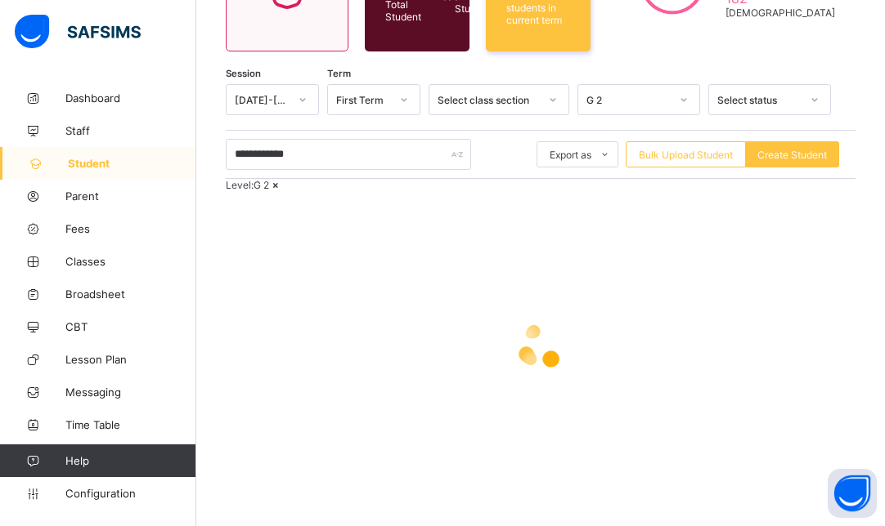
click at [437, 298] on div at bounding box center [540, 346] width 629 height 311
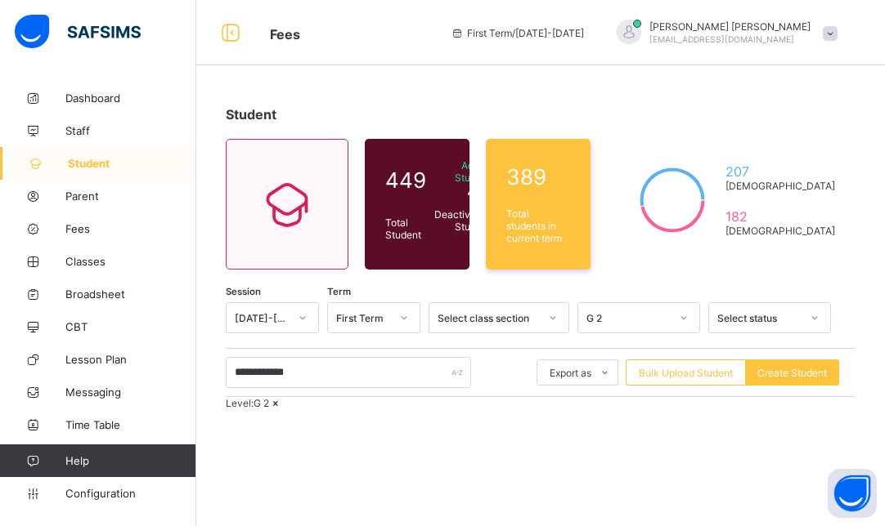
click at [837, 38] on span at bounding box center [829, 33] width 15 height 15
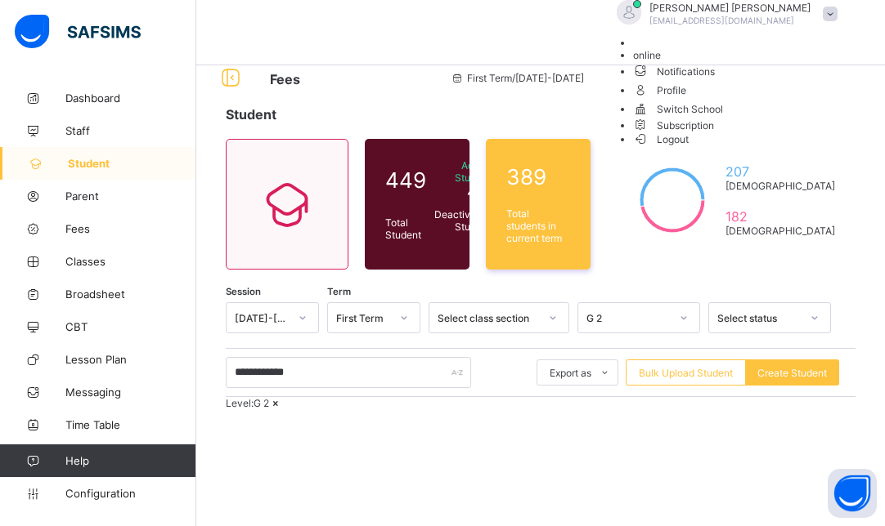
click at [838, 38] on ul "online Notifications Profile Switch School Subscription Logout" at bounding box center [722, 91] width 245 height 109
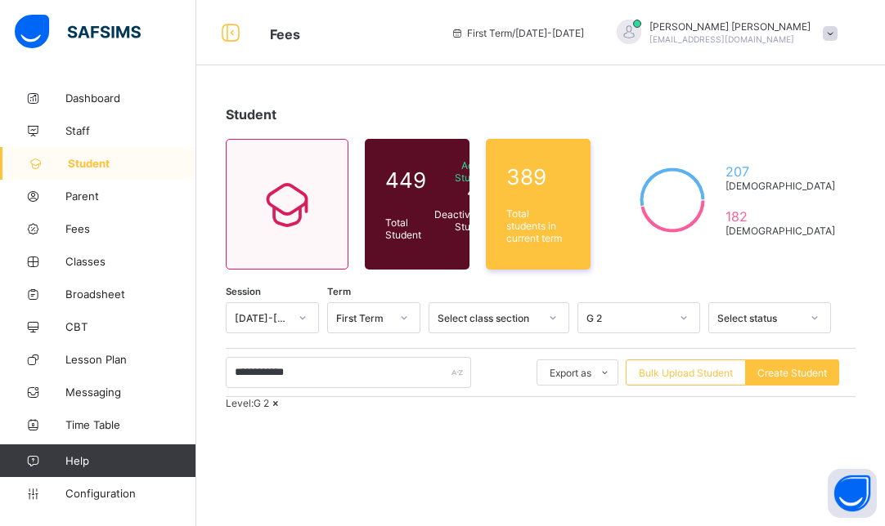
scroll to position [260, 0]
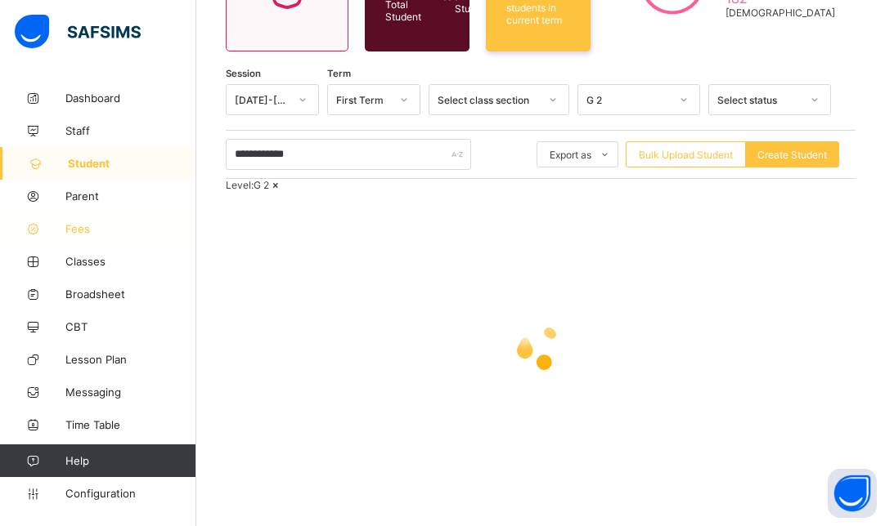
click at [87, 217] on link "Fees" at bounding box center [98, 229] width 196 height 33
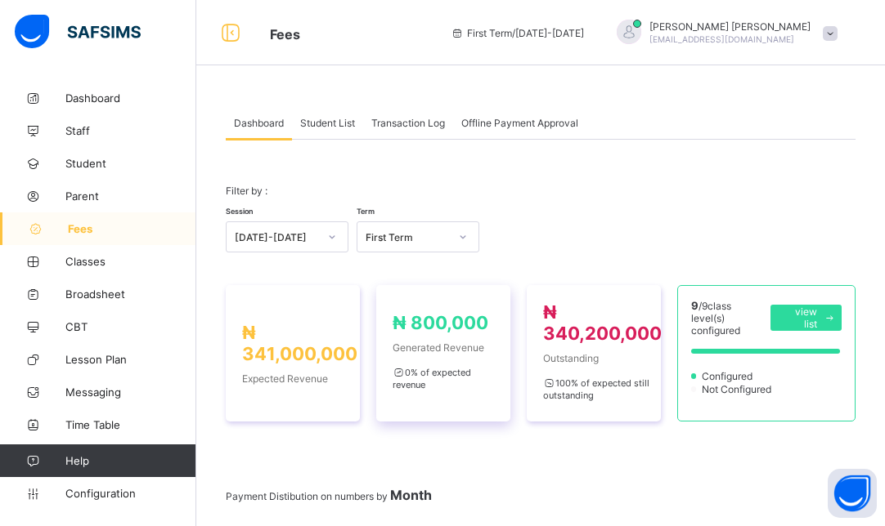
click at [424, 356] on div "₦ 800,000 Generated Revenue 0 % of expected revenue" at bounding box center [442, 353] width 101 height 83
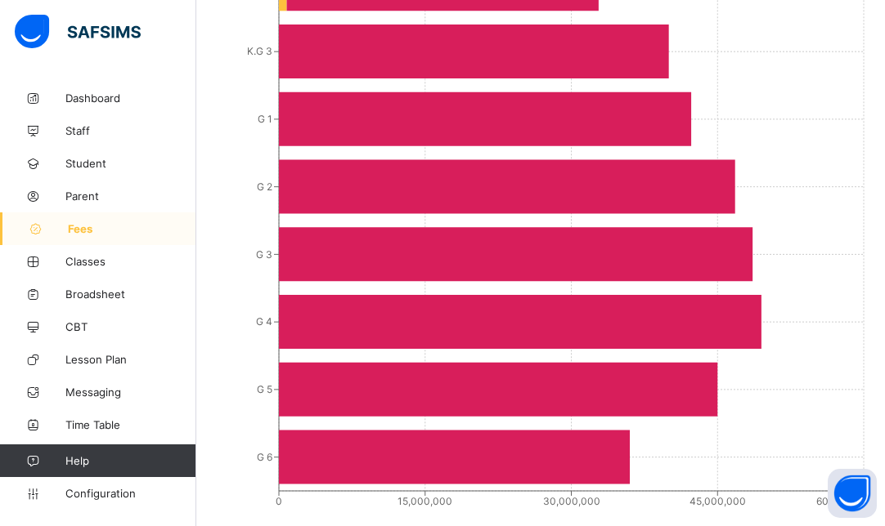
scroll to position [995, 0]
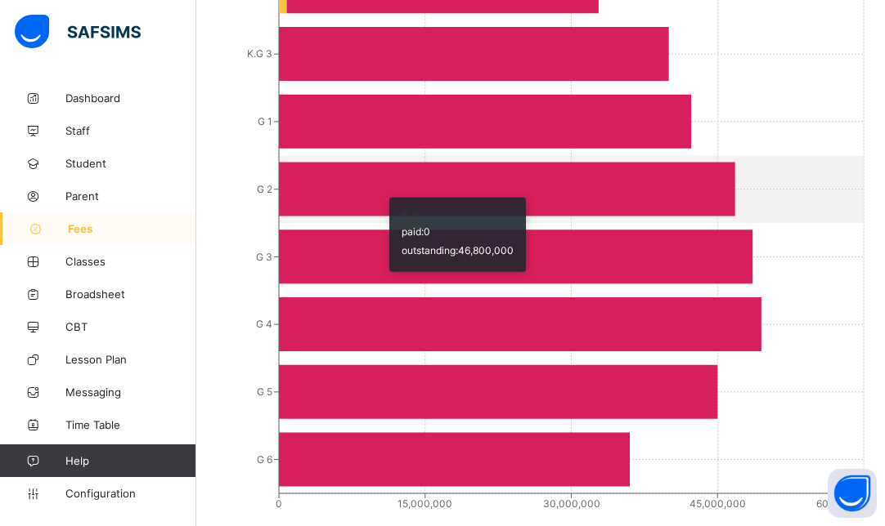
click at [381, 188] on icon at bounding box center [507, 190] width 456 height 54
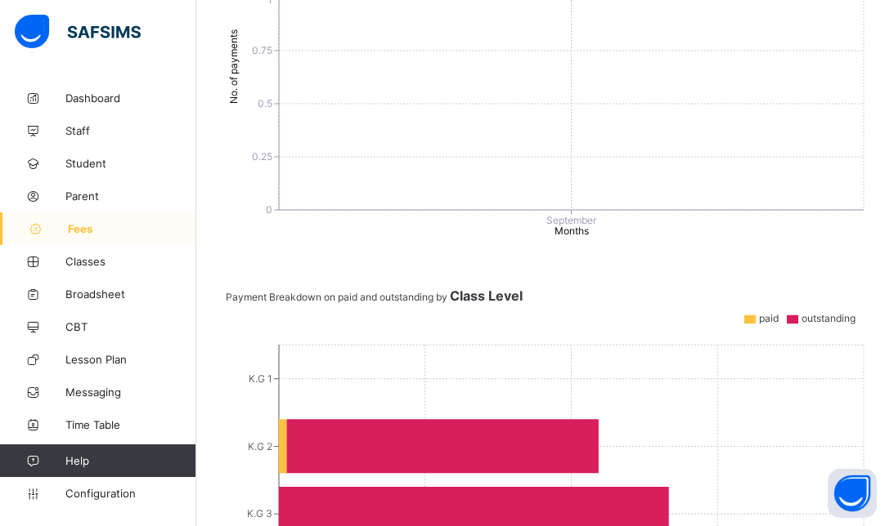
scroll to position [74, 0]
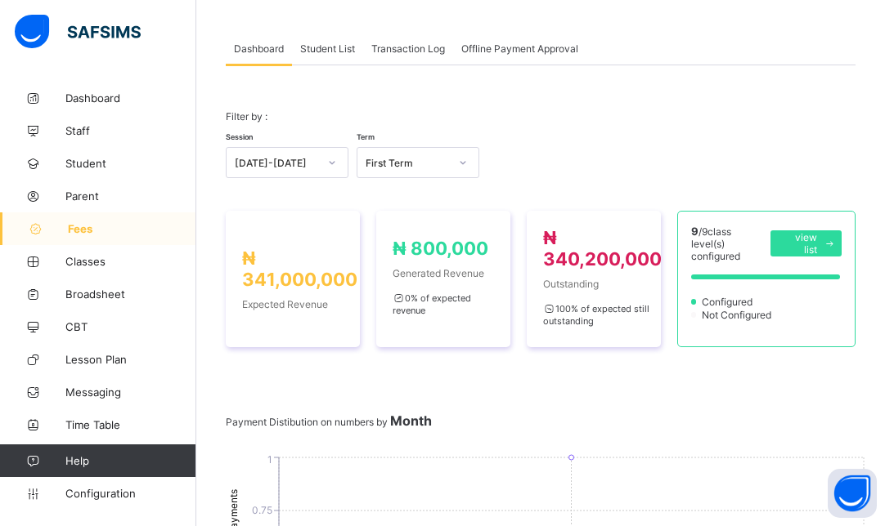
click at [320, 52] on span "Student List" at bounding box center [327, 49] width 55 height 12
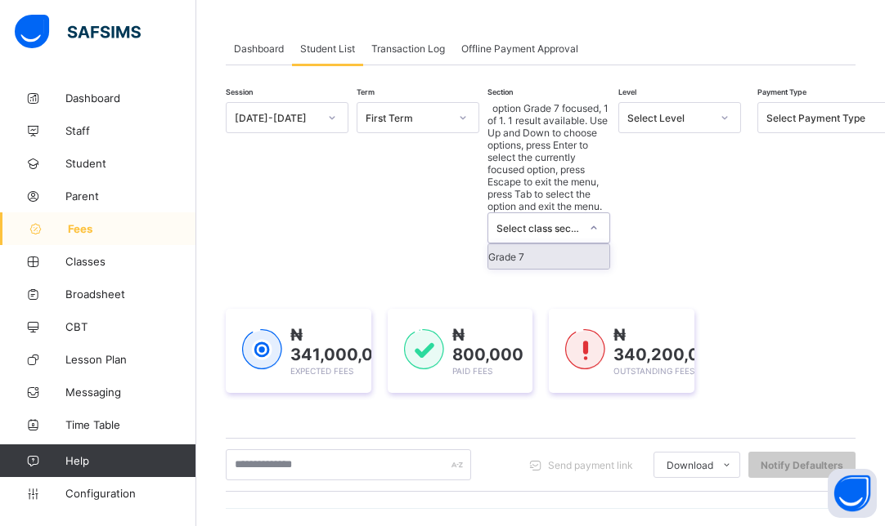
click at [588, 215] on div at bounding box center [594, 228] width 28 height 26
click at [688, 121] on div "Select Level" at bounding box center [668, 118] width 83 height 12
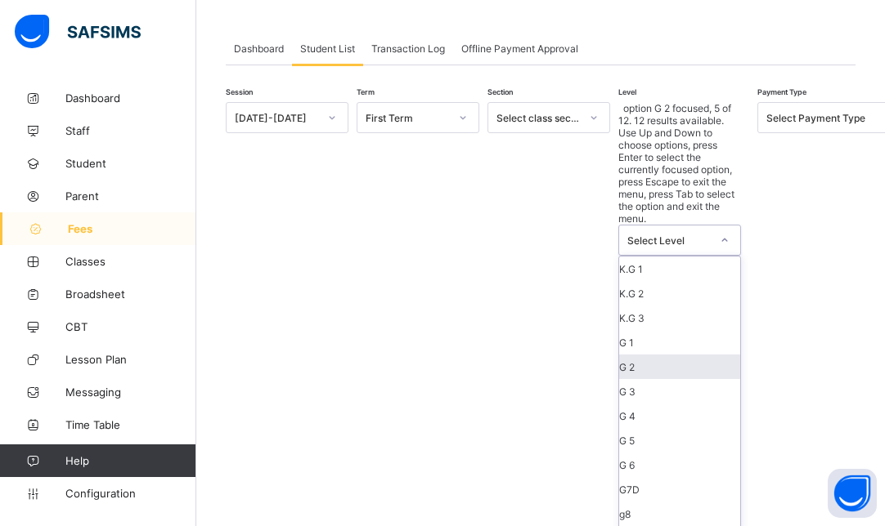
click at [670, 355] on div "G 2" at bounding box center [679, 367] width 121 height 25
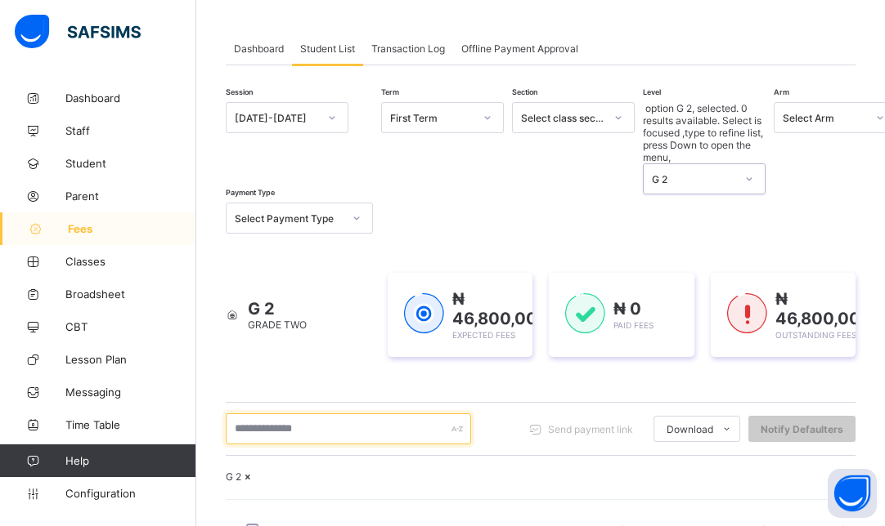
click at [329, 414] on input "text" at bounding box center [348, 429] width 245 height 31
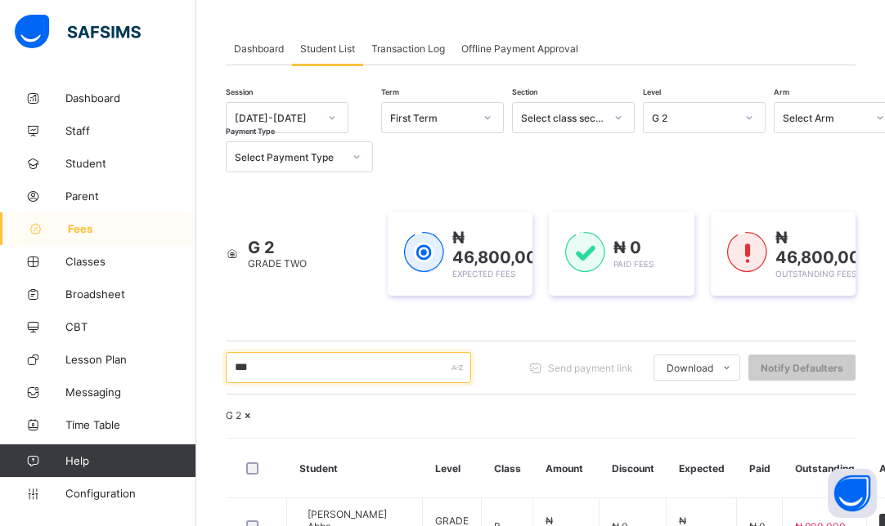
type input "**********"
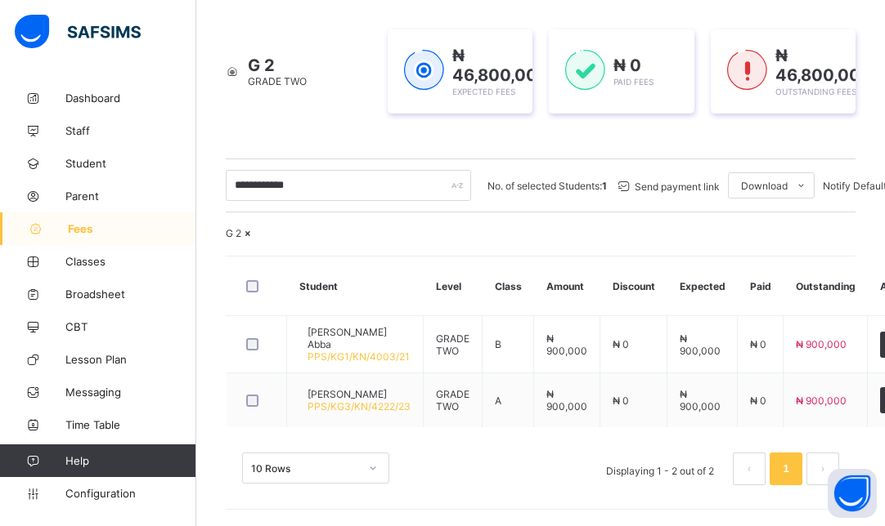
scroll to position [298, 0]
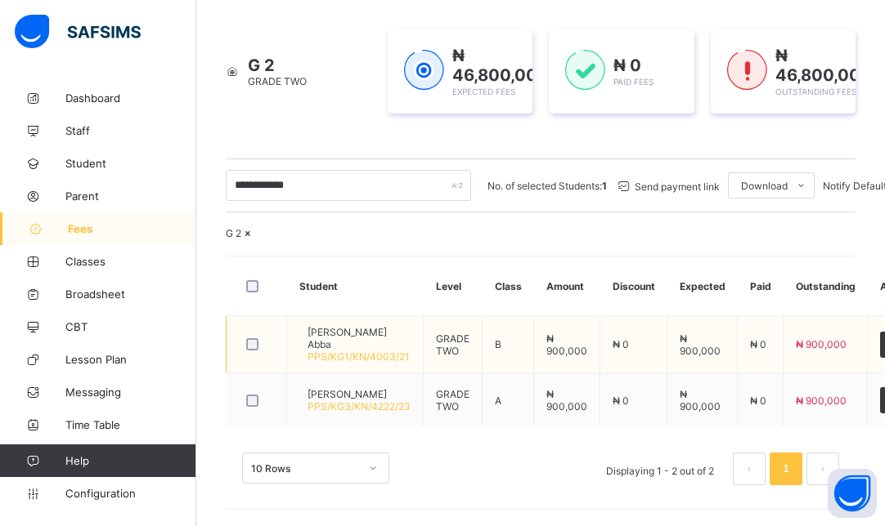
click at [362, 351] on span "PPS/KG1/KN/4003/21" at bounding box center [358, 357] width 102 height 12
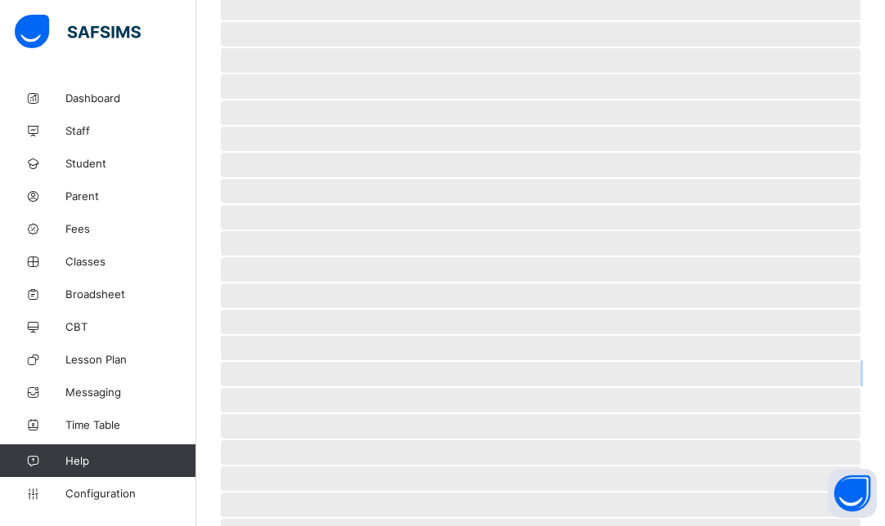
click at [362, 349] on span "‌ ‌ ‌ ‌ ‌ ‌ ‌ ‌ ‌ ‌ ‌ ‌ ‌ ‌ ‌ ‌ ‌ ‌ ‌ ‌ ‌ ‌ ‌ ‌ ‌" at bounding box center [540, 236] width 639 height 640
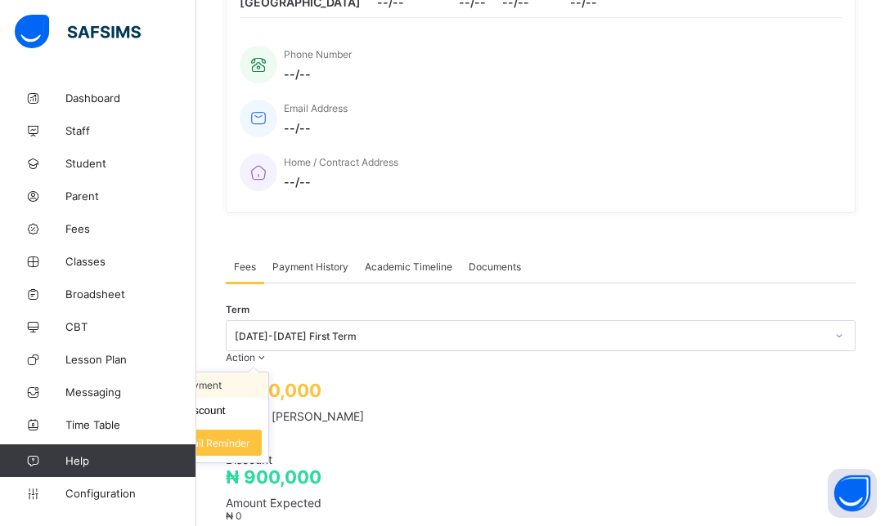
click at [268, 373] on li "Receive Payment" at bounding box center [201, 385] width 134 height 25
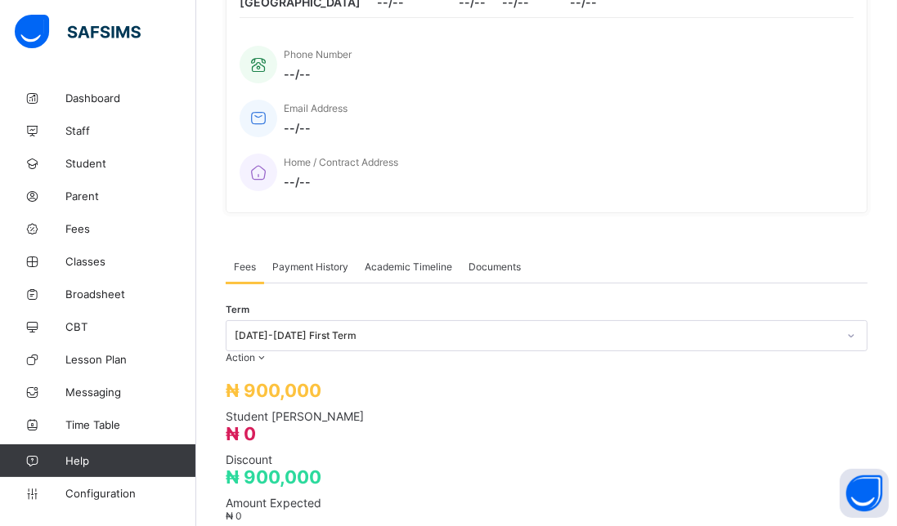
type input "*"
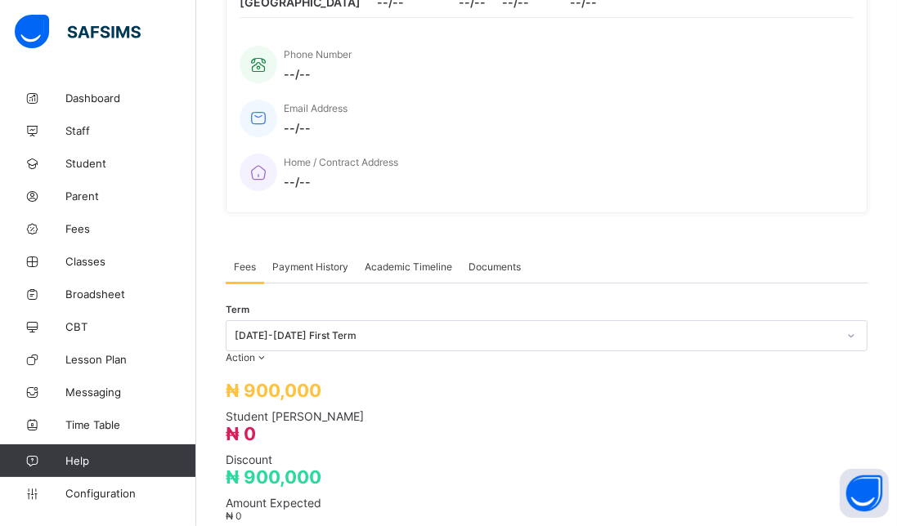
type input "**********"
type input "*********"
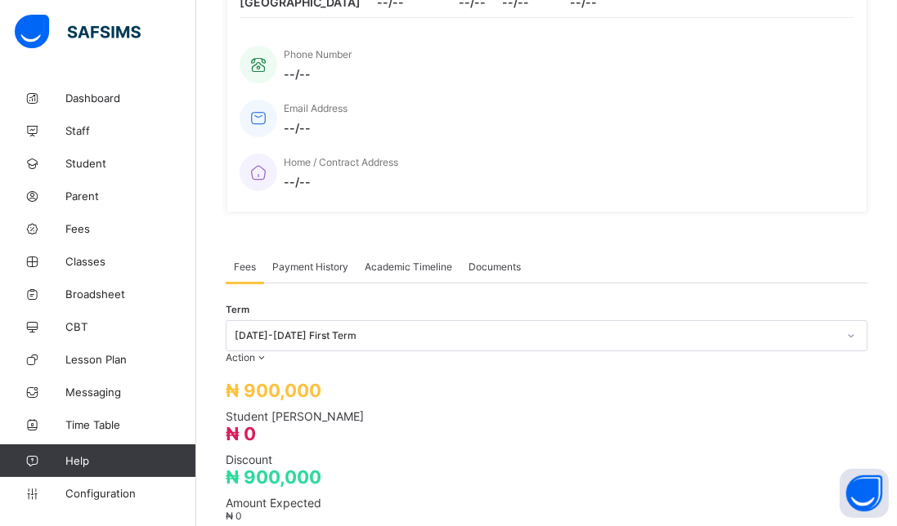
type input "********"
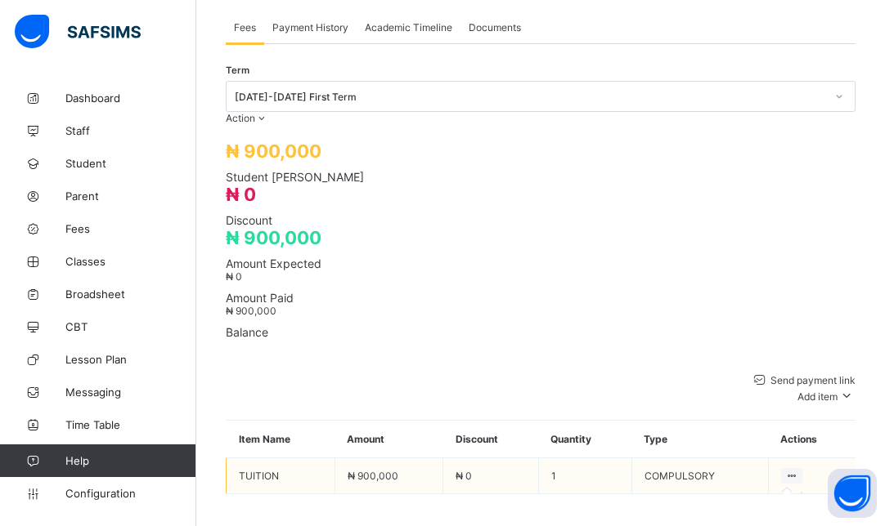
click at [799, 470] on icon at bounding box center [792, 476] width 14 height 12
click at [674, 459] on td "COMPULSORY" at bounding box center [699, 477] width 137 height 36
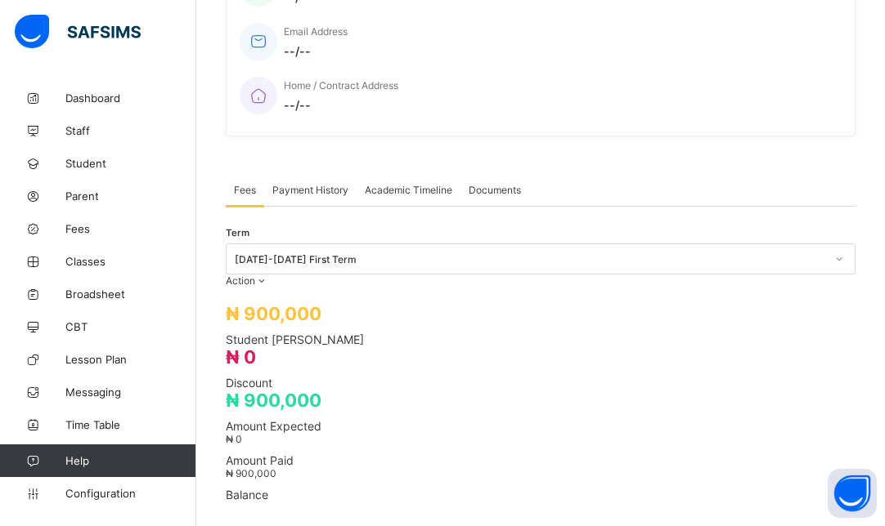
scroll to position [374, 0]
click at [319, 174] on div "Payment History" at bounding box center [310, 190] width 92 height 33
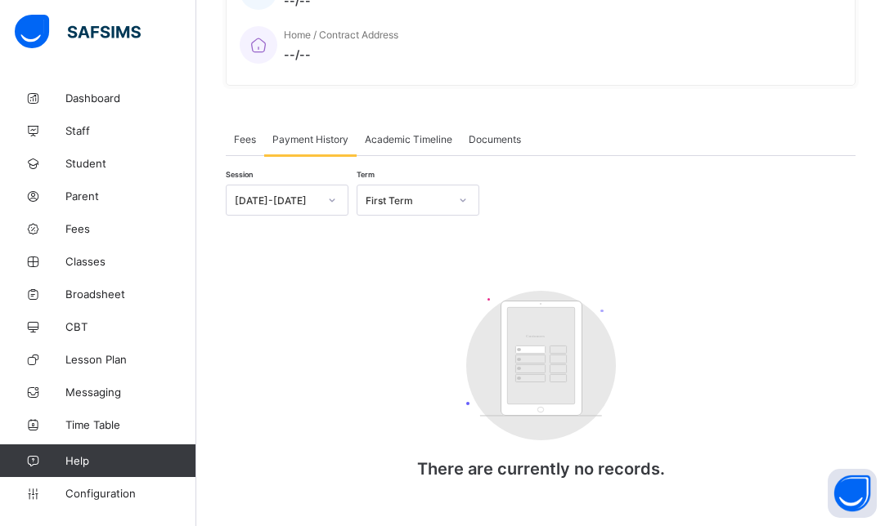
scroll to position [428, 0]
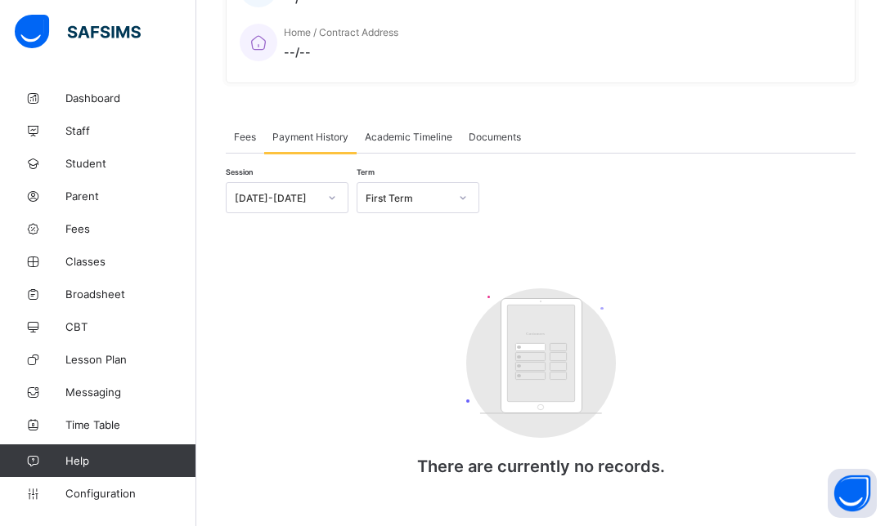
click at [396, 131] on span "Academic Timeline" at bounding box center [408, 137] width 87 height 12
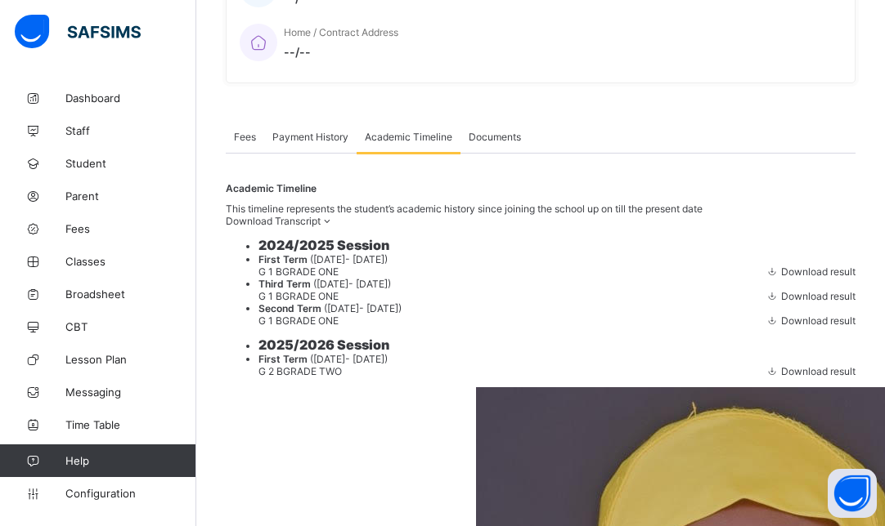
click at [498, 131] on span "Documents" at bounding box center [494, 137] width 52 height 12
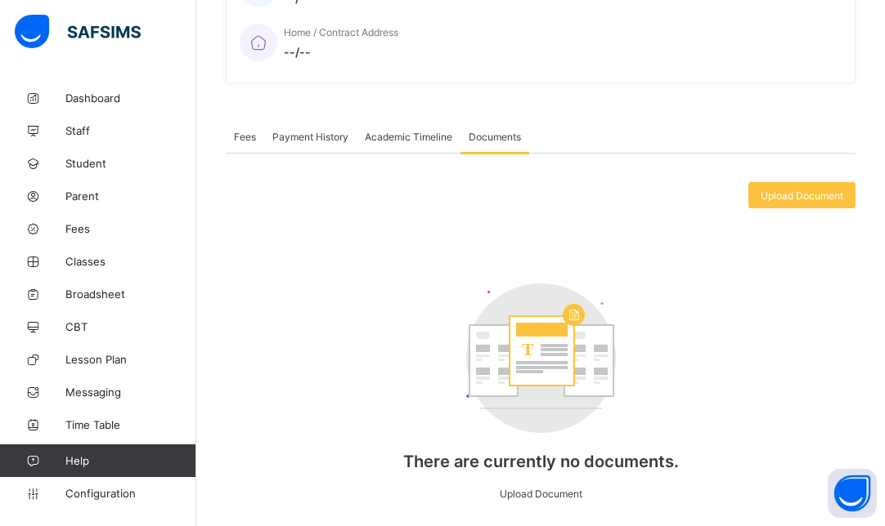
click at [316, 131] on span "Payment History" at bounding box center [310, 137] width 76 height 12
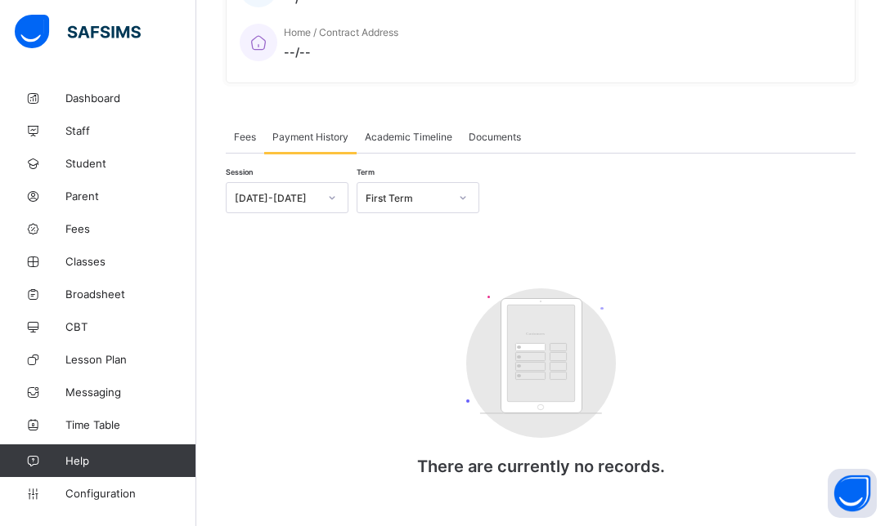
click at [318, 185] on div at bounding box center [332, 198] width 28 height 26
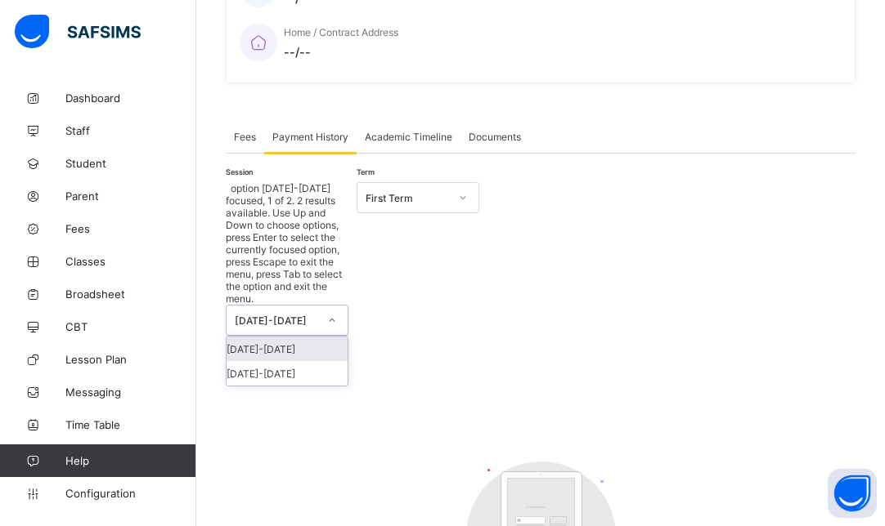
click at [289, 337] on div "[DATE]-[DATE]" at bounding box center [286, 349] width 121 height 25
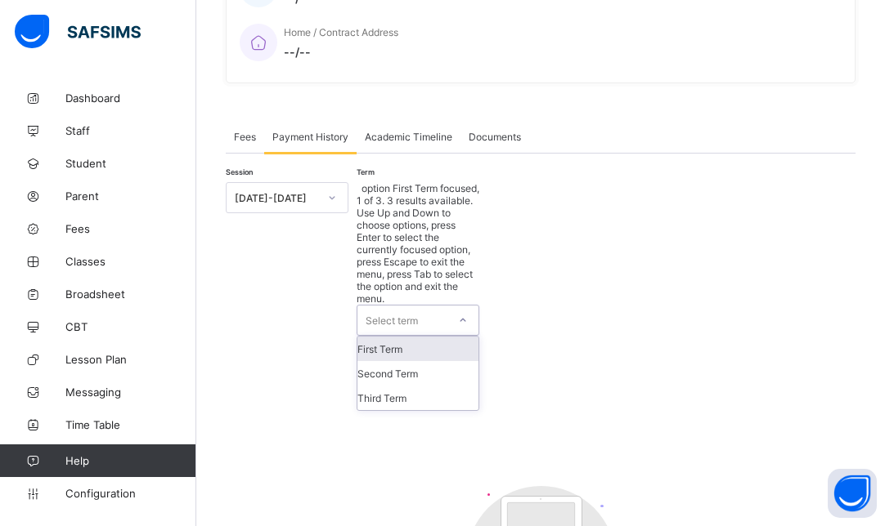
click at [426, 306] on div "Select term" at bounding box center [402, 320] width 90 height 29
click at [403, 337] on div "First Term" at bounding box center [417, 349] width 121 height 25
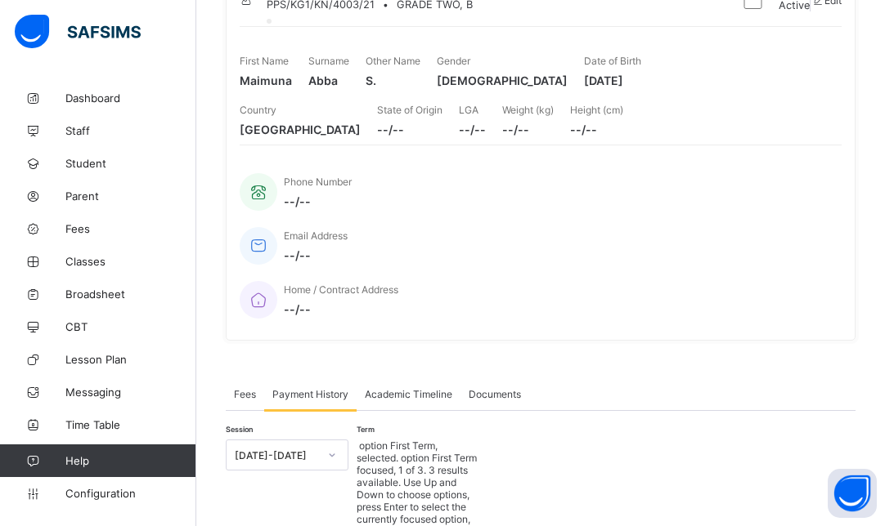
scroll to position [171, 0]
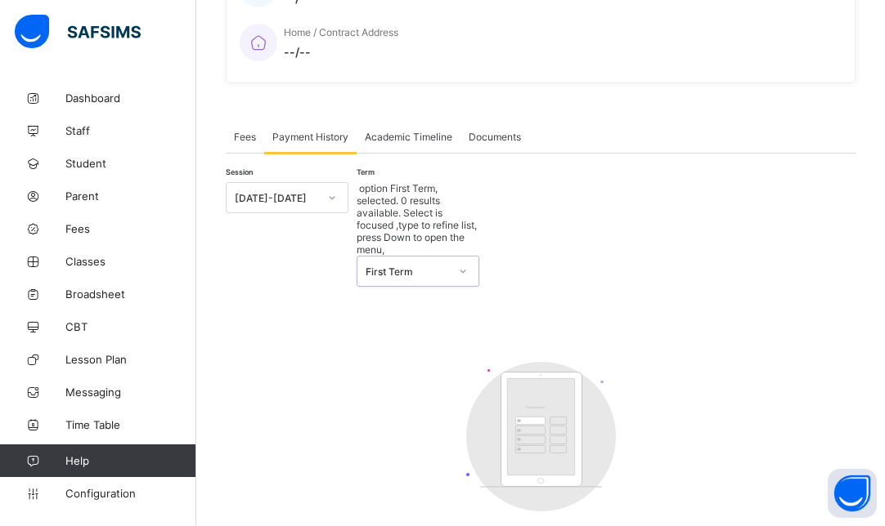
scroll to position [0, 0]
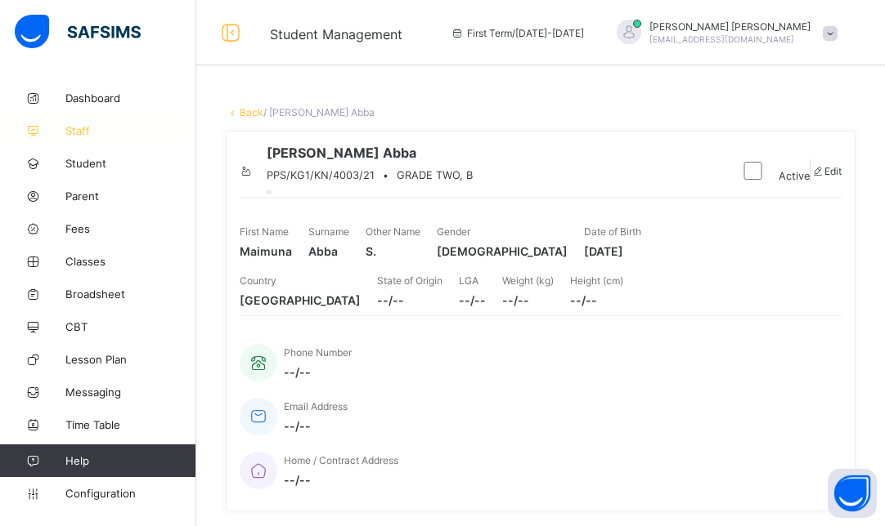
click at [75, 119] on link "Staff" at bounding box center [98, 130] width 196 height 33
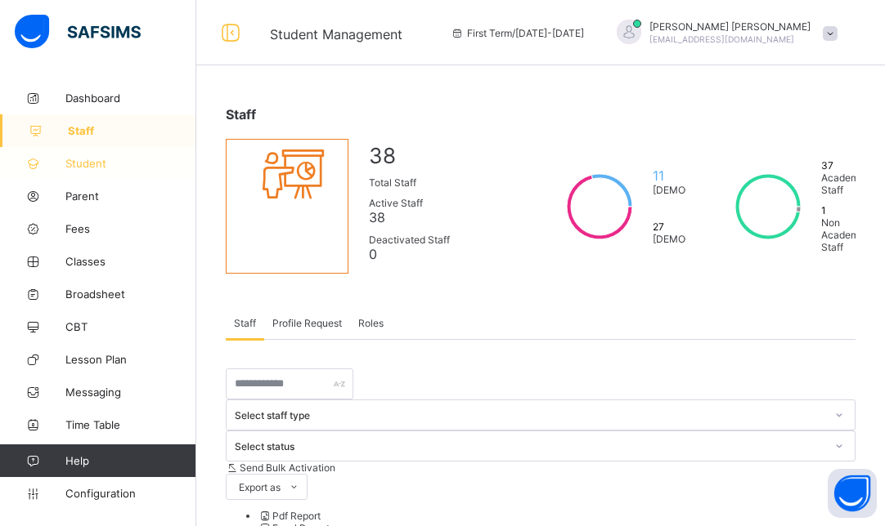
click at [176, 167] on span "Student" at bounding box center [130, 163] width 131 height 13
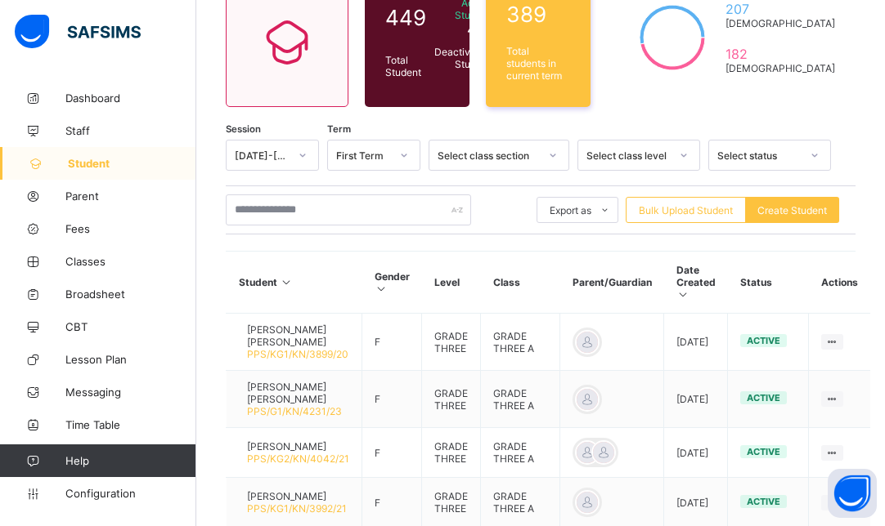
scroll to position [163, 0]
click at [64, 127] on icon at bounding box center [32, 131] width 65 height 12
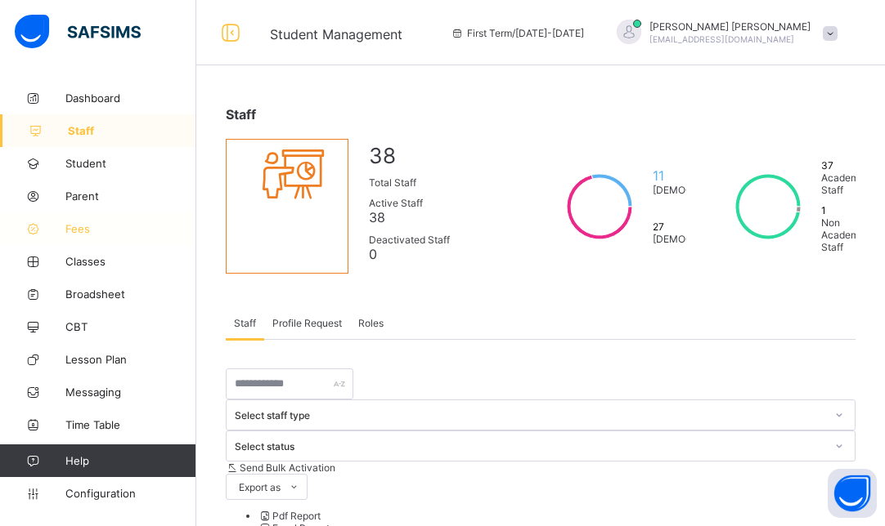
click at [78, 229] on span "Fees" at bounding box center [130, 228] width 131 height 13
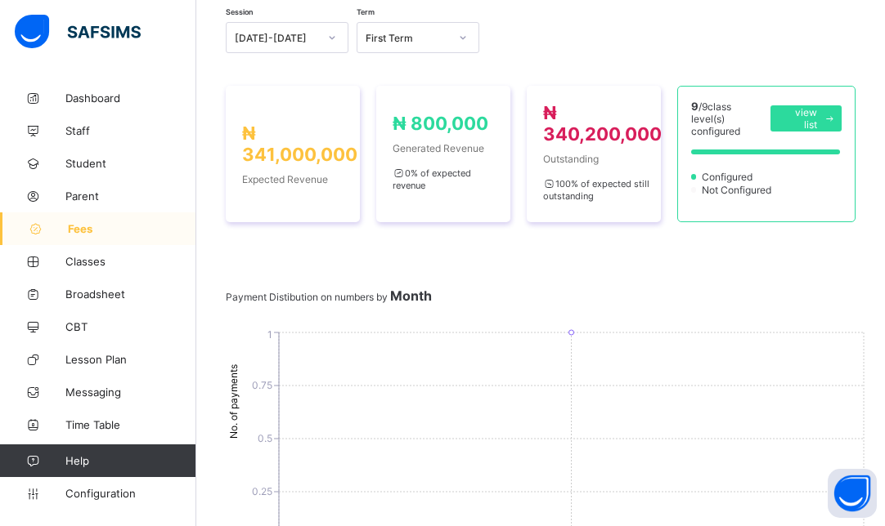
scroll to position [229, 0]
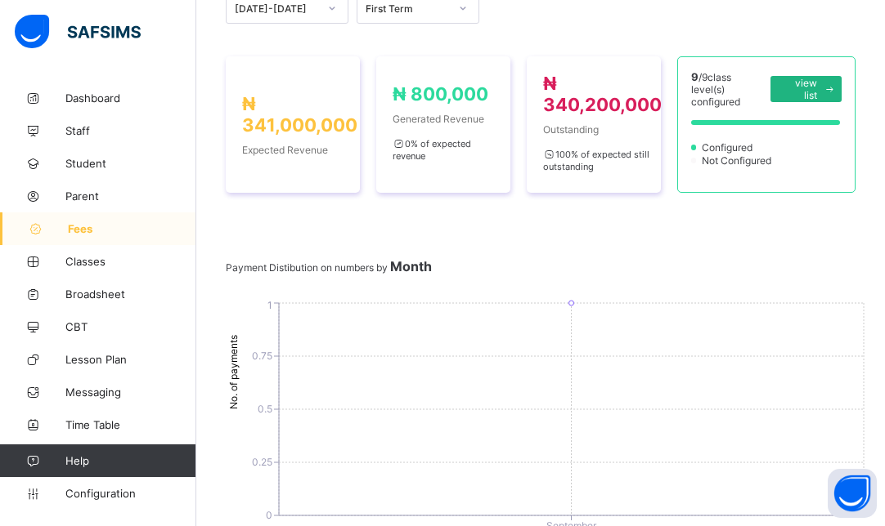
click at [835, 84] on icon at bounding box center [829, 89] width 12 height 11
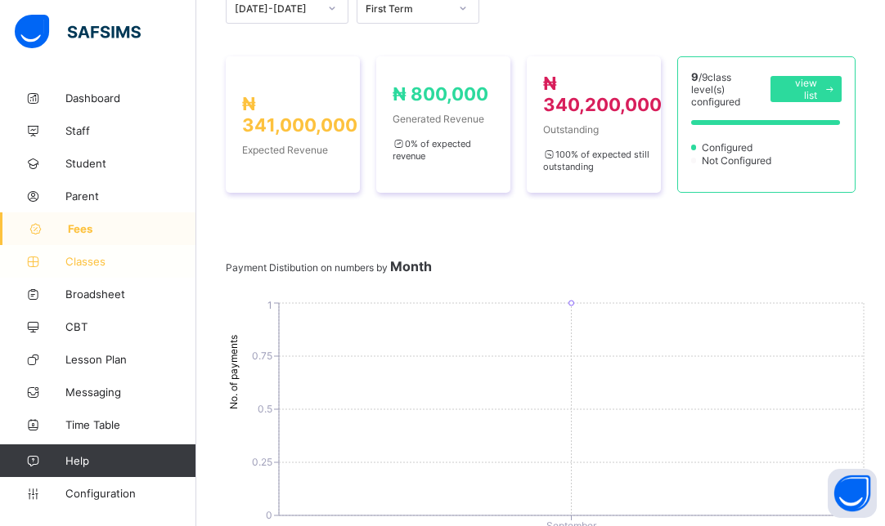
click at [70, 253] on link "Classes" at bounding box center [98, 261] width 196 height 33
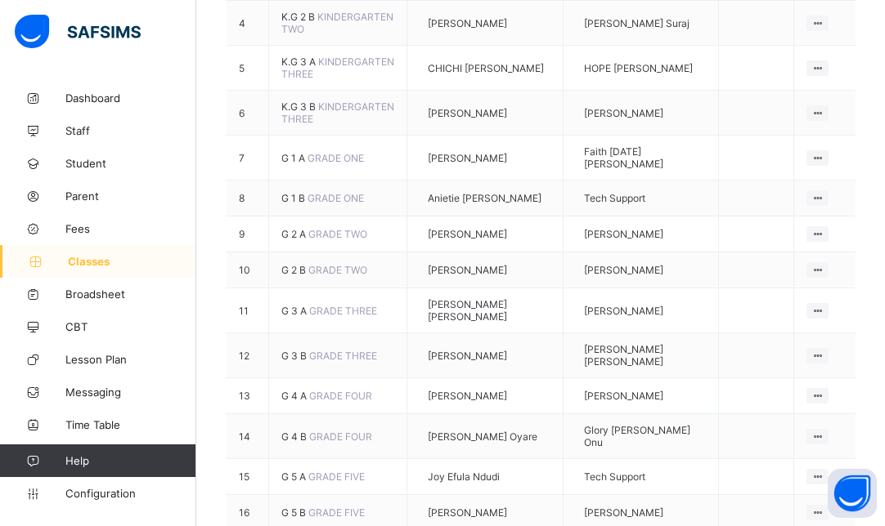
scroll to position [460, 0]
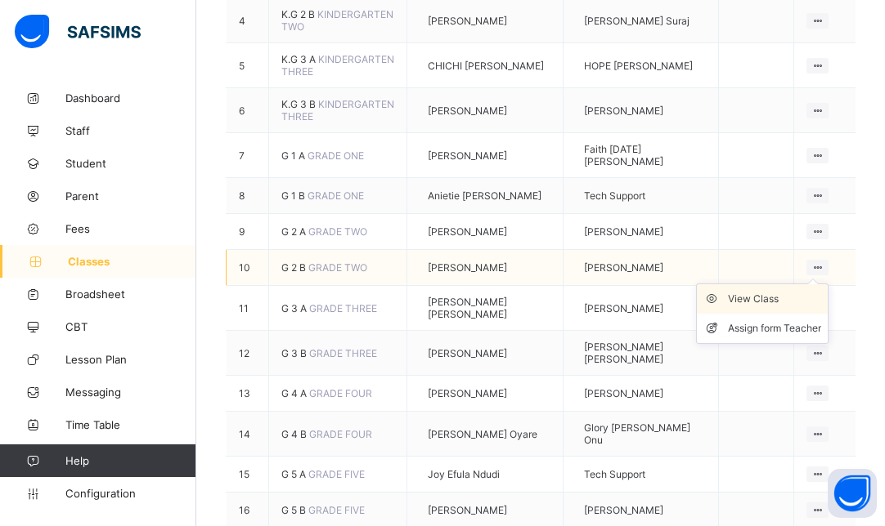
click at [788, 291] on div "View Class" at bounding box center [774, 299] width 93 height 16
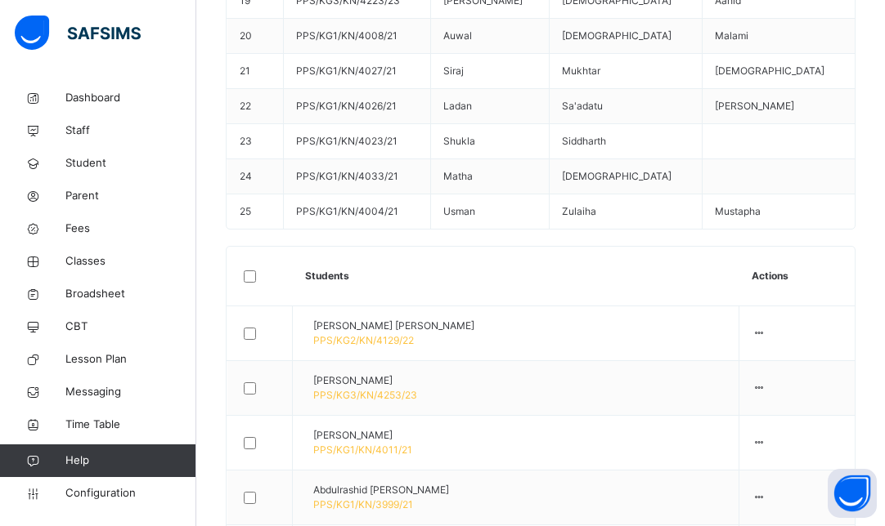
scroll to position [1243, 0]
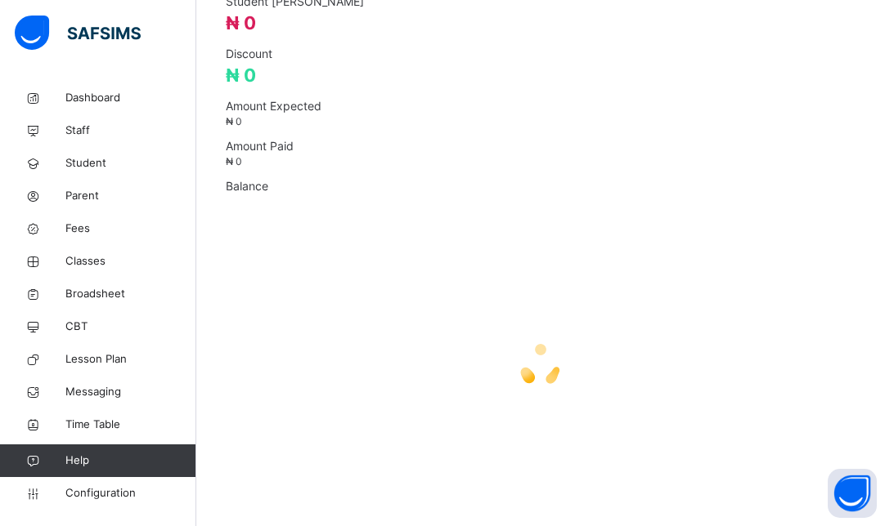
scroll to position [580, 0]
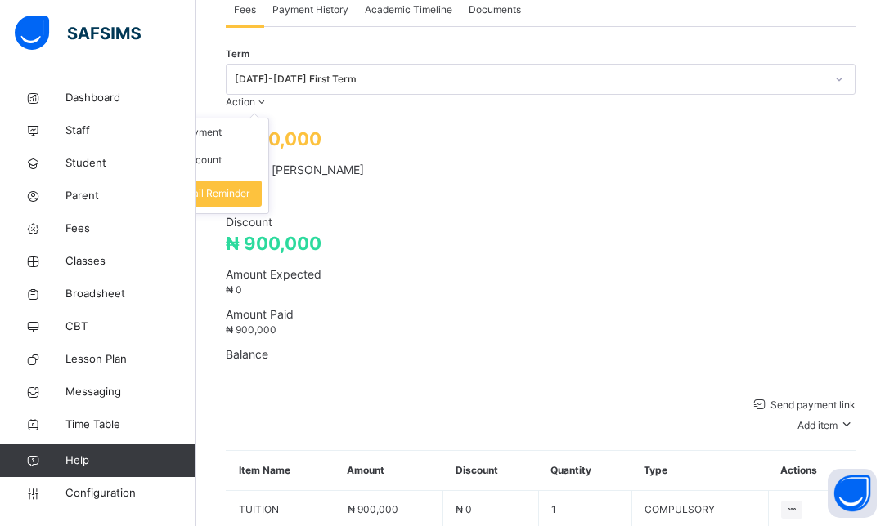
click at [255, 96] on span "Action" at bounding box center [240, 102] width 29 height 12
click at [268, 119] on li "Receive Payment" at bounding box center [201, 133] width 134 height 28
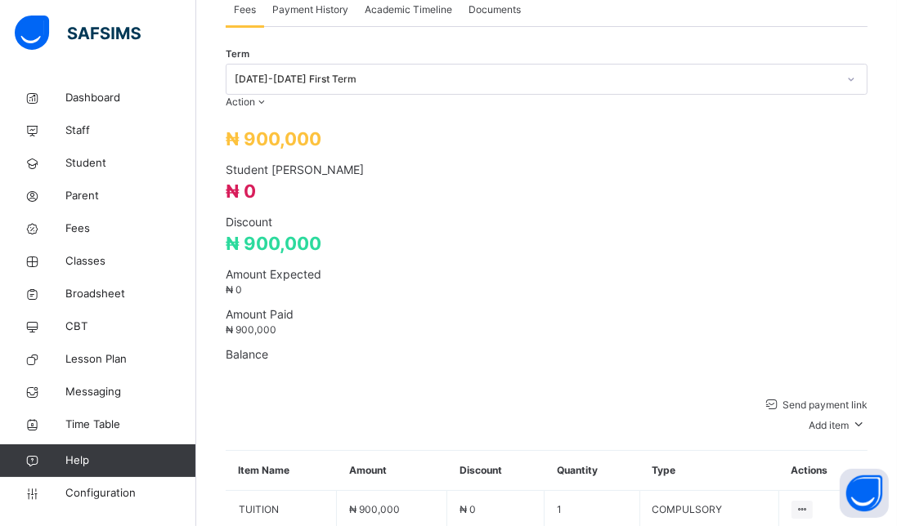
type input "**********"
type input "*********"
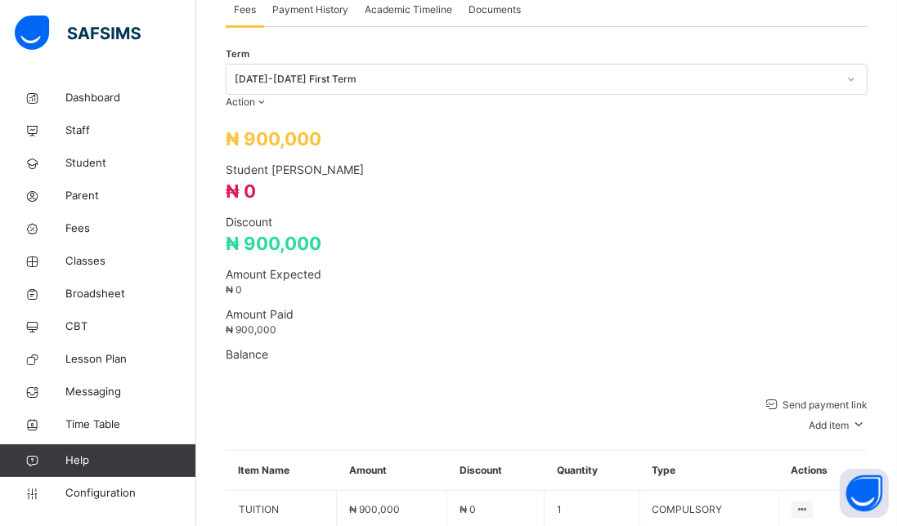
type input "*"
type input "*****"
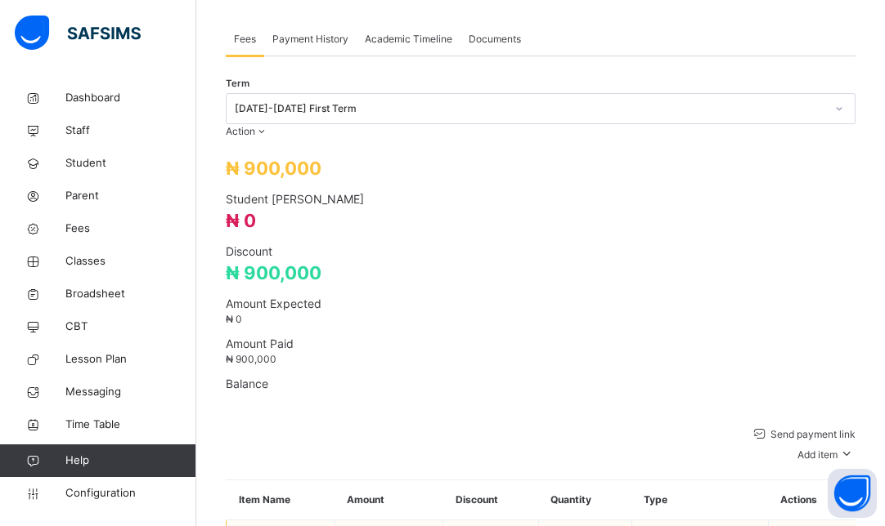
scroll to position [547, 0]
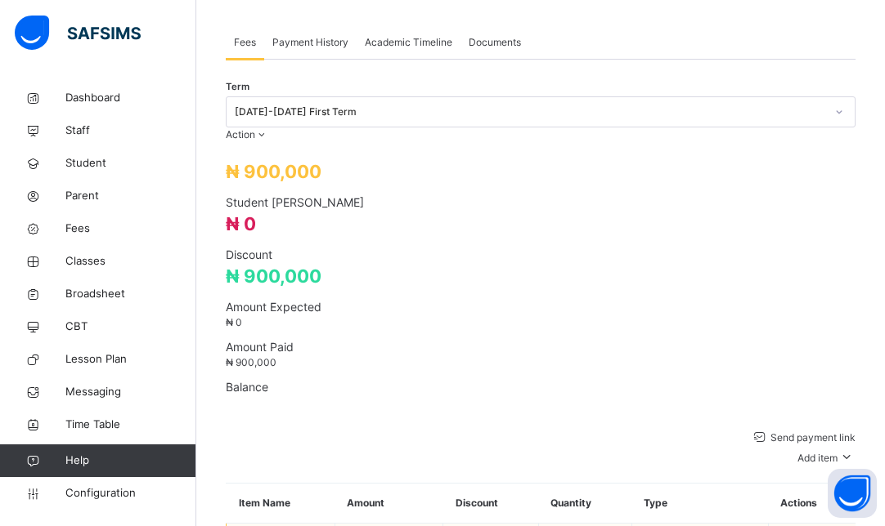
click at [824, 475] on ul "Optional items Special bill" at bounding box center [802, 505] width 105 height 60
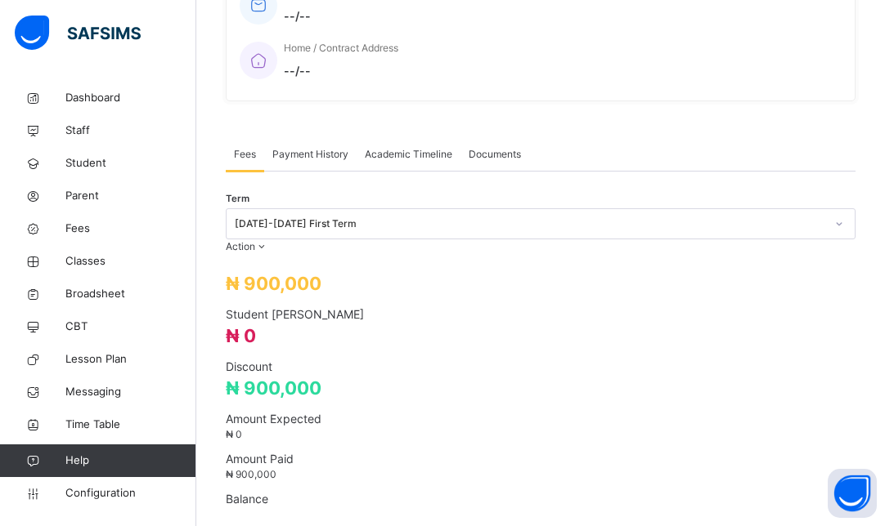
scroll to position [446, 0]
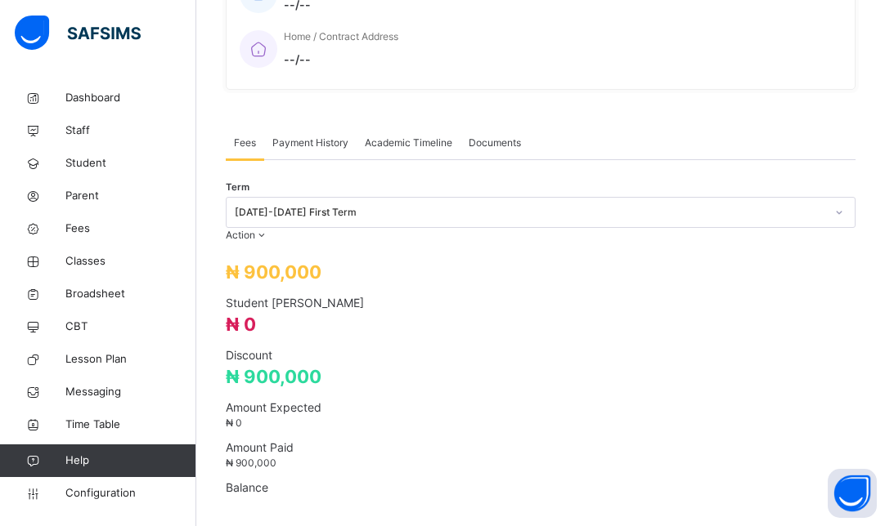
click at [293, 136] on span "Payment History" at bounding box center [310, 143] width 76 height 15
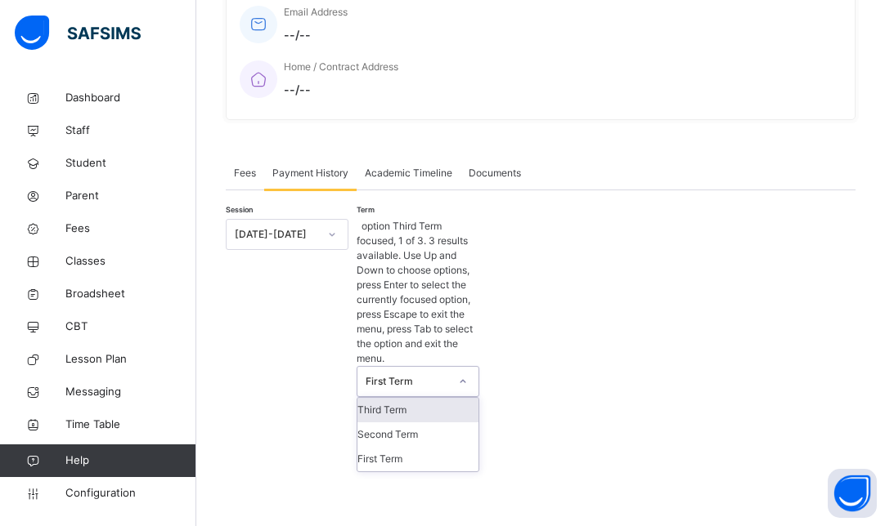
click at [414, 374] on div "First Term" at bounding box center [406, 381] width 83 height 15
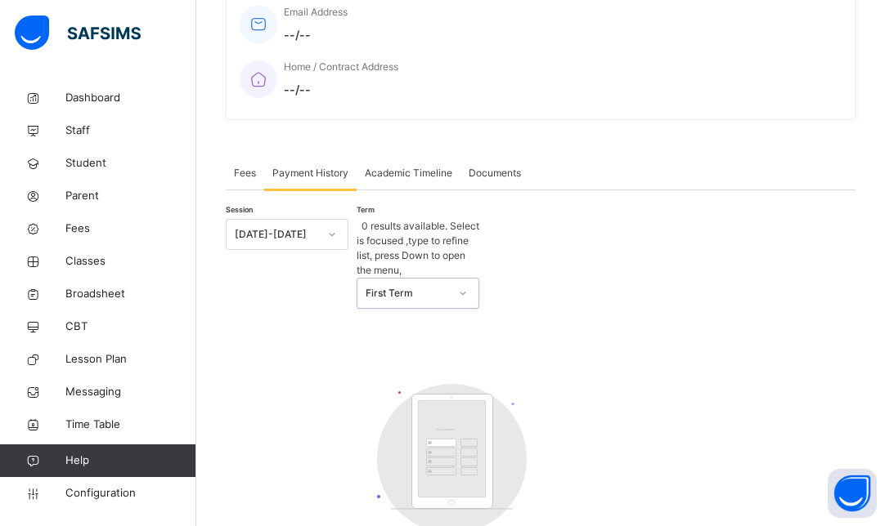
click at [414, 286] on div "First Term" at bounding box center [406, 293] width 83 height 15
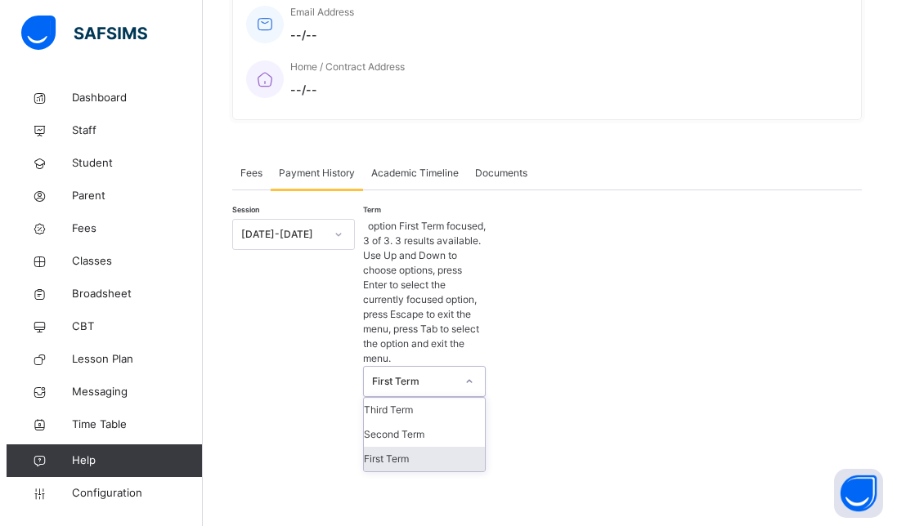
scroll to position [0, 0]
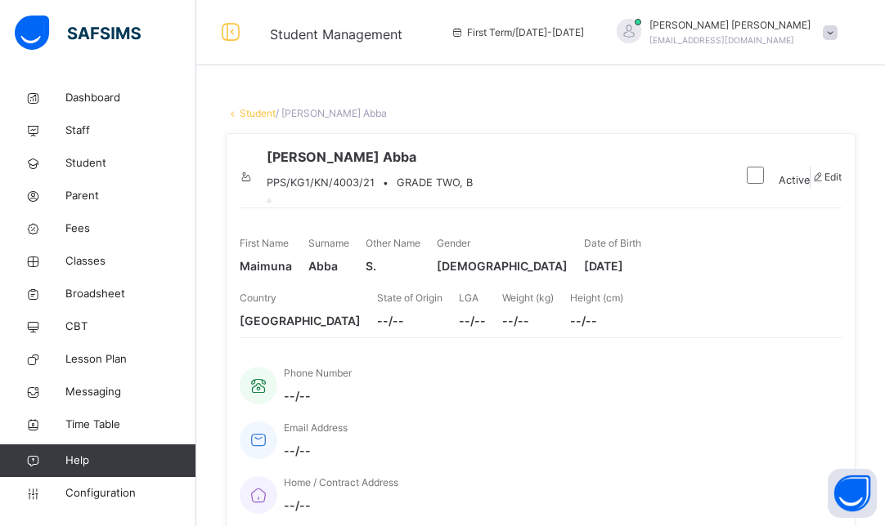
click at [837, 36] on span at bounding box center [829, 32] width 15 height 15
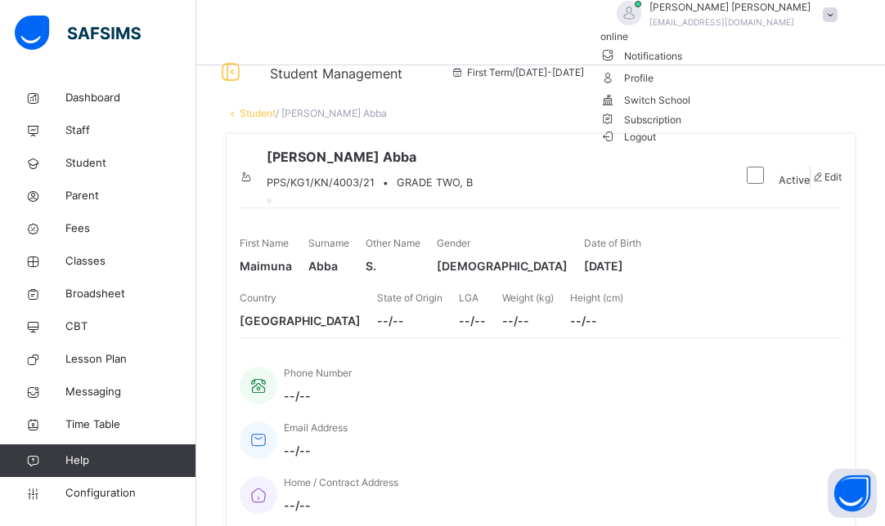
click at [656, 146] on span "Logout" at bounding box center [628, 136] width 56 height 17
